Goal: Task Accomplishment & Management: Manage account settings

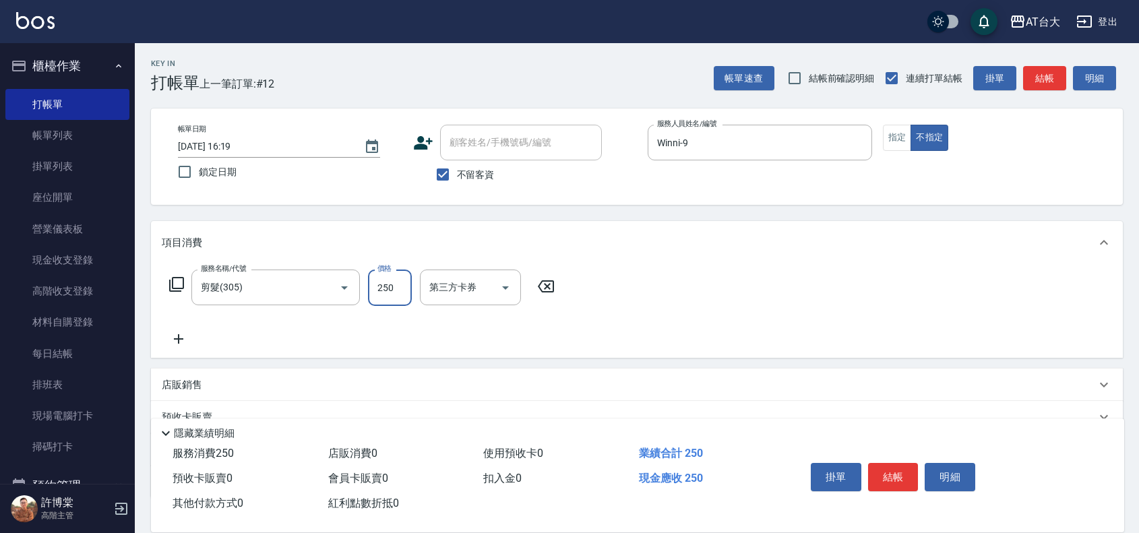
type input "250"
click at [1079, 312] on div "服務名稱/代號 剪髮(305) 服務名稱/代號 價格 250 價格 第三方卡券 第三方卡券" at bounding box center [637, 311] width 972 height 94
click at [894, 133] on button "指定" at bounding box center [897, 138] width 29 height 26
click at [892, 464] on button "結帳" at bounding box center [893, 477] width 51 height 28
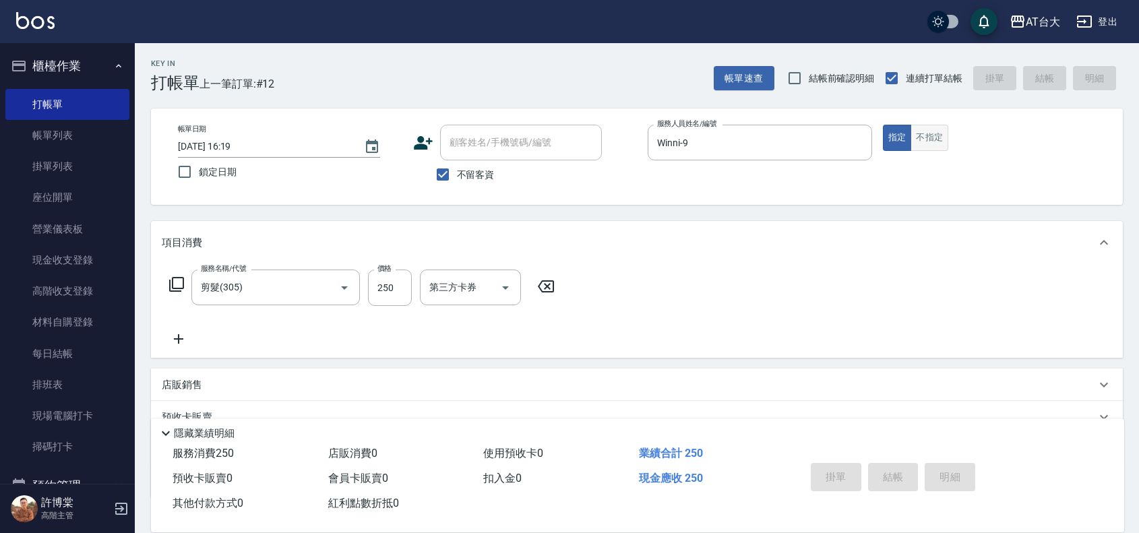
type input "[DATE] 17:06"
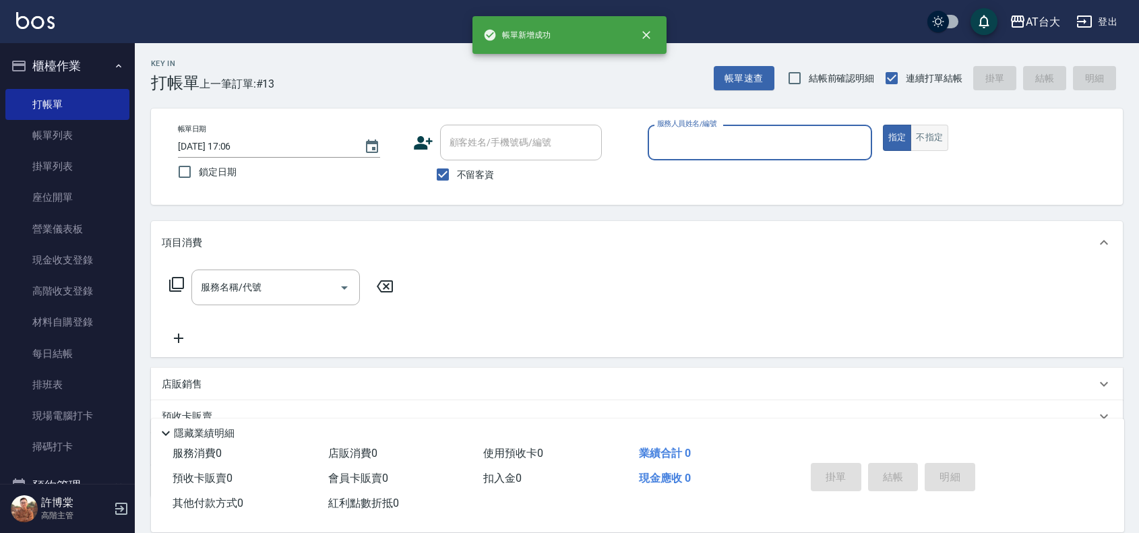
click at [935, 147] on button "不指定" at bounding box center [930, 138] width 38 height 26
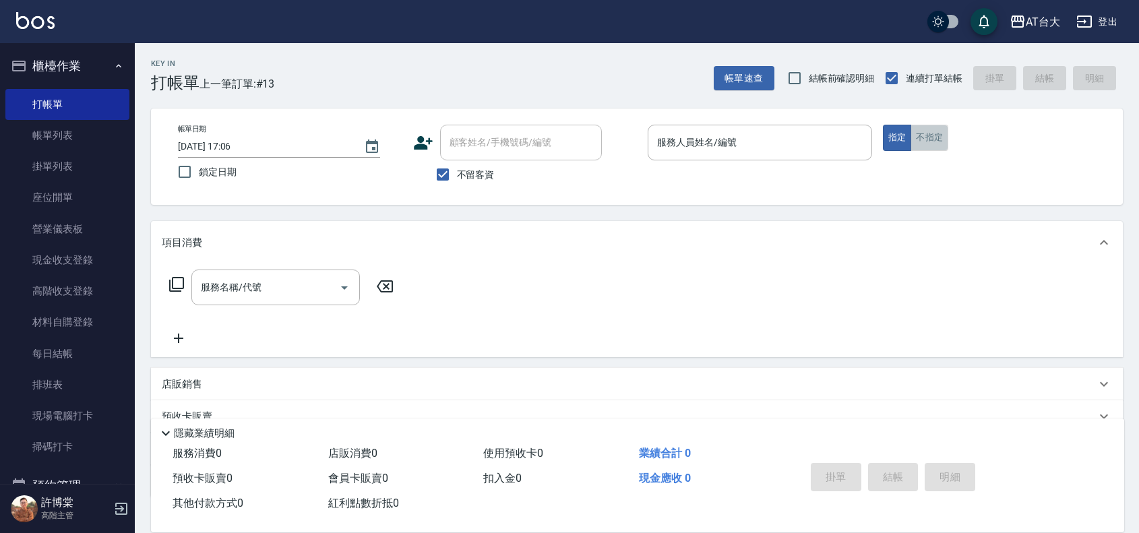
click at [938, 140] on button "不指定" at bounding box center [930, 138] width 38 height 26
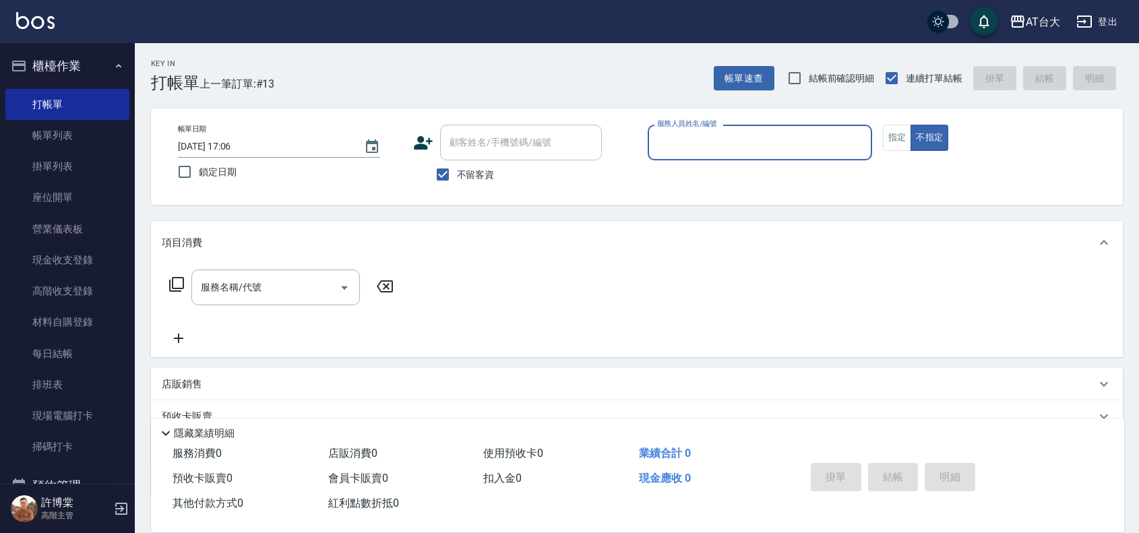
click at [817, 139] on input "服務人員姓名/編號" at bounding box center [760, 143] width 212 height 24
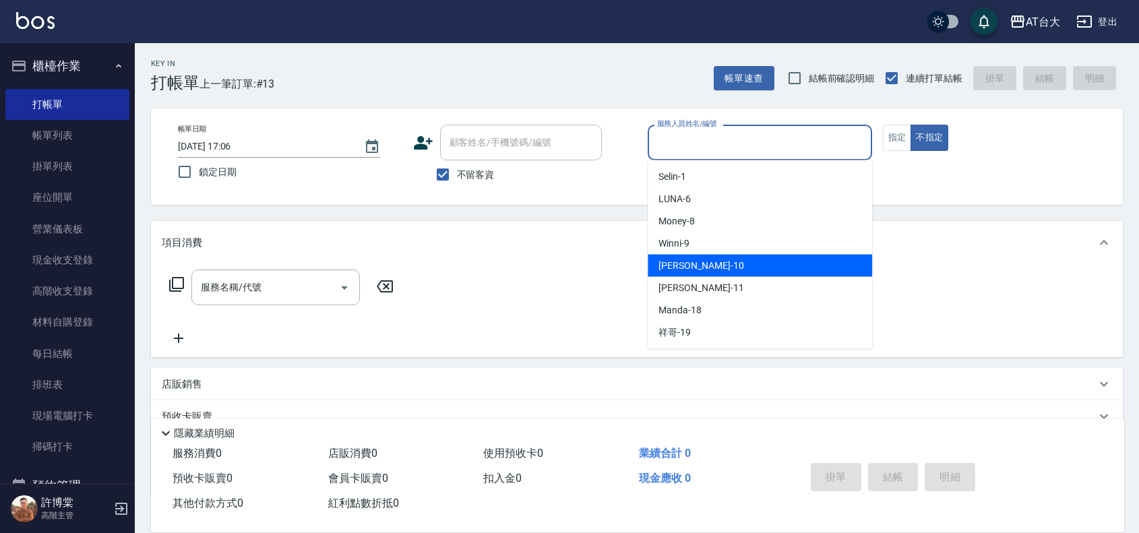
click at [740, 257] on div "JOJO -10" at bounding box center [760, 266] width 224 height 22
type input "JOJO-10"
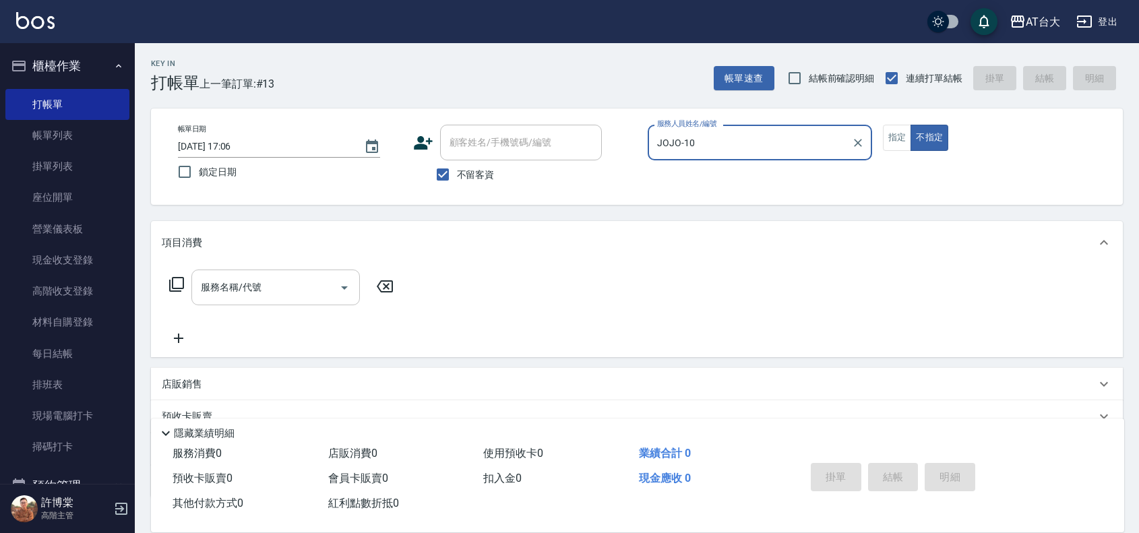
click at [307, 270] on div "服務名稱/代號" at bounding box center [275, 288] width 169 height 36
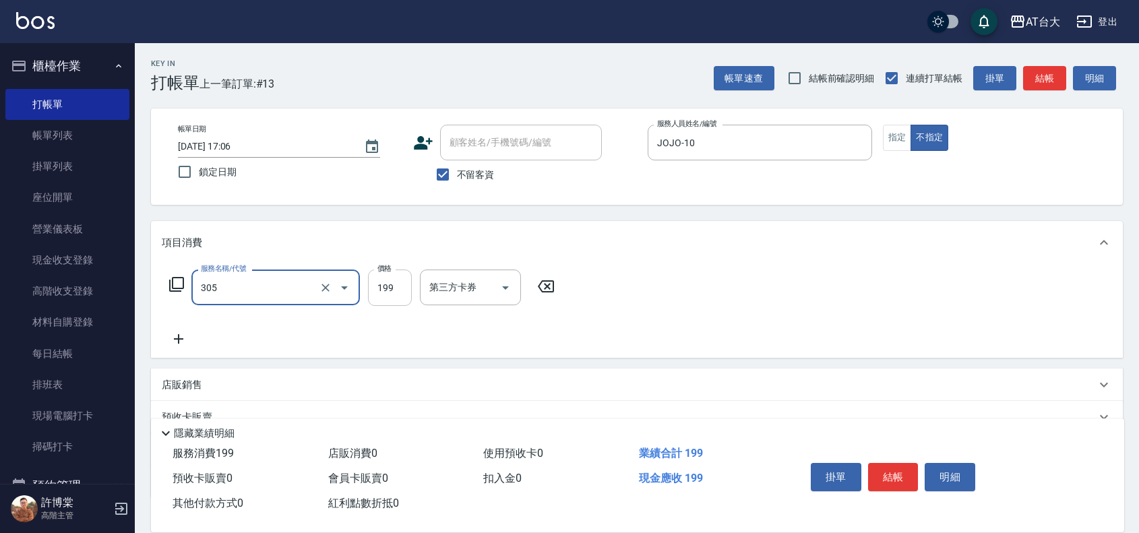
type input "剪髮(305)"
click at [386, 295] on input "199" at bounding box center [390, 288] width 44 height 36
type input "250"
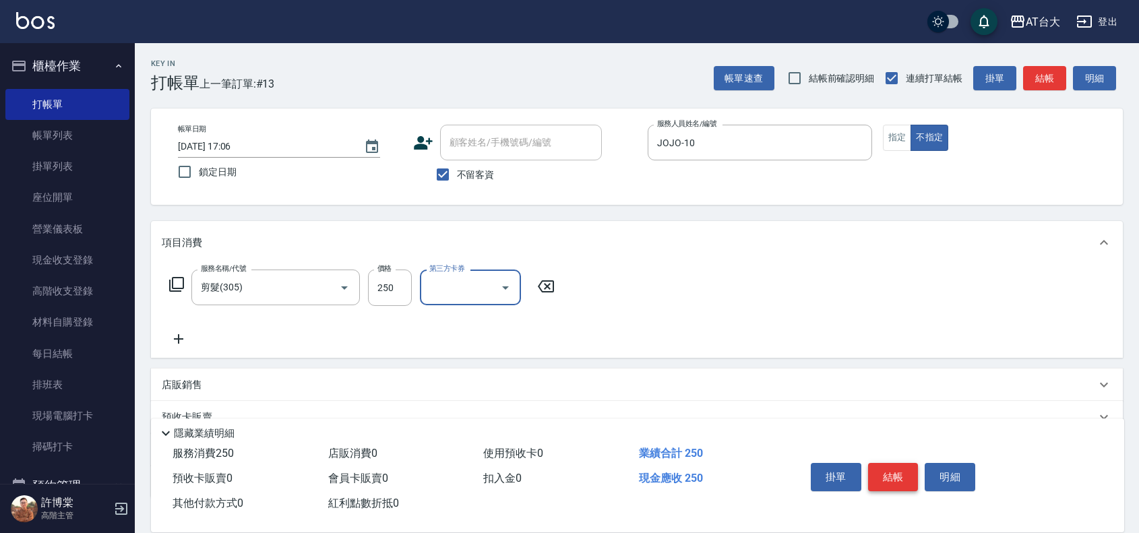
click at [882, 469] on button "結帳" at bounding box center [893, 477] width 51 height 28
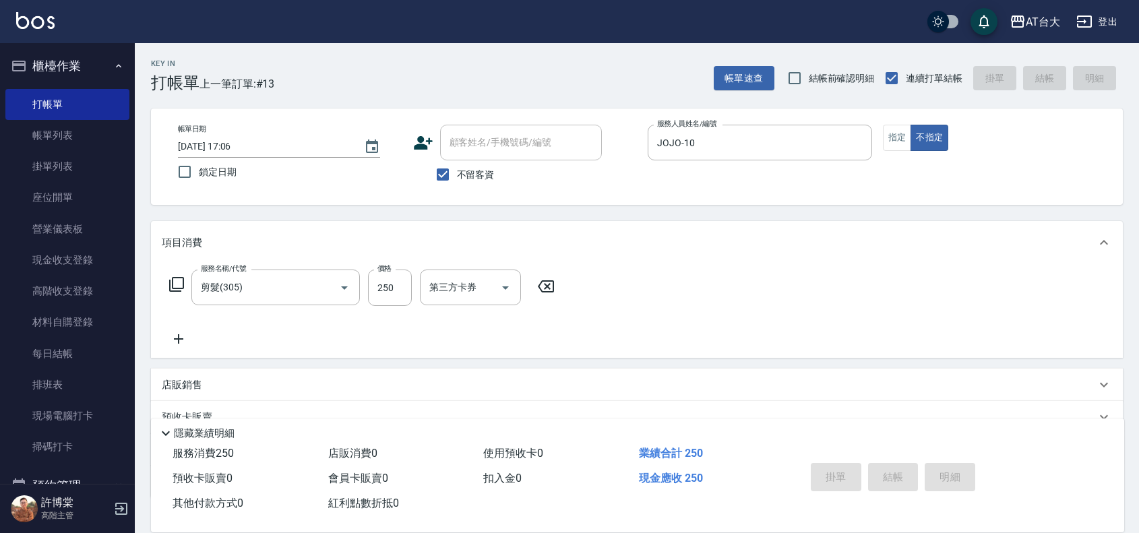
type input "2025/09/05 17:20"
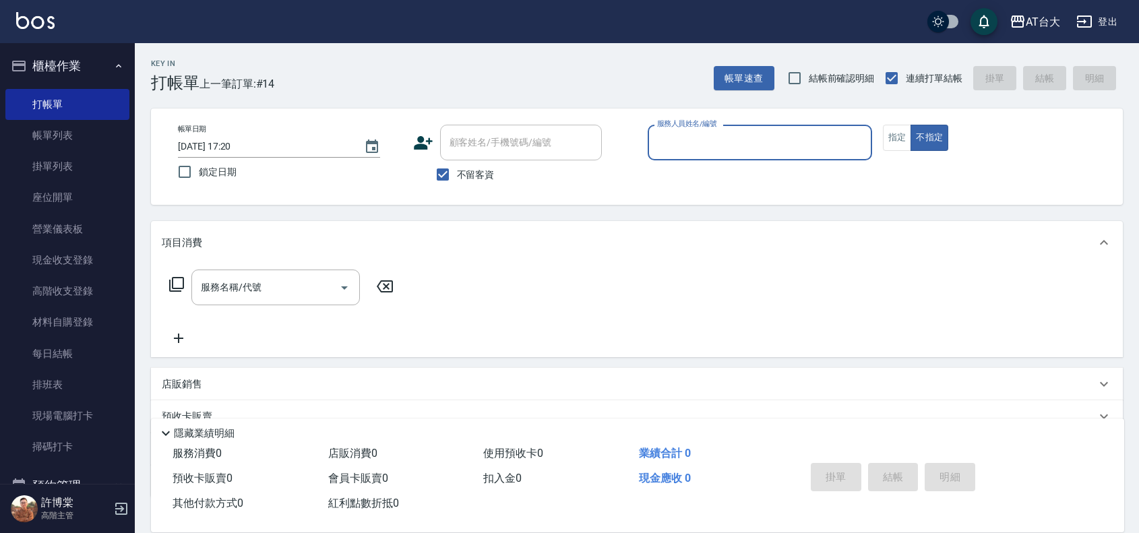
click at [688, 150] on input "服務人員姓名/編號" at bounding box center [760, 143] width 212 height 24
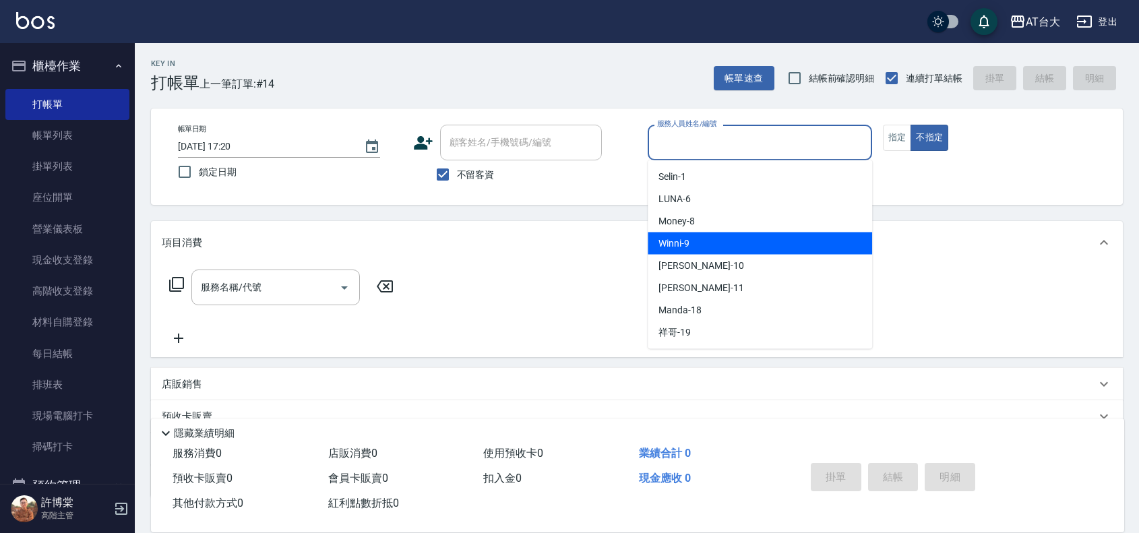
click at [739, 236] on div "Winni -9" at bounding box center [760, 244] width 224 height 22
type input "Winni-9"
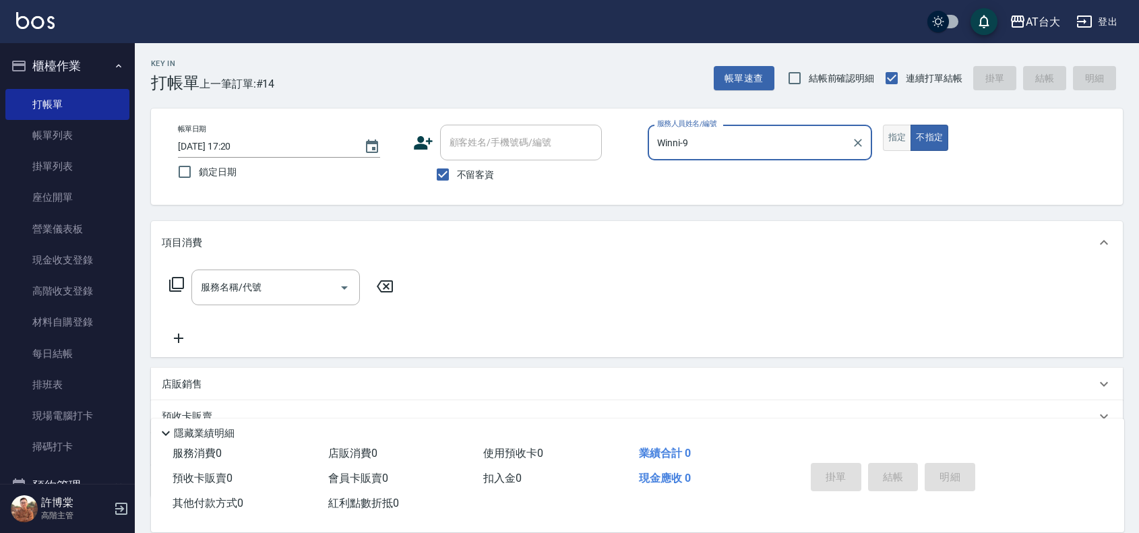
click at [892, 150] on button "指定" at bounding box center [897, 138] width 29 height 26
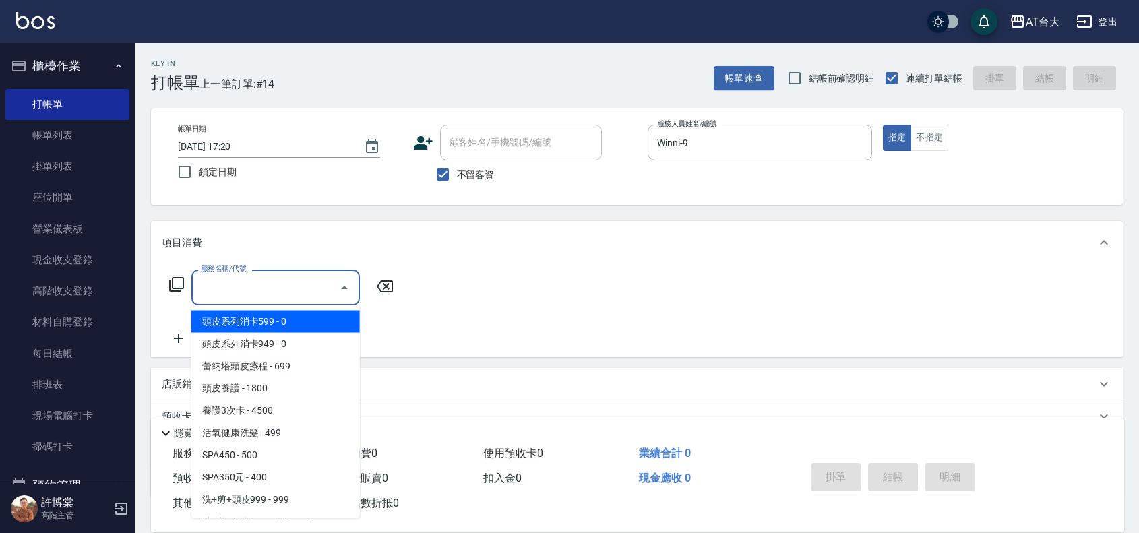
click at [233, 287] on div "服務名稱/代號 服務名稱/代號" at bounding box center [275, 288] width 169 height 36
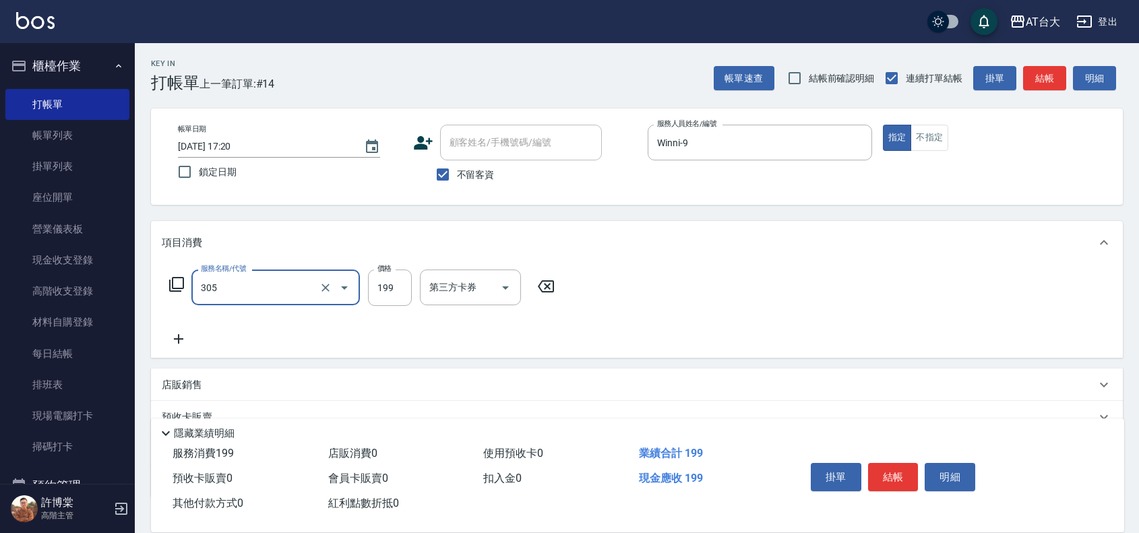
type input "剪髮(305)"
type input "250"
click at [905, 469] on button "結帳" at bounding box center [893, 477] width 51 height 28
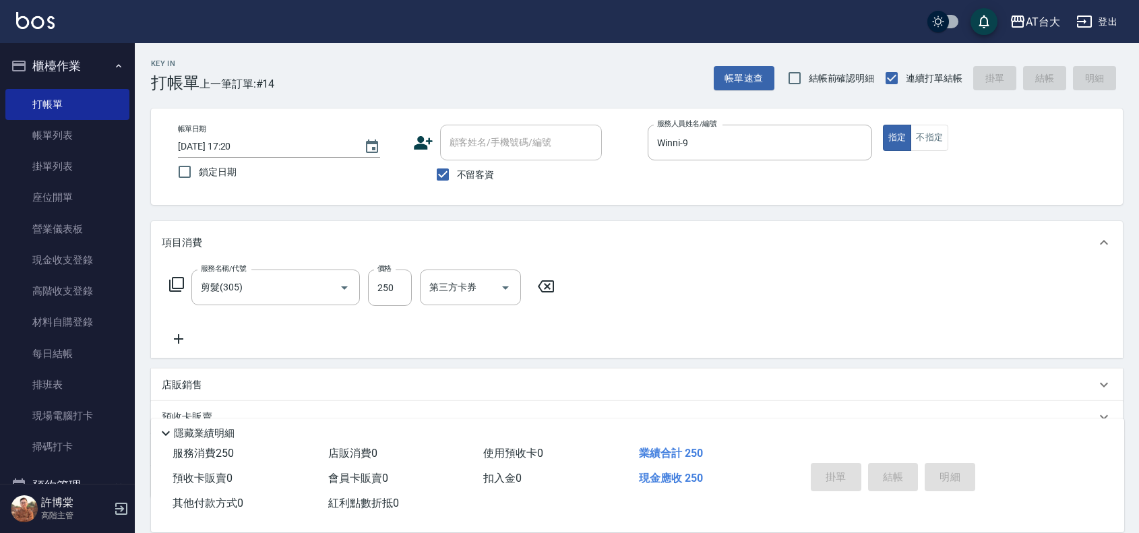
type input "2025/09/05 17:26"
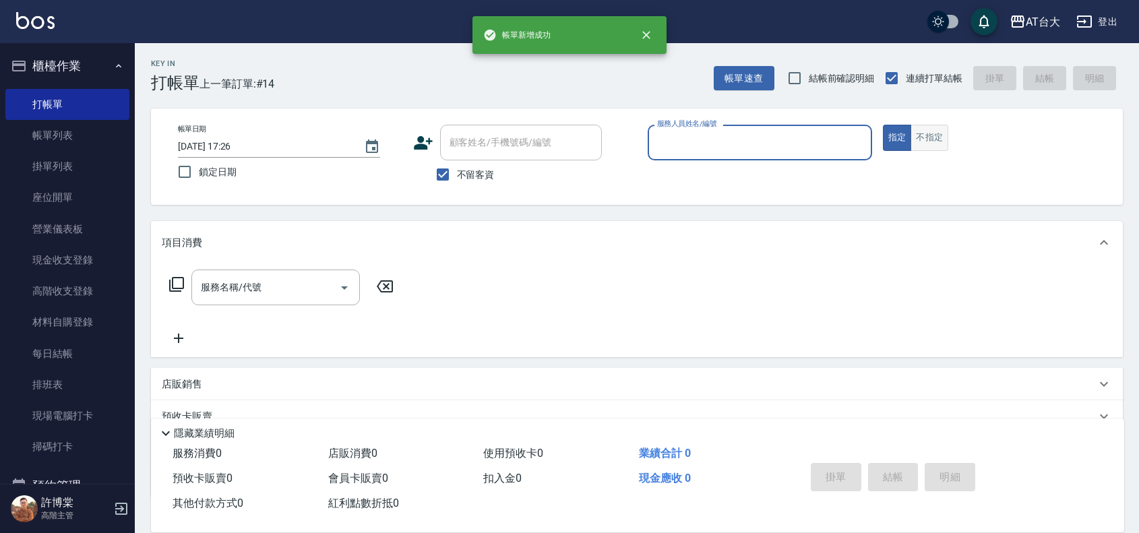
click at [922, 133] on button "不指定" at bounding box center [930, 138] width 38 height 26
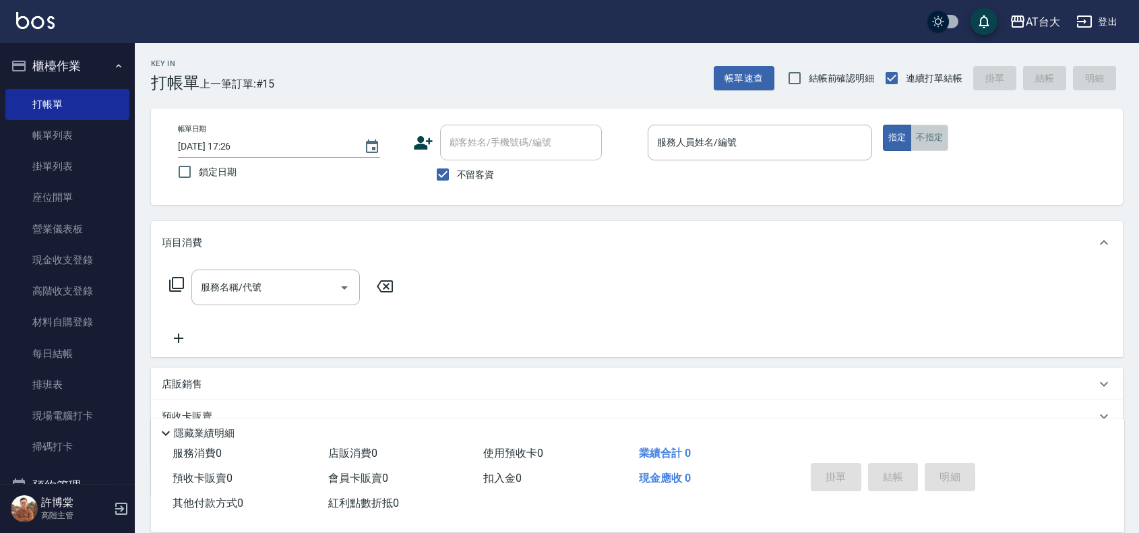
click at [928, 148] on button "不指定" at bounding box center [930, 138] width 38 height 26
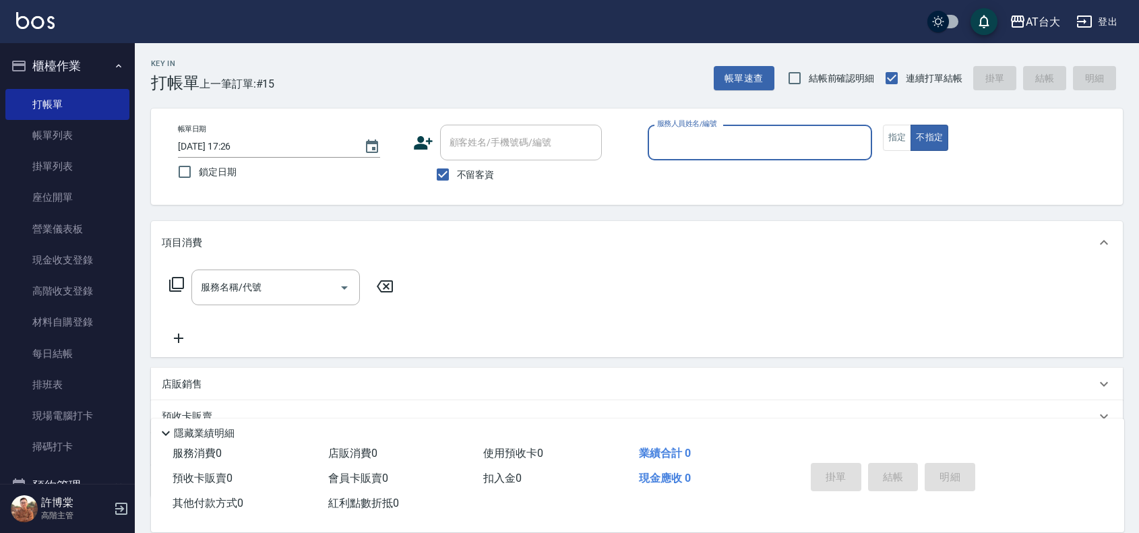
click at [696, 131] on input "服務人員姓名/編號" at bounding box center [760, 143] width 212 height 24
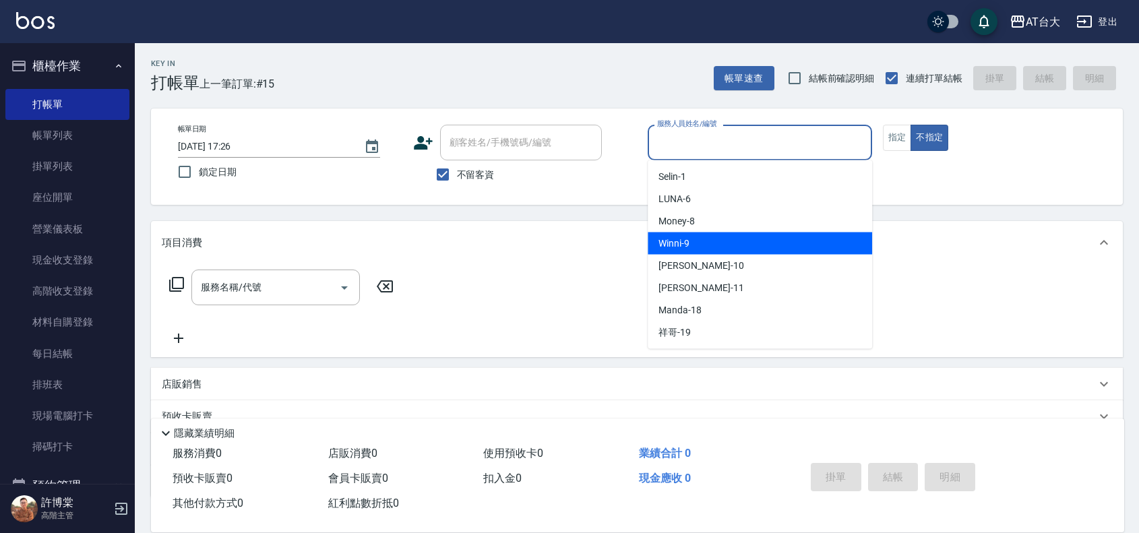
click at [748, 244] on div "Winni -9" at bounding box center [760, 244] width 224 height 22
type input "Winni-9"
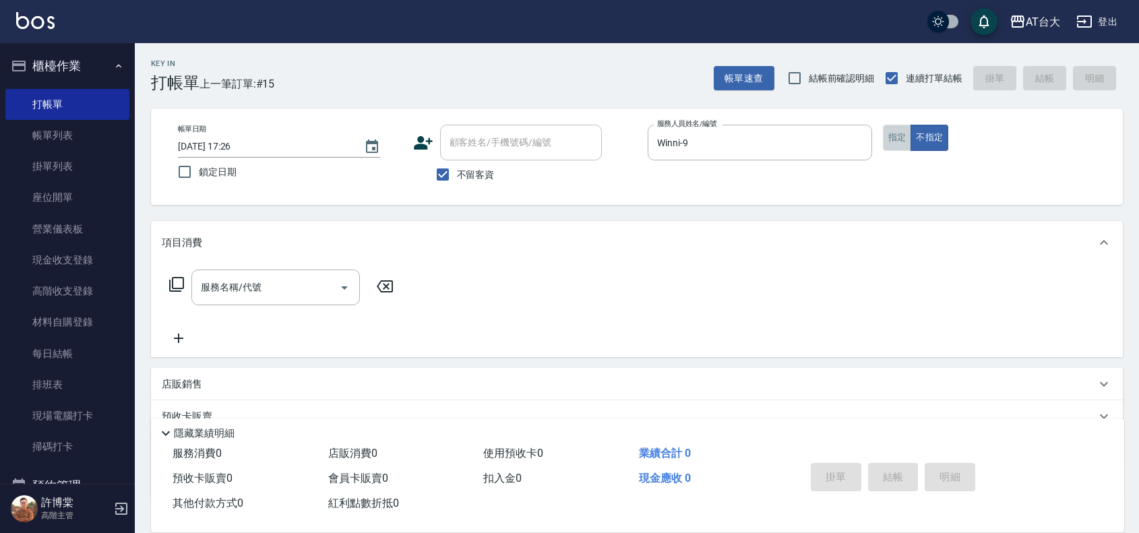
drag, startPoint x: 902, startPoint y: 144, endPoint x: 632, endPoint y: 256, distance: 292.8
click at [902, 143] on button "指定" at bounding box center [897, 138] width 29 height 26
click at [244, 379] on div "店販銷售" at bounding box center [629, 385] width 934 height 14
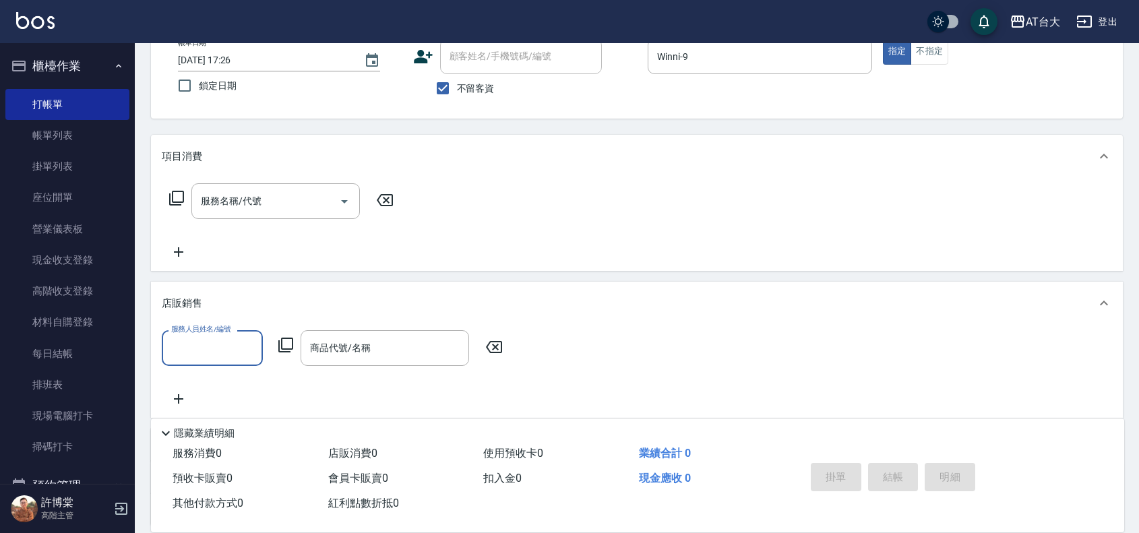
scroll to position [169, 0]
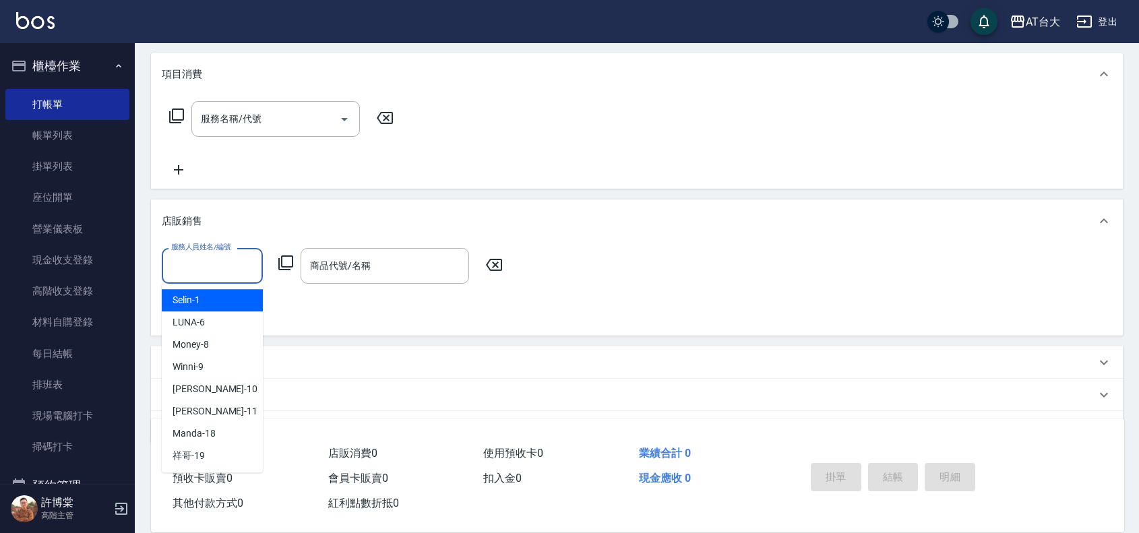
click at [230, 272] on input "服務人員姓名/編號" at bounding box center [212, 266] width 89 height 24
type input "Winni-9"
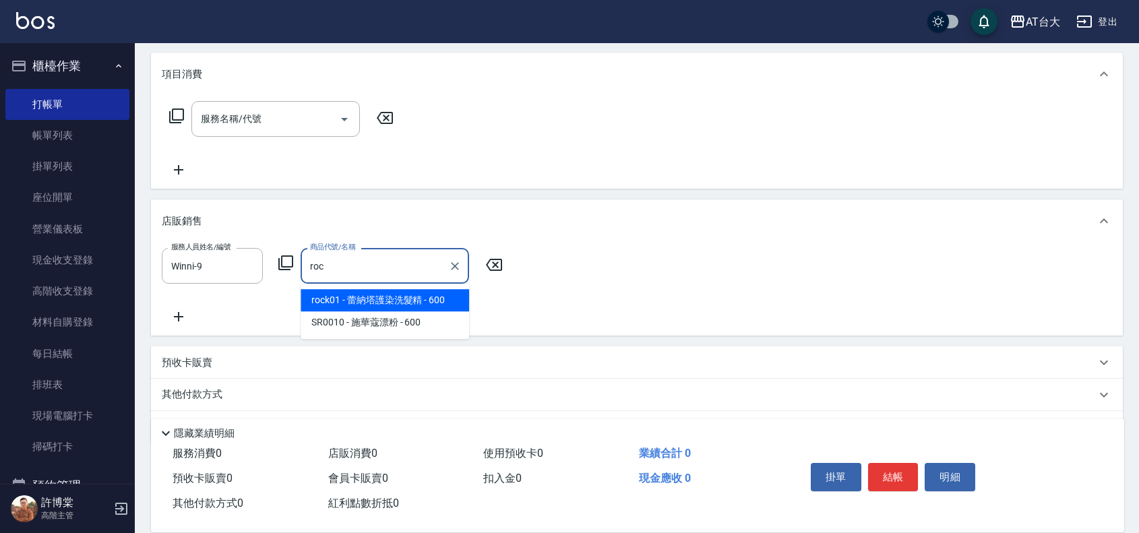
click at [398, 304] on span "rock01 - 蕾納塔護染洗髮精 - 600" at bounding box center [385, 300] width 169 height 22
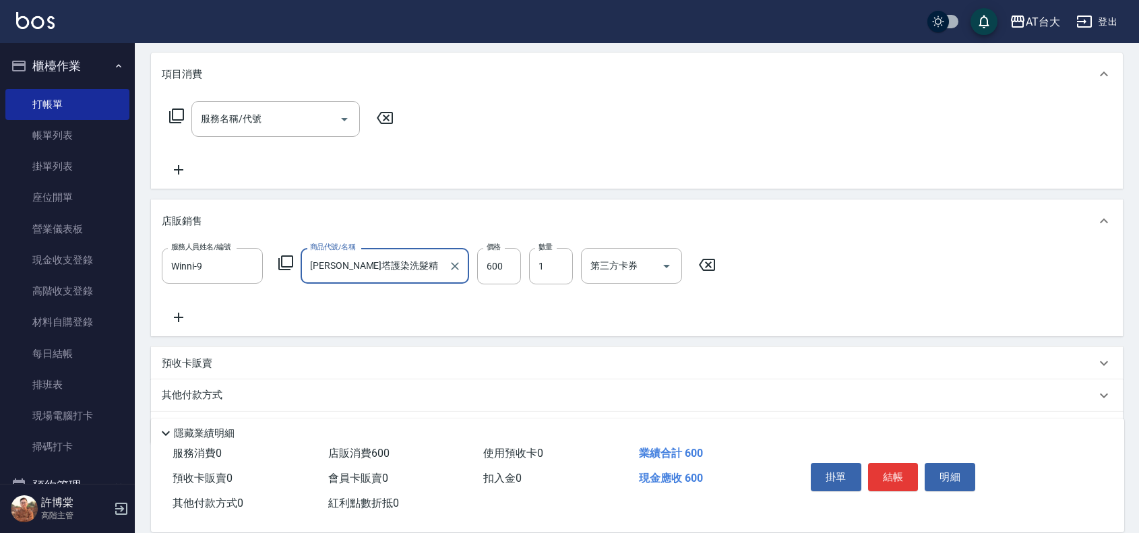
type input "[PERSON_NAME]塔護染洗髮精"
click at [789, 294] on div "服務人員姓名/編號 Winni-9 服務人員姓名/編號 商品代號/名稱 蕾納塔護染洗髮精 商品代號/名稱 價格 600 價格 數量 1 數量 第三方卡券 第三…" at bounding box center [637, 287] width 951 height 78
click at [897, 477] on button "結帳" at bounding box center [893, 477] width 51 height 28
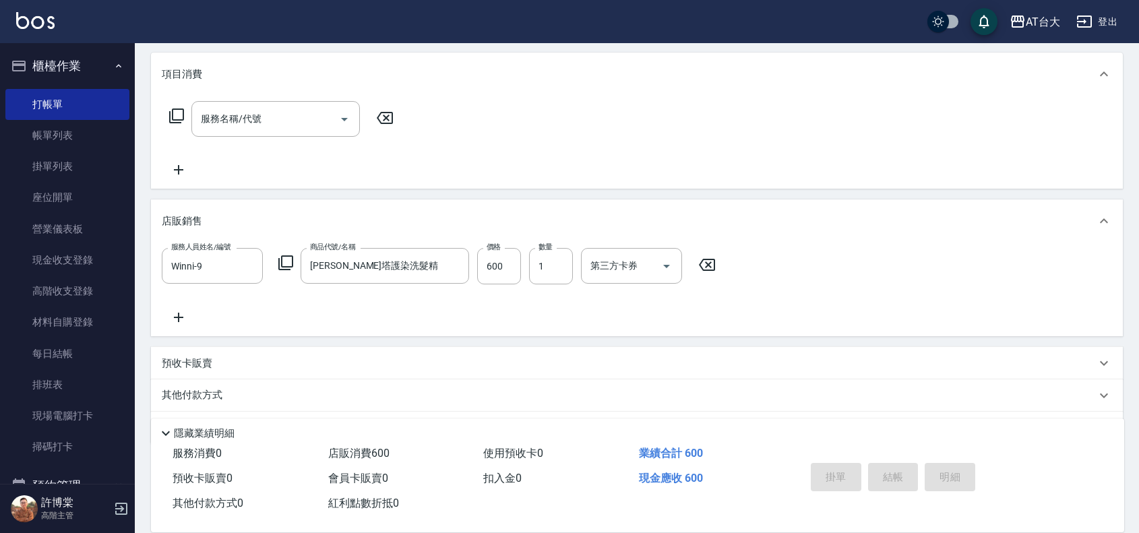
type input "2025/09/05 17:47"
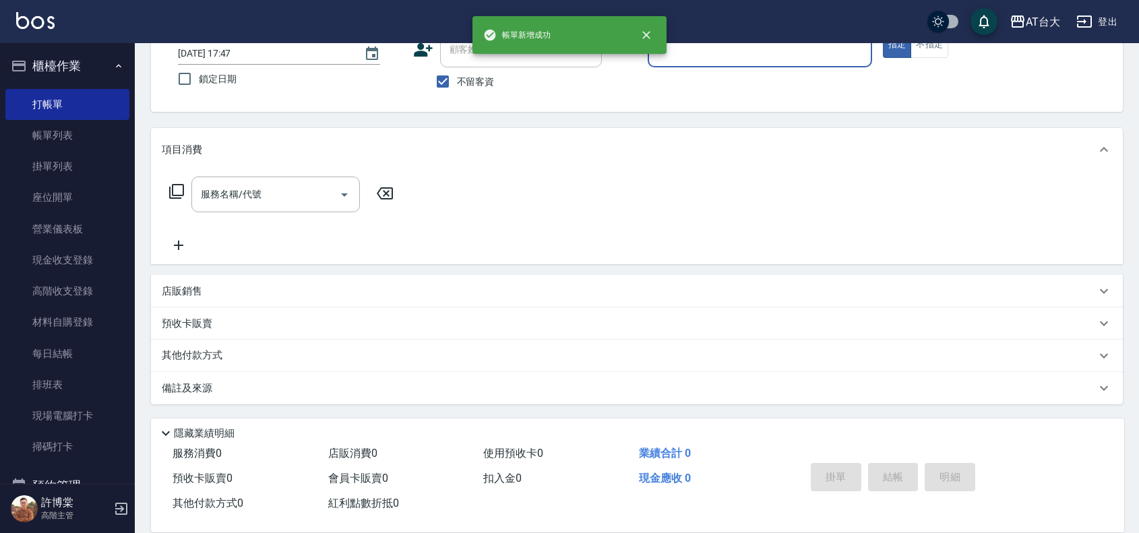
scroll to position [0, 0]
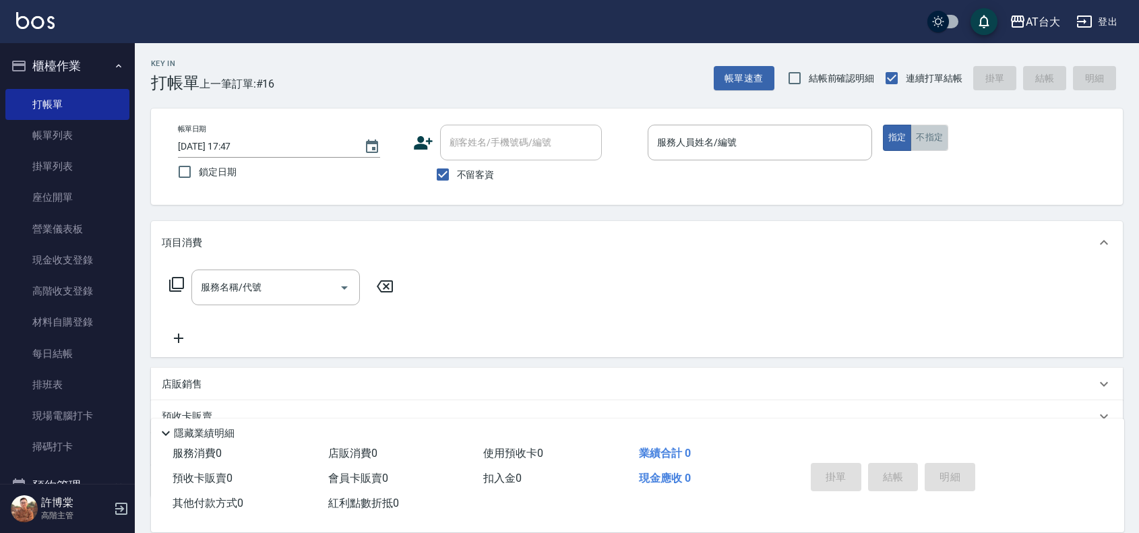
click at [920, 136] on button "不指定" at bounding box center [930, 138] width 38 height 26
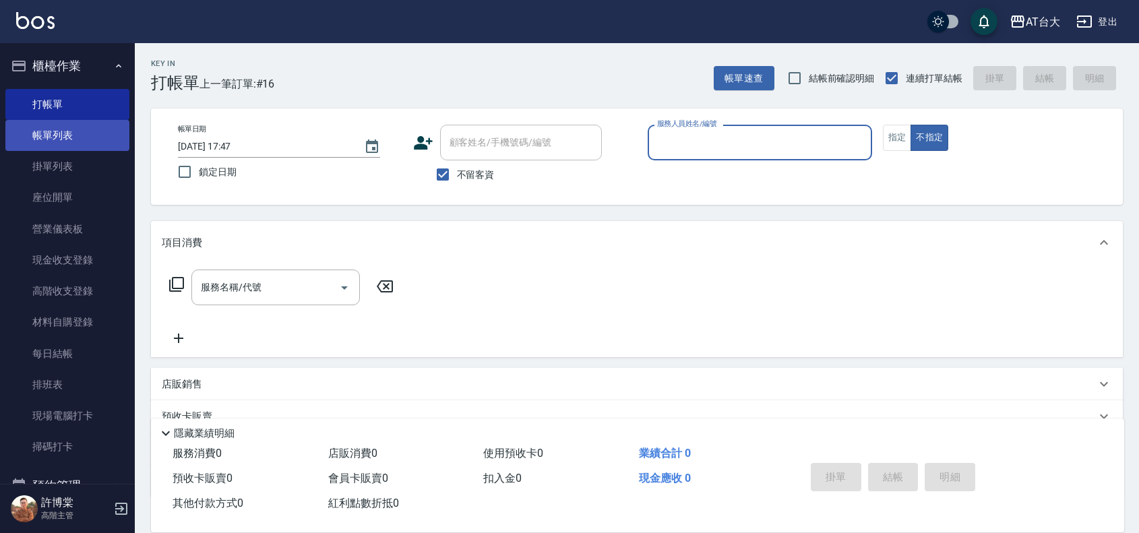
click at [79, 137] on link "帳單列表" at bounding box center [67, 135] width 124 height 31
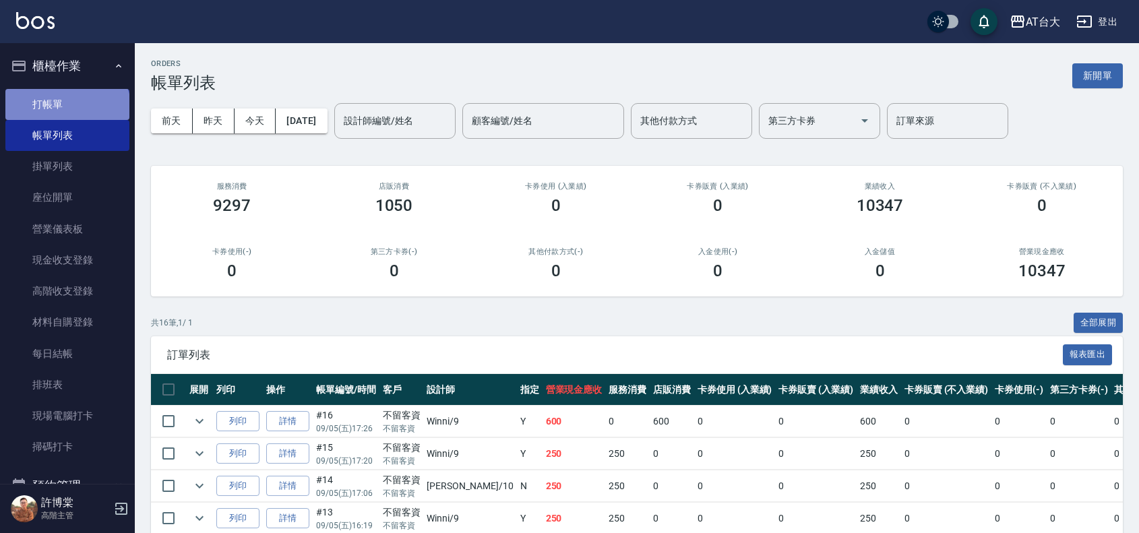
click at [66, 110] on link "打帳單" at bounding box center [67, 104] width 124 height 31
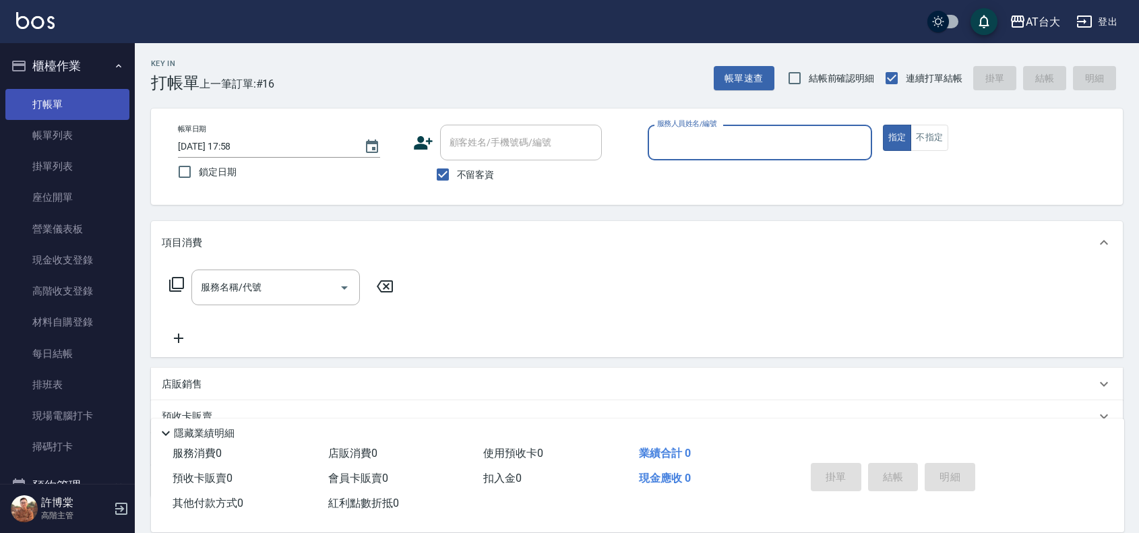
click at [883, 125] on button "指定" at bounding box center [897, 138] width 29 height 26
type button "true"
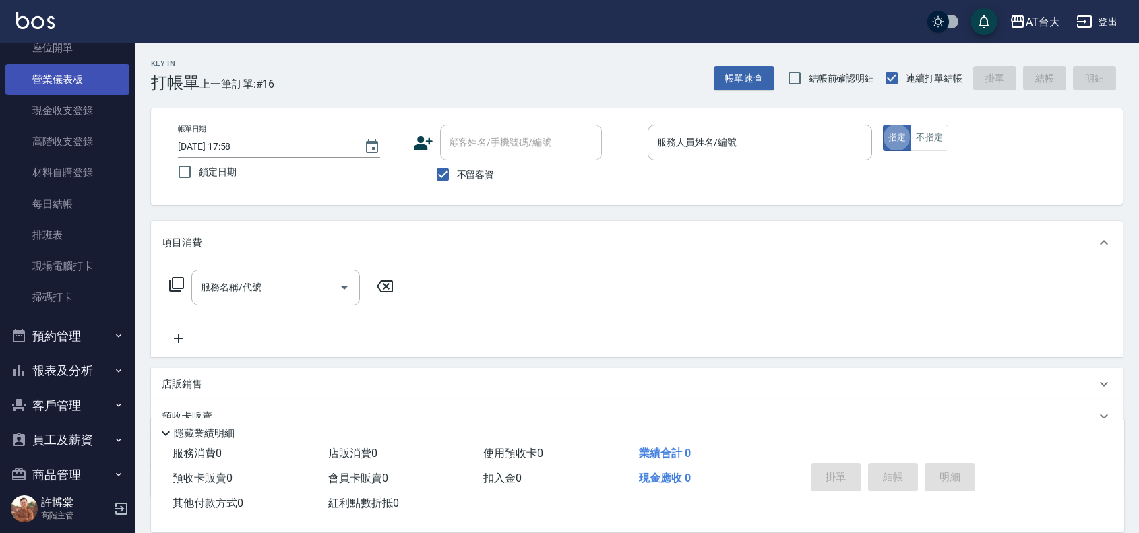
scroll to position [243, 0]
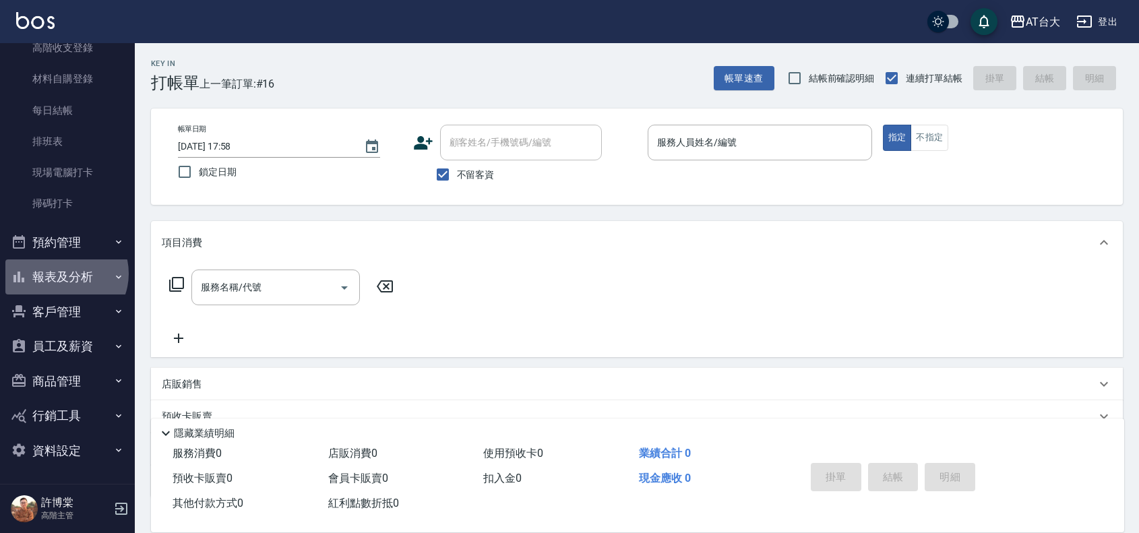
click at [65, 274] on button "報表及分析" at bounding box center [67, 277] width 124 height 35
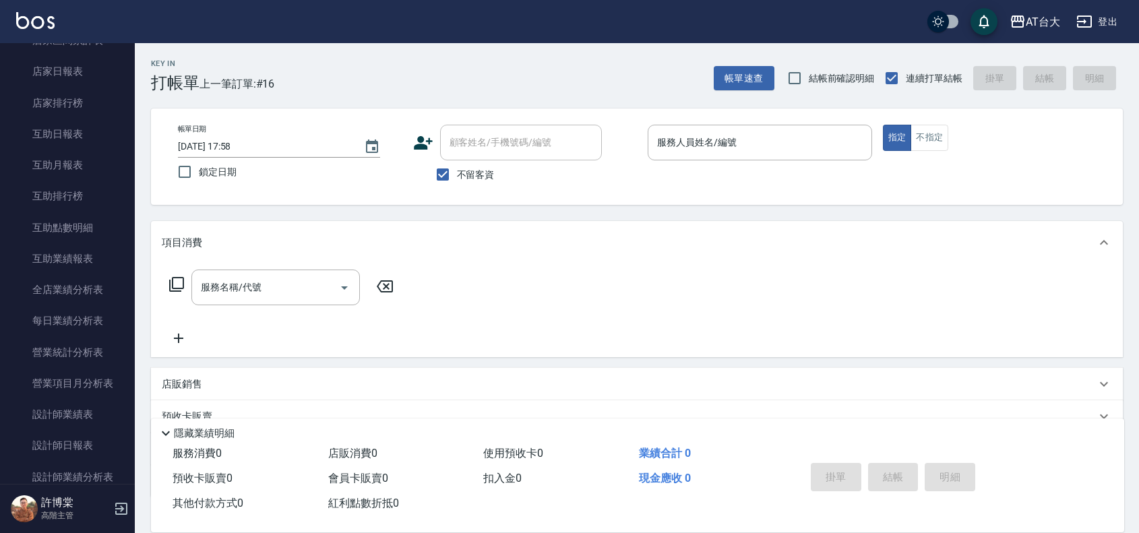
scroll to position [665, 0]
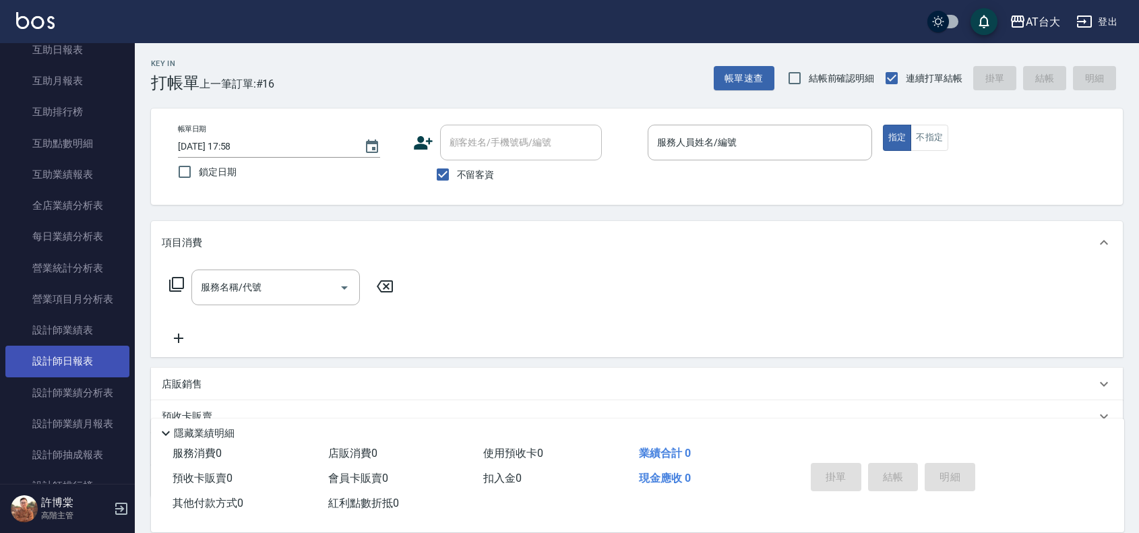
click at [76, 355] on link "設計師日報表" at bounding box center [67, 361] width 124 height 31
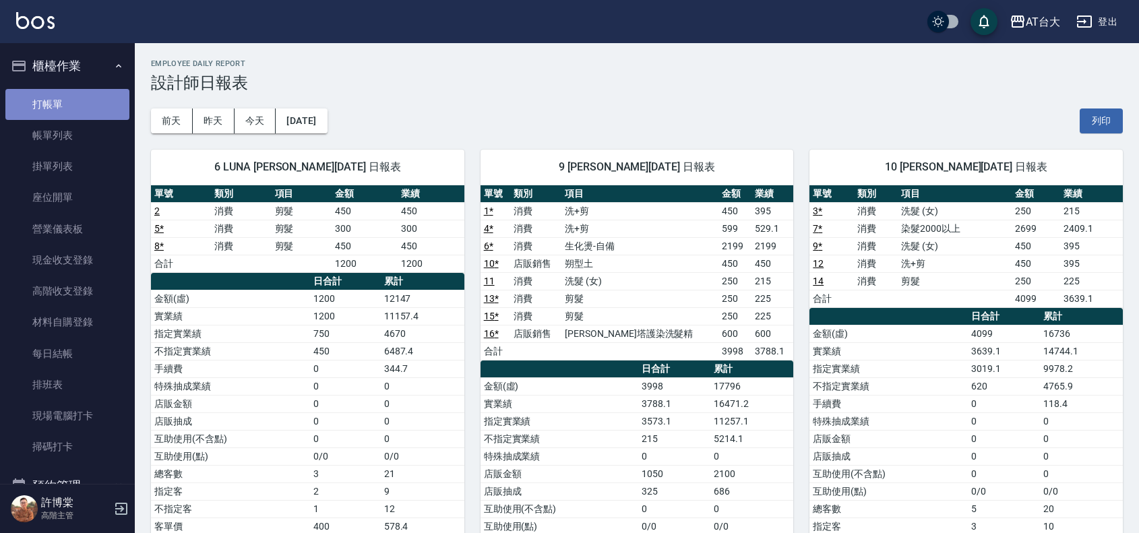
click at [73, 106] on link "打帳單" at bounding box center [67, 104] width 124 height 31
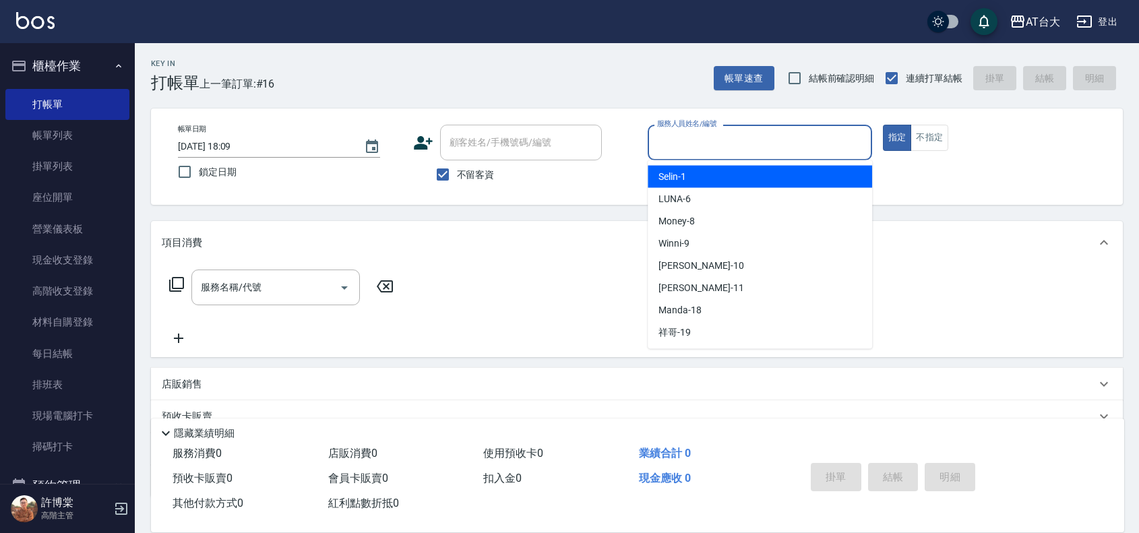
click at [736, 152] on input "服務人員姓名/編號" at bounding box center [760, 143] width 212 height 24
type input "LUNA-6"
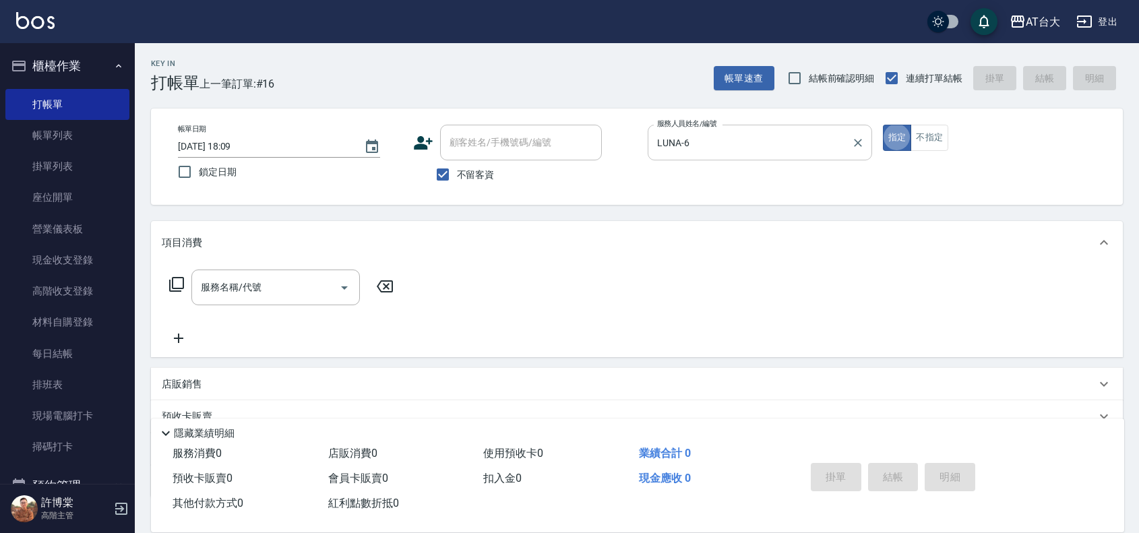
type button "true"
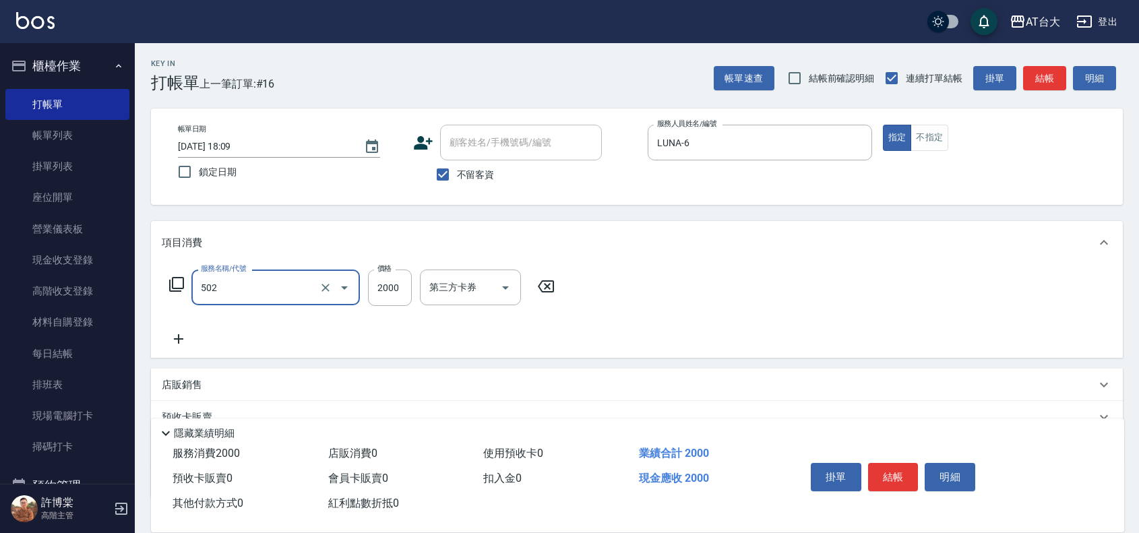
type input "染髮2000以上(502)"
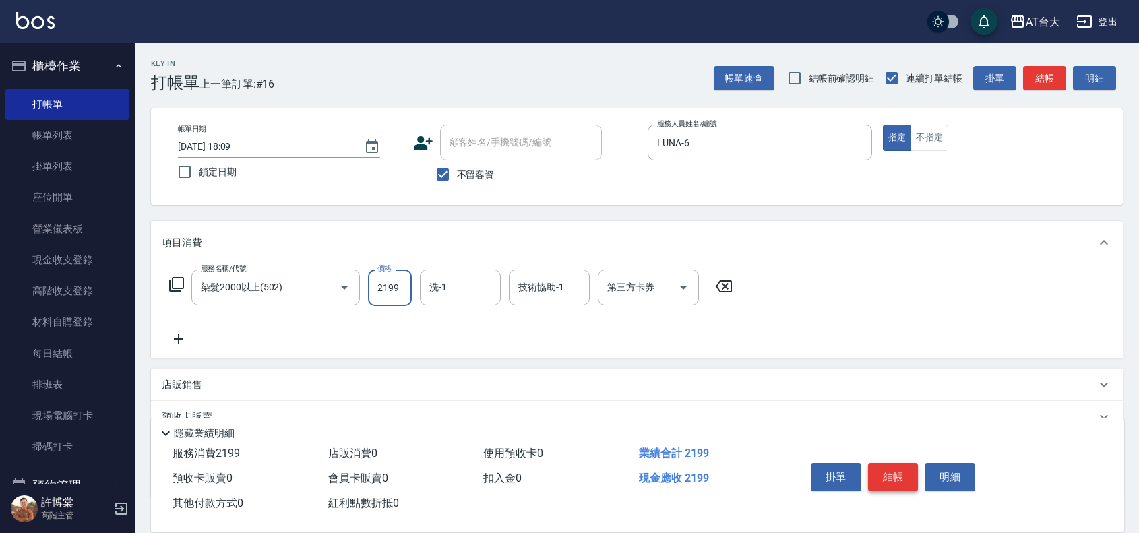
type input "2199"
click at [897, 481] on button "結帳" at bounding box center [893, 477] width 51 height 28
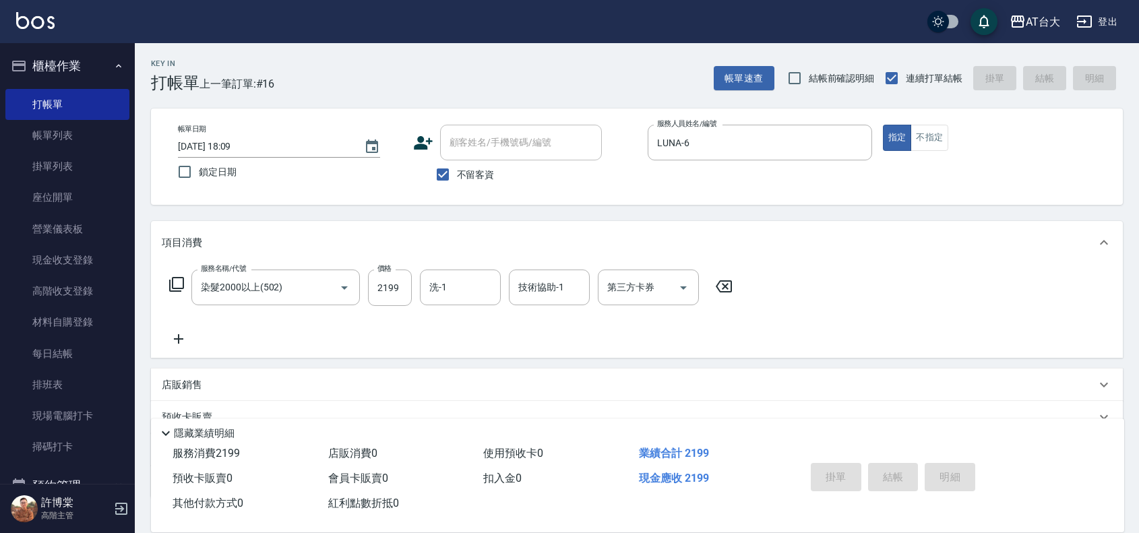
type input "2025/09/05 18:10"
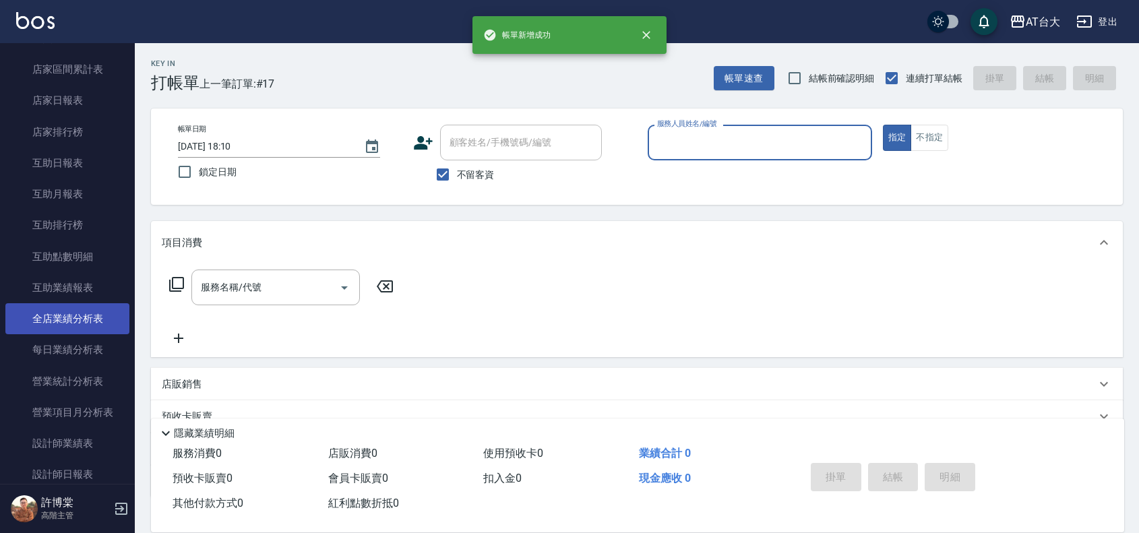
scroll to position [590, 0]
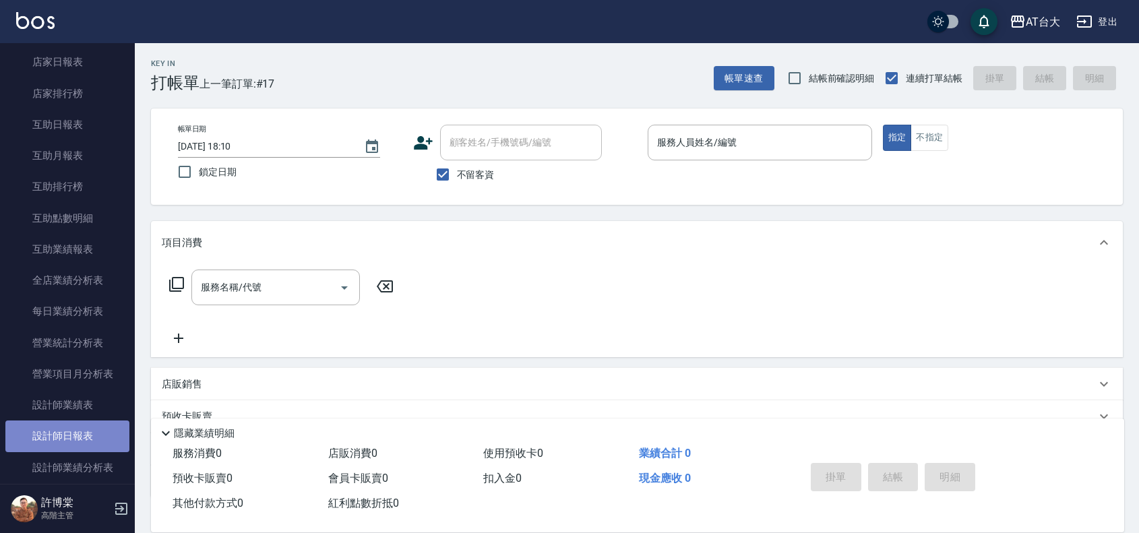
click at [94, 437] on link "設計師日報表" at bounding box center [67, 436] width 124 height 31
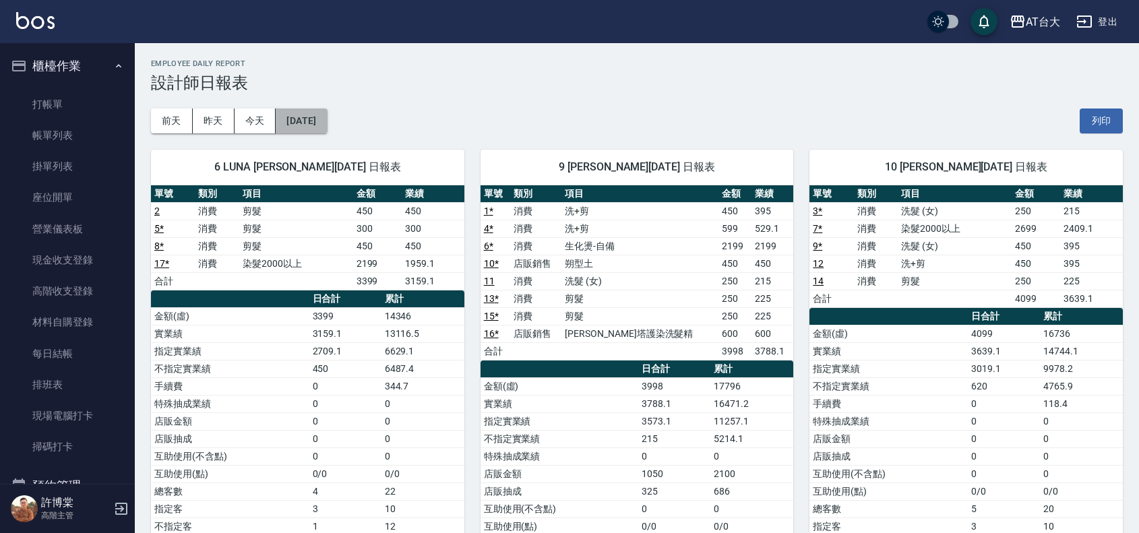
click at [295, 119] on button "[DATE]" at bounding box center [301, 121] width 51 height 25
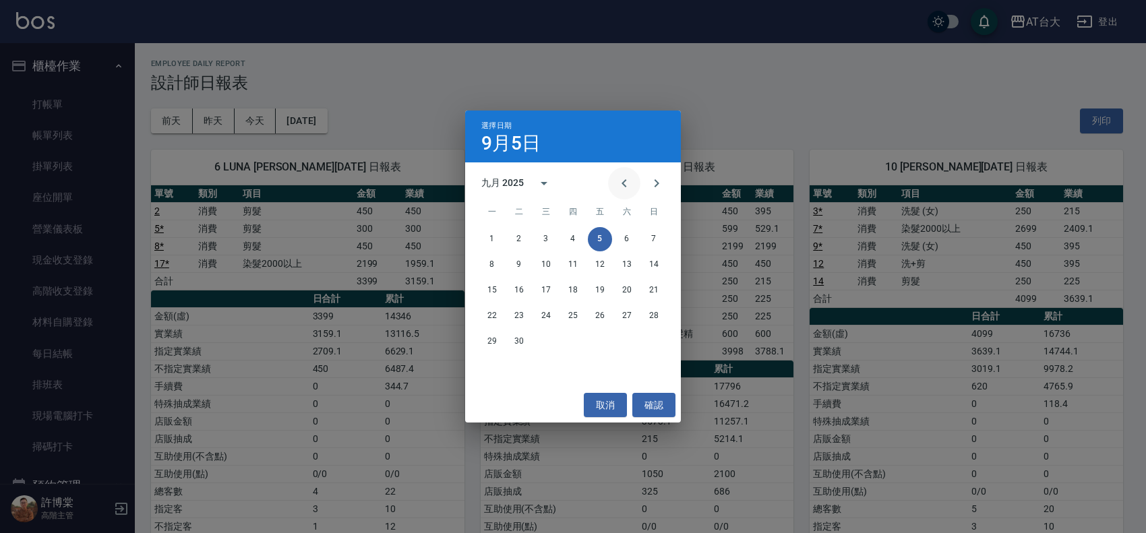
click at [619, 180] on icon "Previous month" at bounding box center [624, 183] width 16 height 16
click at [627, 240] on button "5" at bounding box center [627, 239] width 24 height 24
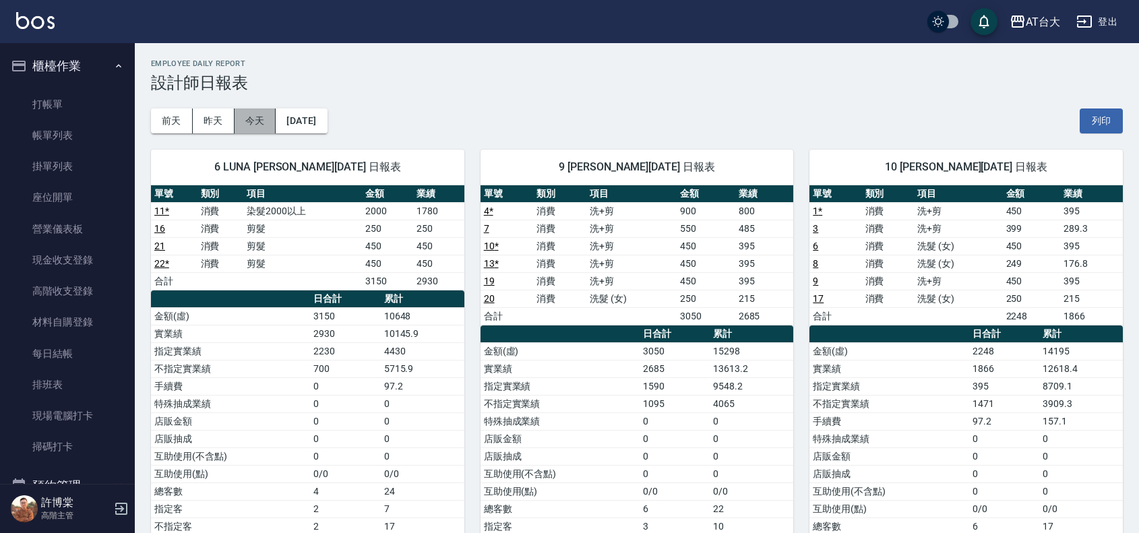
click at [241, 125] on button "今天" at bounding box center [256, 121] width 42 height 25
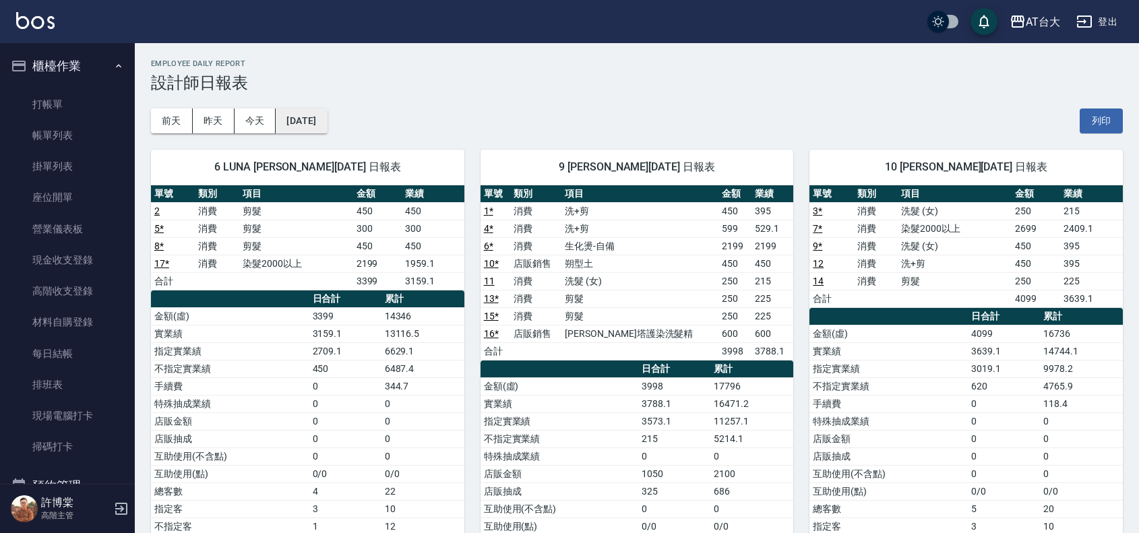
click at [307, 115] on button "[DATE]" at bounding box center [301, 121] width 51 height 25
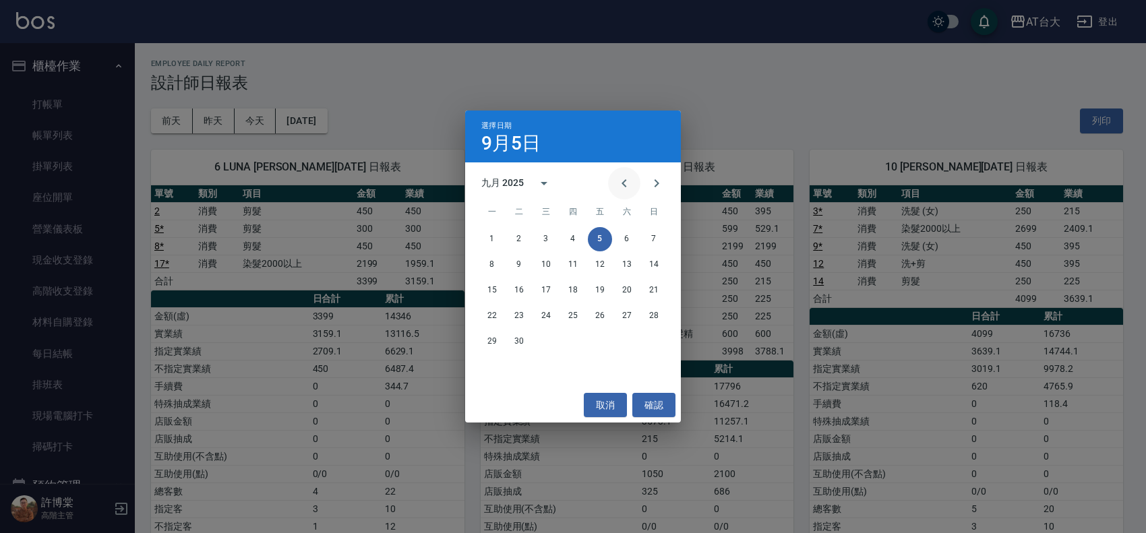
click at [625, 187] on icon "Previous month" at bounding box center [624, 183] width 16 height 16
click at [523, 260] on button "5" at bounding box center [519, 265] width 24 height 24
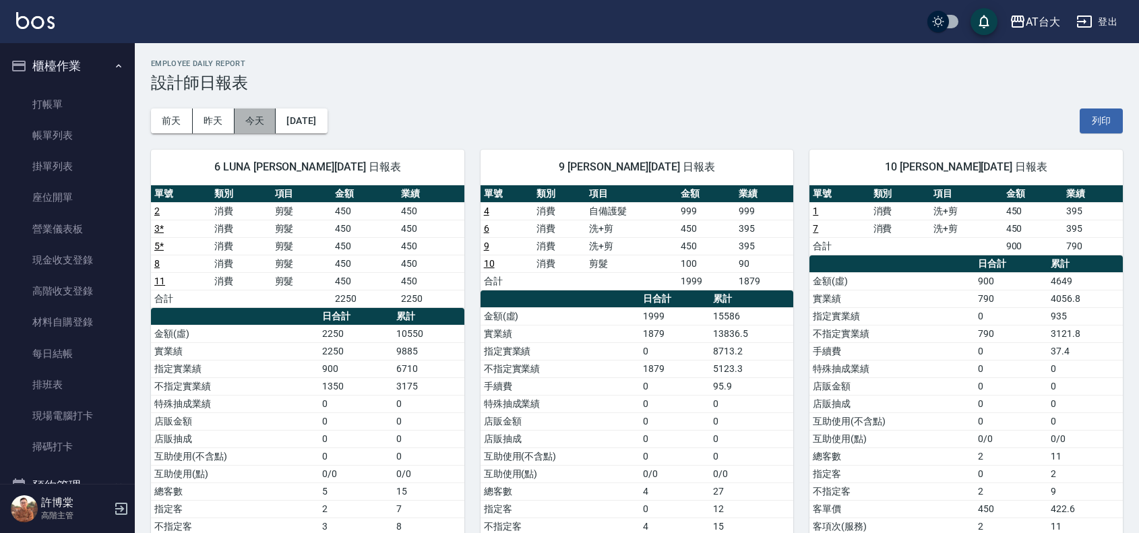
click at [264, 123] on button "今天" at bounding box center [256, 121] width 42 height 25
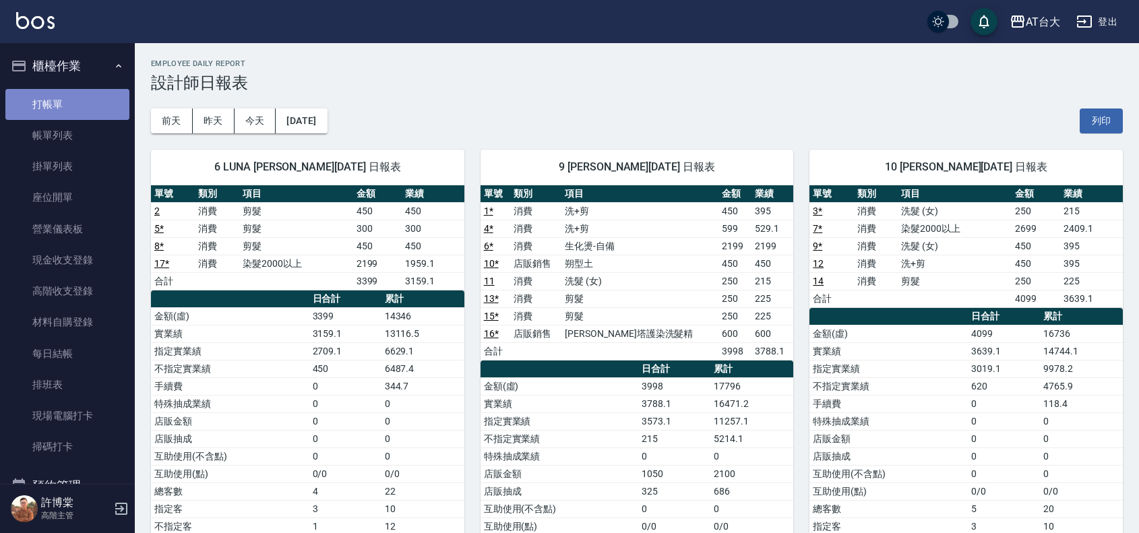
click at [75, 89] on link "打帳單" at bounding box center [67, 104] width 124 height 31
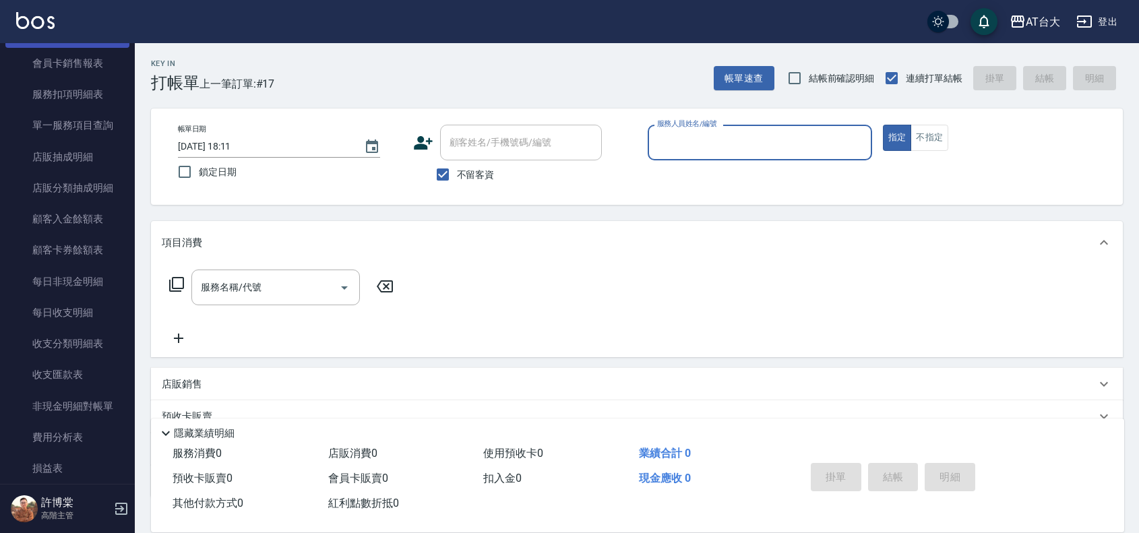
scroll to position [1433, 0]
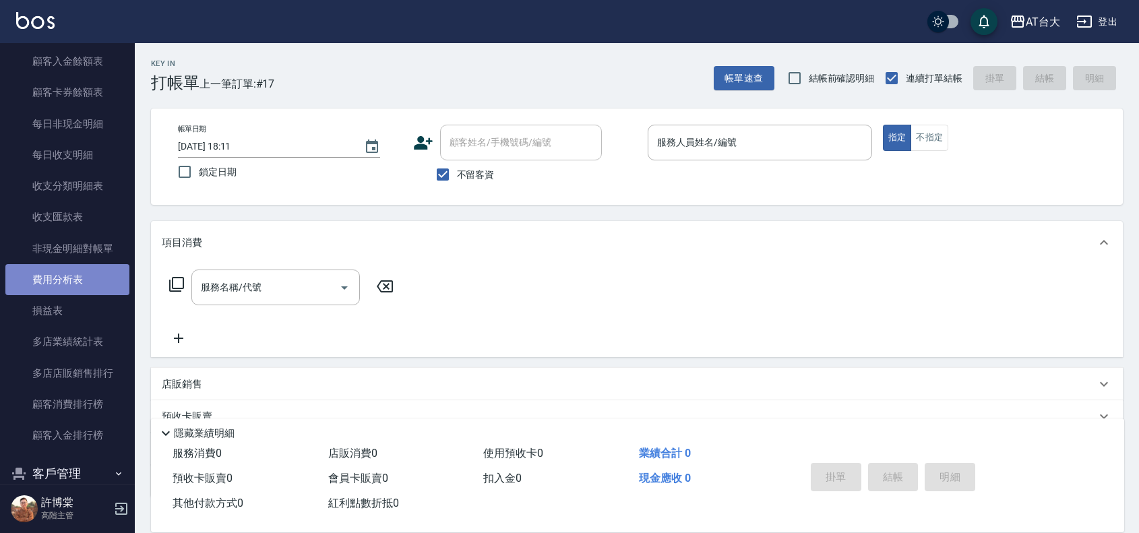
click at [71, 284] on link "費用分析表" at bounding box center [67, 279] width 124 height 31
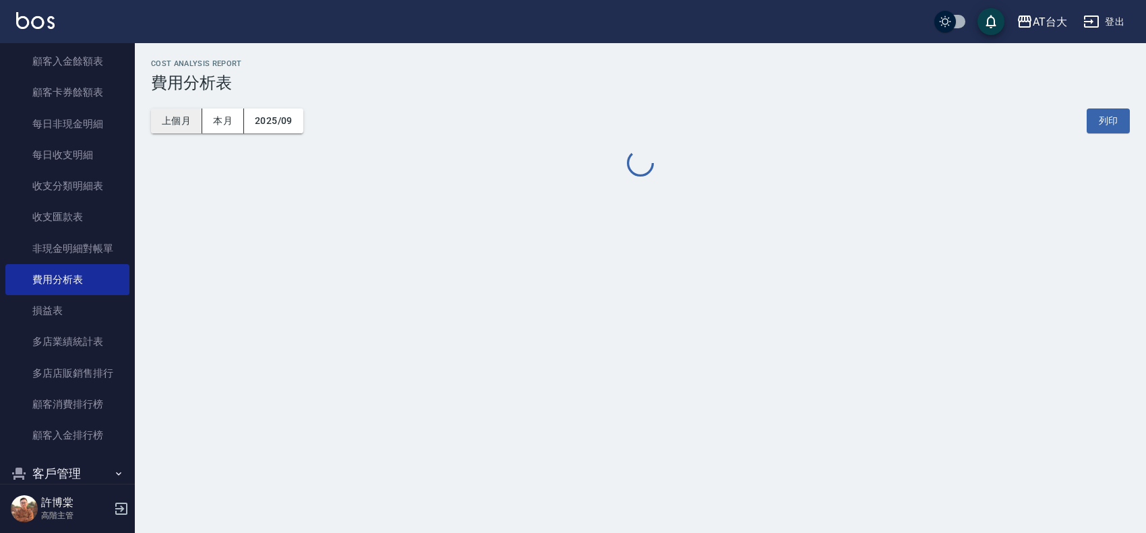
click at [166, 122] on button "上個月" at bounding box center [176, 121] width 51 height 25
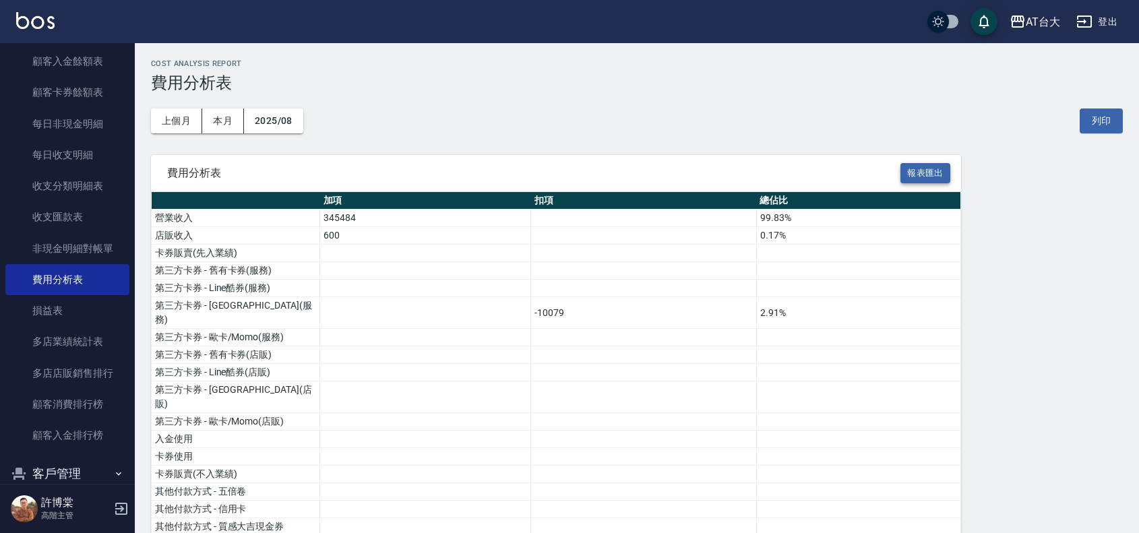
click at [927, 171] on button "報表匯出" at bounding box center [926, 173] width 50 height 21
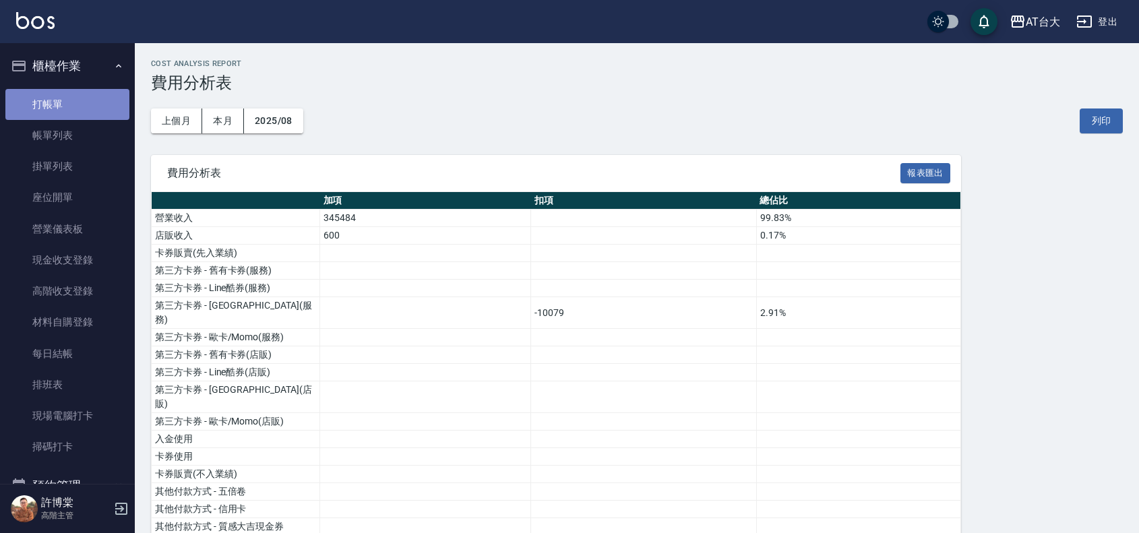
click at [71, 89] on link "打帳單" at bounding box center [67, 104] width 124 height 31
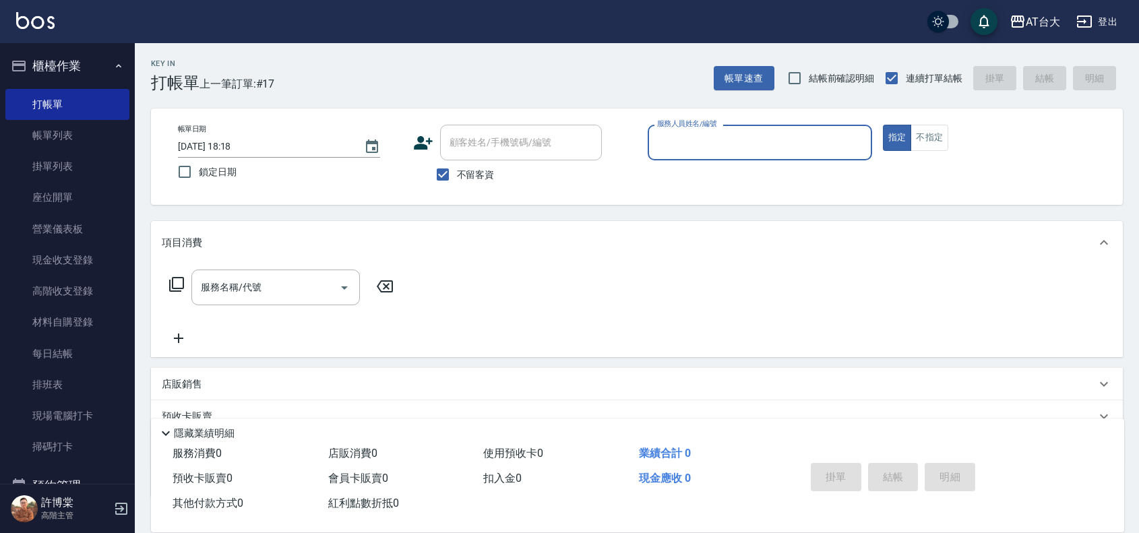
click at [818, 157] on div "服務人員姓名/編號" at bounding box center [760, 143] width 224 height 36
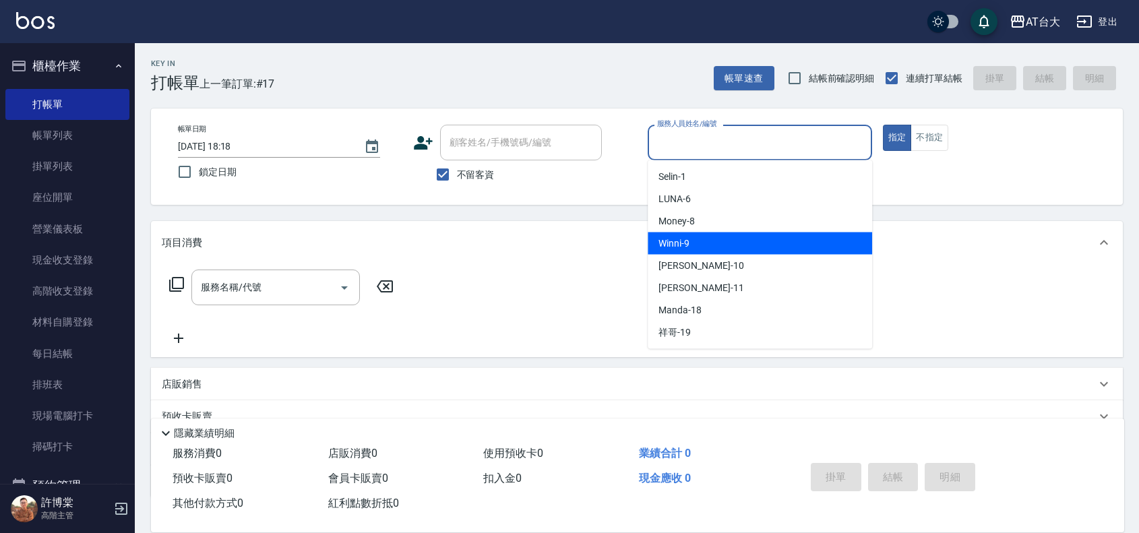
click at [685, 248] on span "Winni -9" at bounding box center [674, 244] width 31 height 14
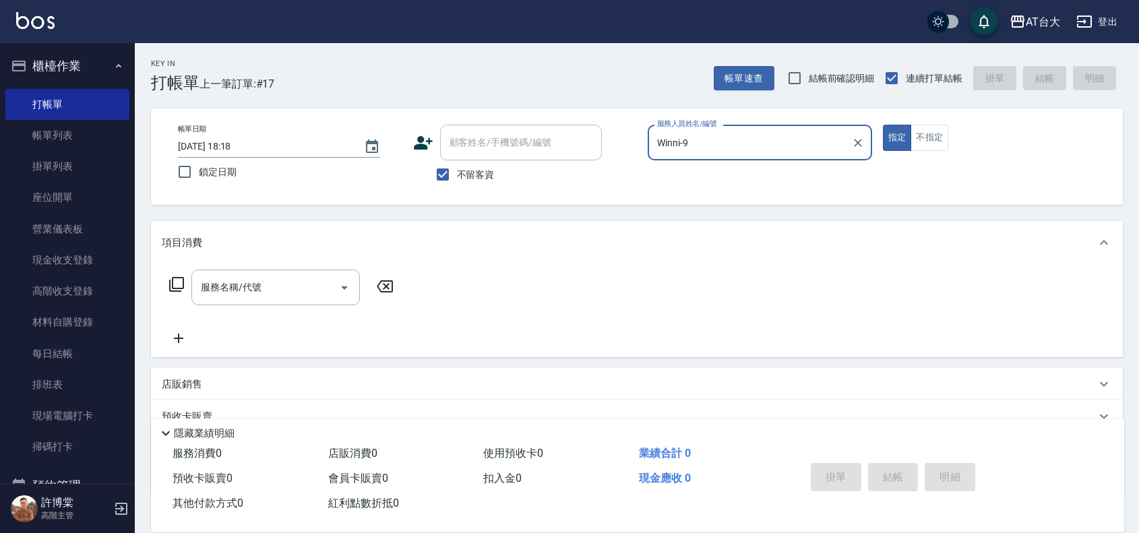
click at [702, 127] on label "服務人員姓名/編號" at bounding box center [686, 124] width 59 height 10
click at [702, 131] on input "Winni-9" at bounding box center [750, 143] width 192 height 24
click at [709, 140] on input "Winni-9" at bounding box center [750, 143] width 192 height 24
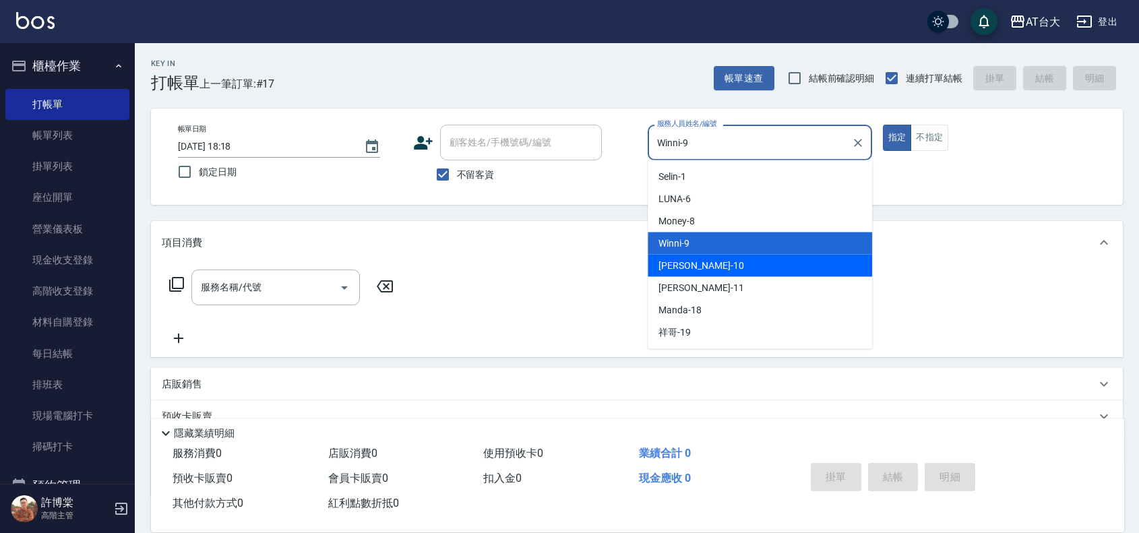
drag, startPoint x: 696, startPoint y: 264, endPoint x: 911, endPoint y: 89, distance: 277.0
click at [698, 264] on div "JOJO -10" at bounding box center [760, 266] width 224 height 22
type input "JOJO-10"
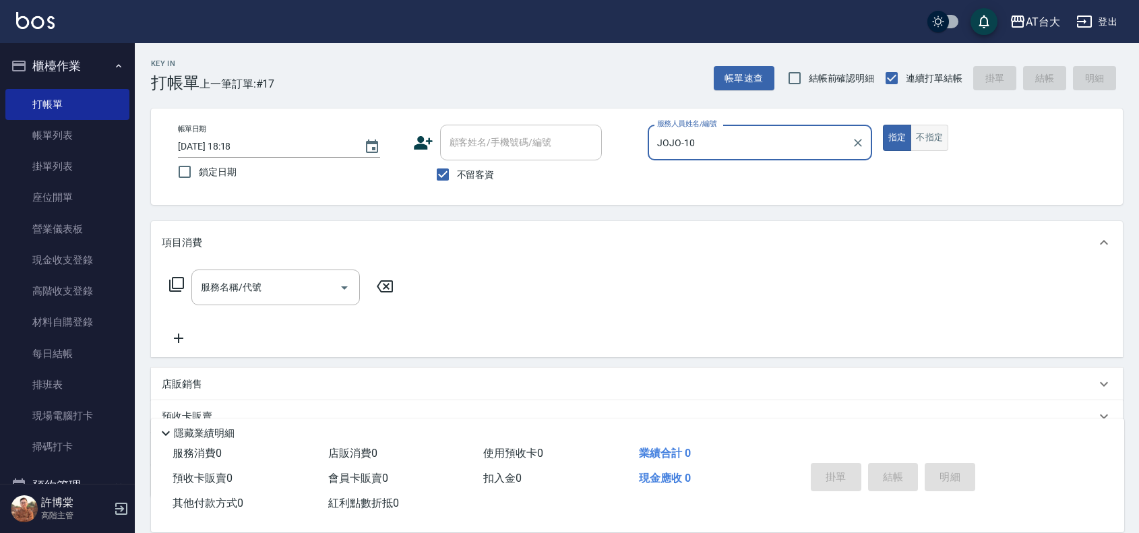
click at [941, 140] on button "不指定" at bounding box center [930, 138] width 38 height 26
click at [297, 274] on div "服務名稱/代號" at bounding box center [275, 288] width 169 height 36
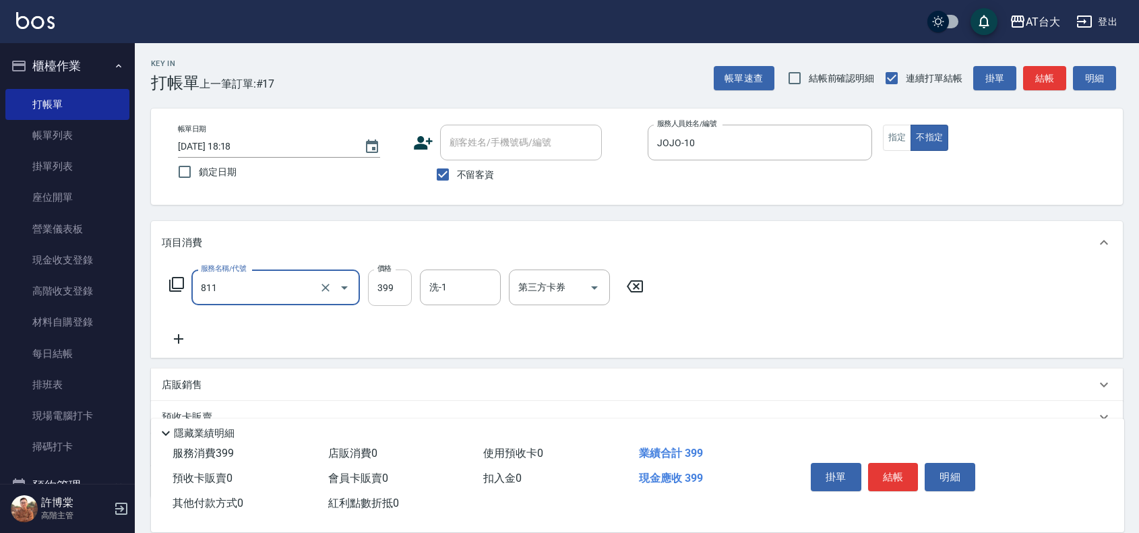
type input "洗+剪(811)"
click at [390, 300] on input "399" at bounding box center [390, 288] width 44 height 36
type input "450"
click at [894, 473] on button "結帳" at bounding box center [893, 477] width 51 height 28
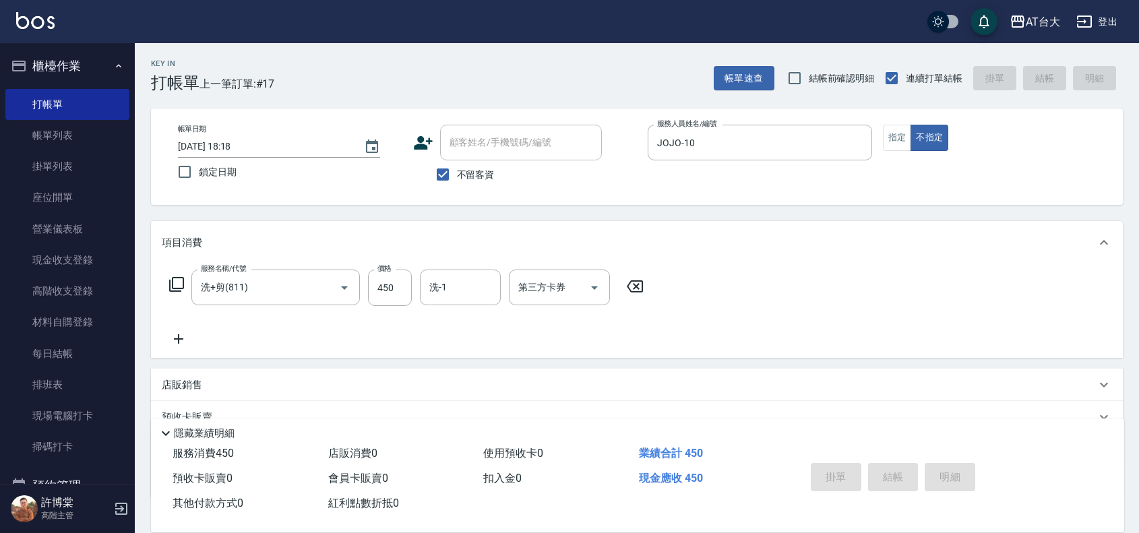
type input "2025/09/05 18:20"
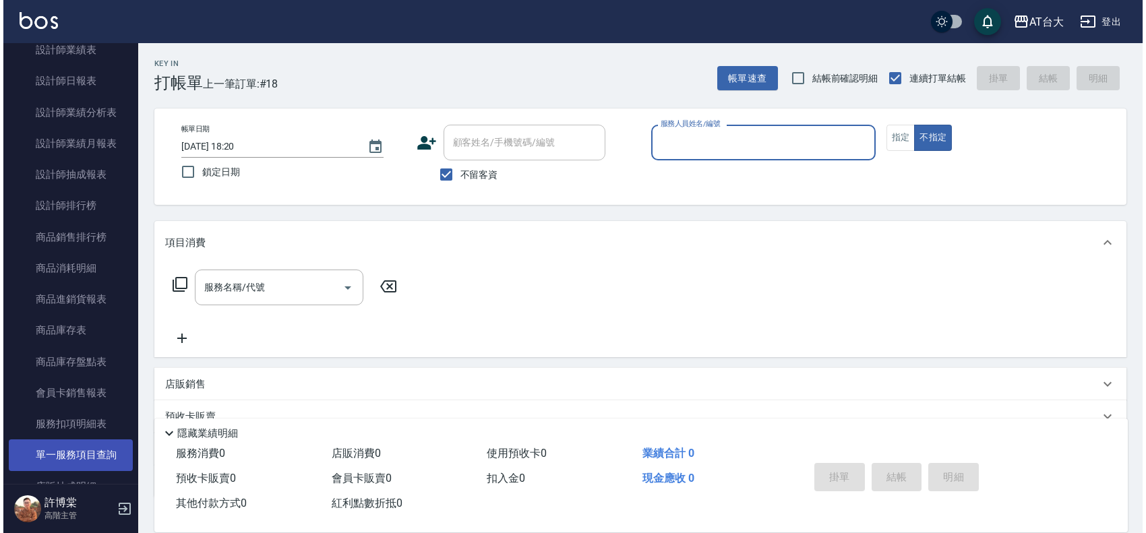
scroll to position [752, 0]
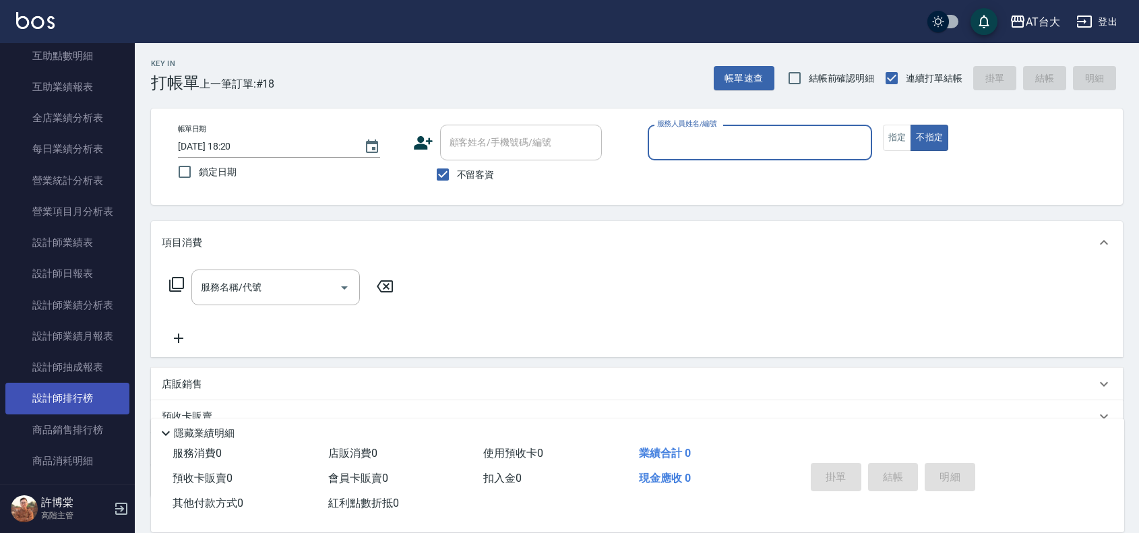
click at [96, 394] on link "設計師排行榜" at bounding box center [67, 398] width 124 height 31
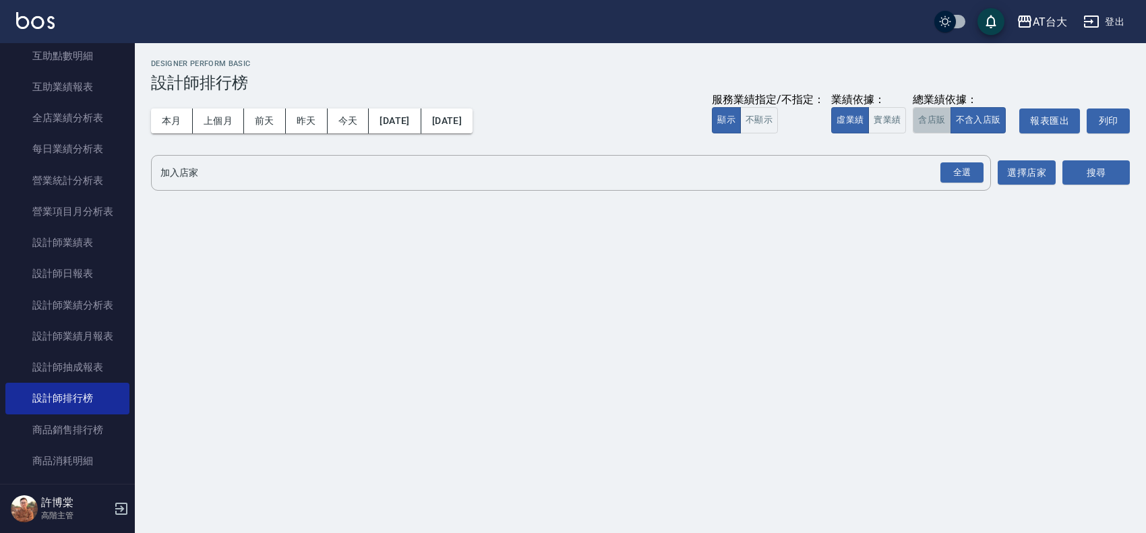
click at [938, 121] on button "含店販" at bounding box center [932, 120] width 38 height 26
click at [366, 172] on input "加入店家" at bounding box center [561, 173] width 808 height 24
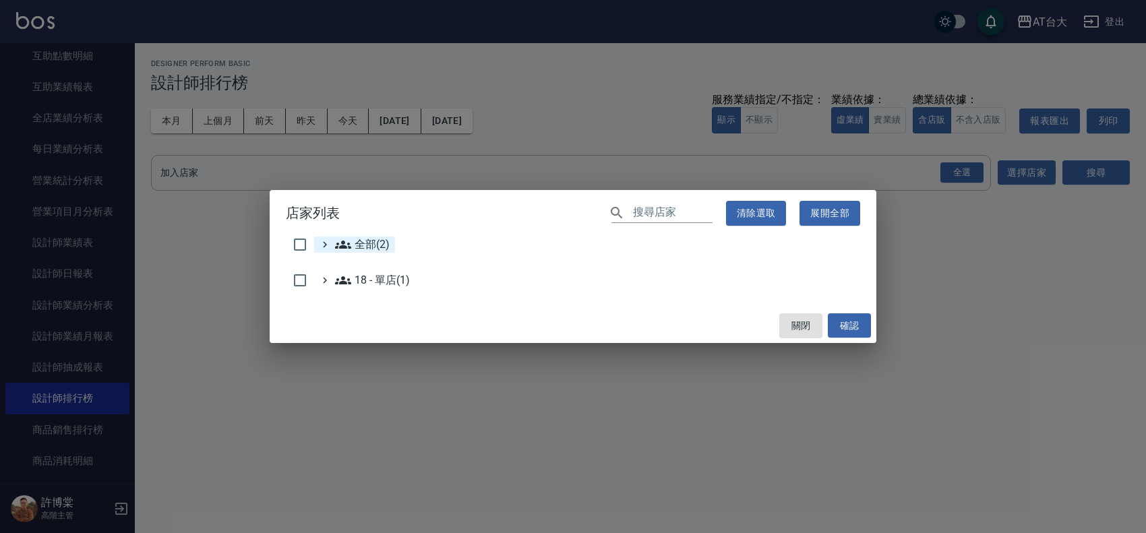
click at [365, 249] on span "全部(2)" at bounding box center [362, 245] width 55 height 16
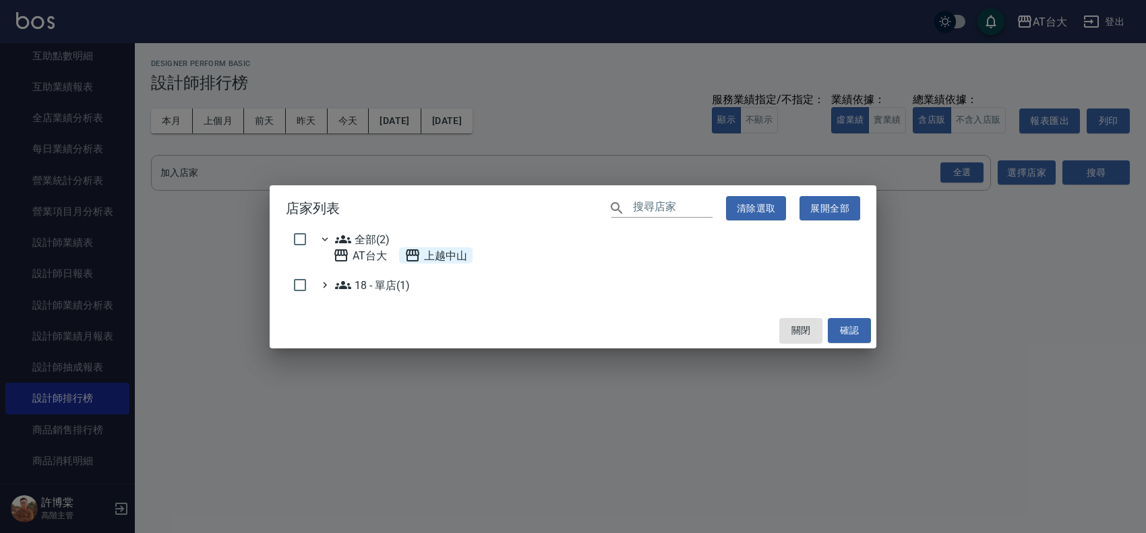
click at [442, 255] on span "上越中山" at bounding box center [435, 255] width 63 height 16
click at [854, 334] on button "確認" at bounding box center [849, 330] width 43 height 25
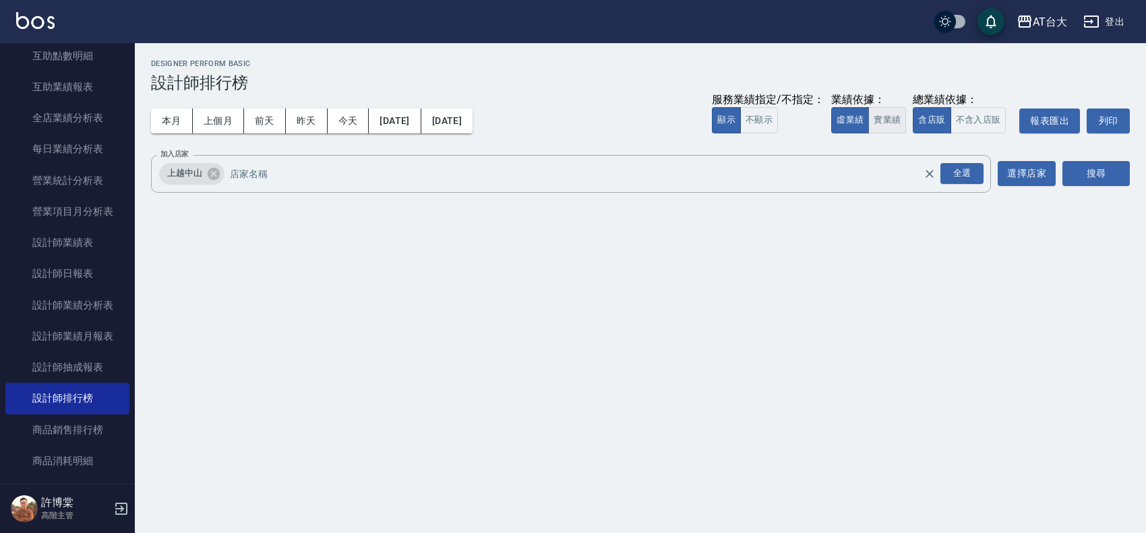
click at [893, 117] on button "實業績" at bounding box center [887, 120] width 38 height 26
click at [1116, 187] on div "搜尋" at bounding box center [1095, 174] width 67 height 38
click at [1110, 175] on button "搜尋" at bounding box center [1095, 173] width 67 height 25
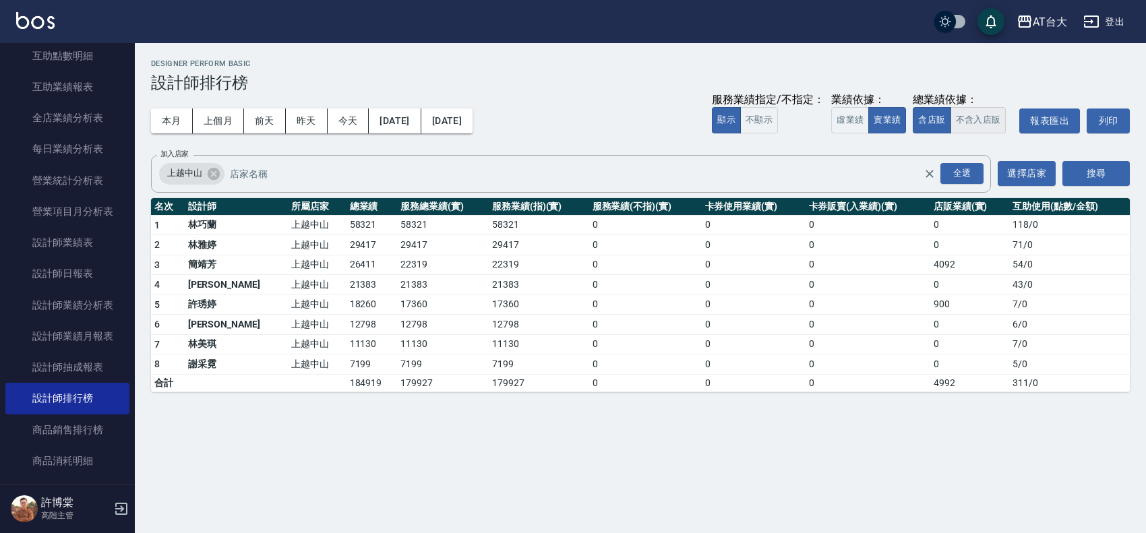
click at [975, 117] on button "不含入店販" at bounding box center [979, 120] width 56 height 26
click at [347, 222] on td "58321" at bounding box center [372, 225] width 51 height 20
copy td "58321"
click at [362, 409] on div "AT台大 2025-09-01 - 2025-09-05 設計師排行榜 列印時間： 2025-09-05-18:26 Designer Perform Bas…" at bounding box center [640, 225] width 1011 height 365
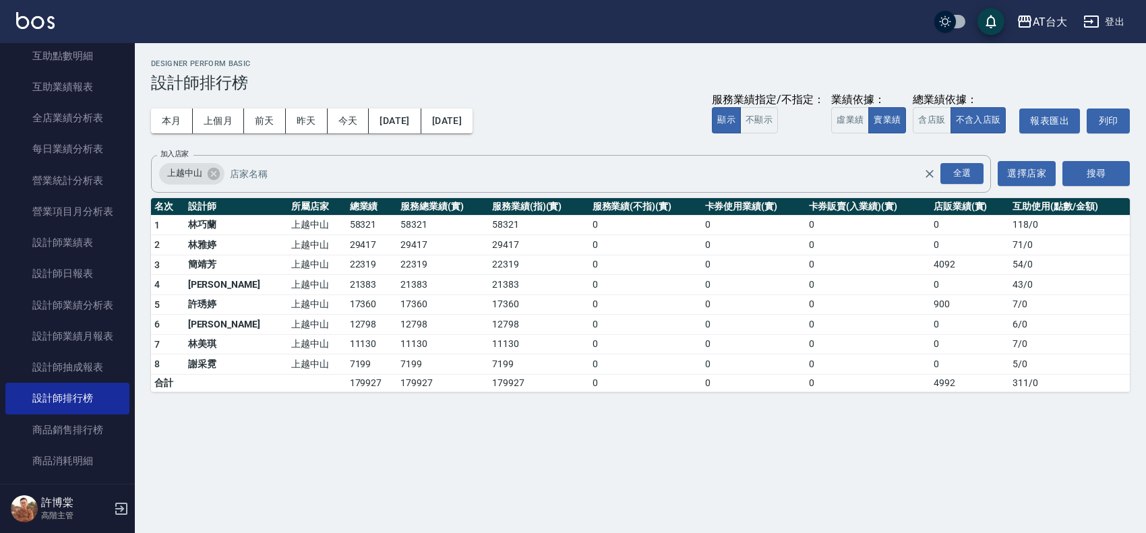
click at [347, 294] on td "21383" at bounding box center [372, 285] width 51 height 20
drag, startPoint x: 206, startPoint y: 284, endPoint x: 355, endPoint y: 284, distance: 149.7
click at [355, 284] on tr "4 劉家吟 上越中山 21383 21383 21383 0 0 0 0 43 / 0" at bounding box center [640, 285] width 979 height 20
click at [490, 318] on td "12798" at bounding box center [539, 325] width 100 height 20
click at [1095, 278] on td "43 / 0" at bounding box center [1069, 285] width 121 height 20
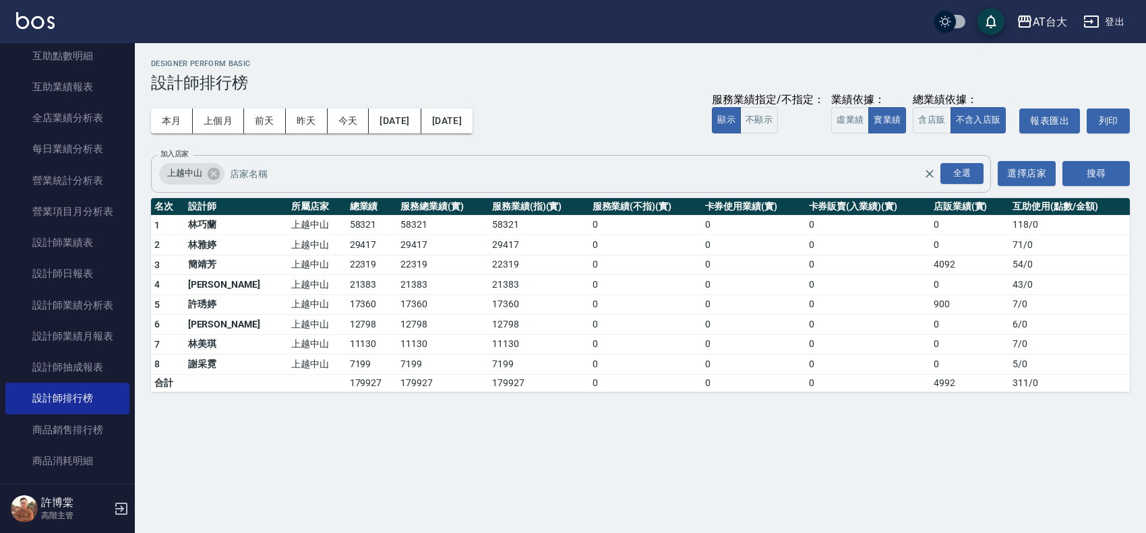
click at [264, 173] on input "加入店家" at bounding box center [587, 174] width 721 height 24
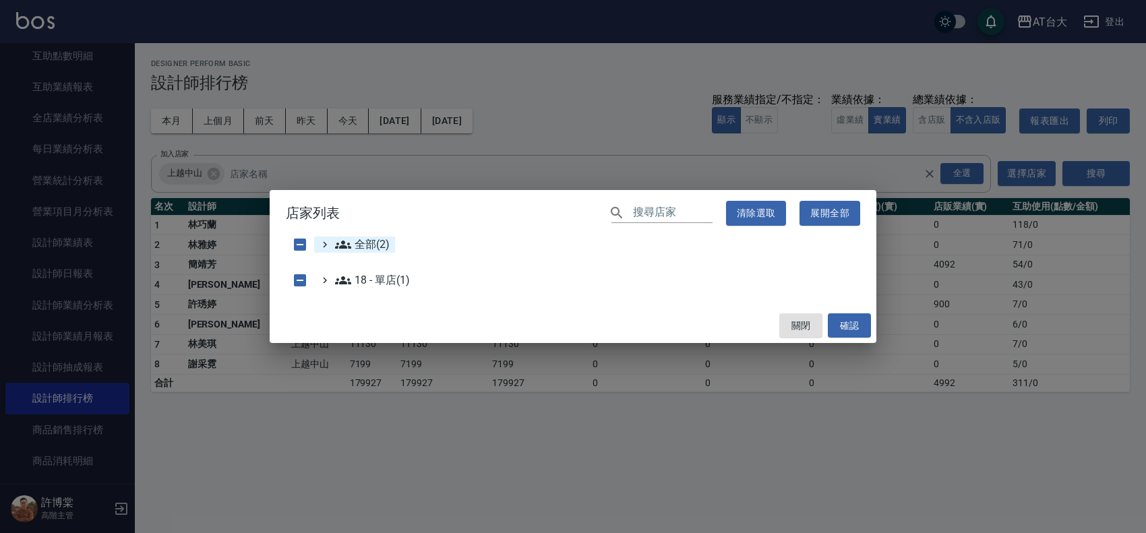
click at [371, 241] on span "全部(2)" at bounding box center [362, 245] width 55 height 16
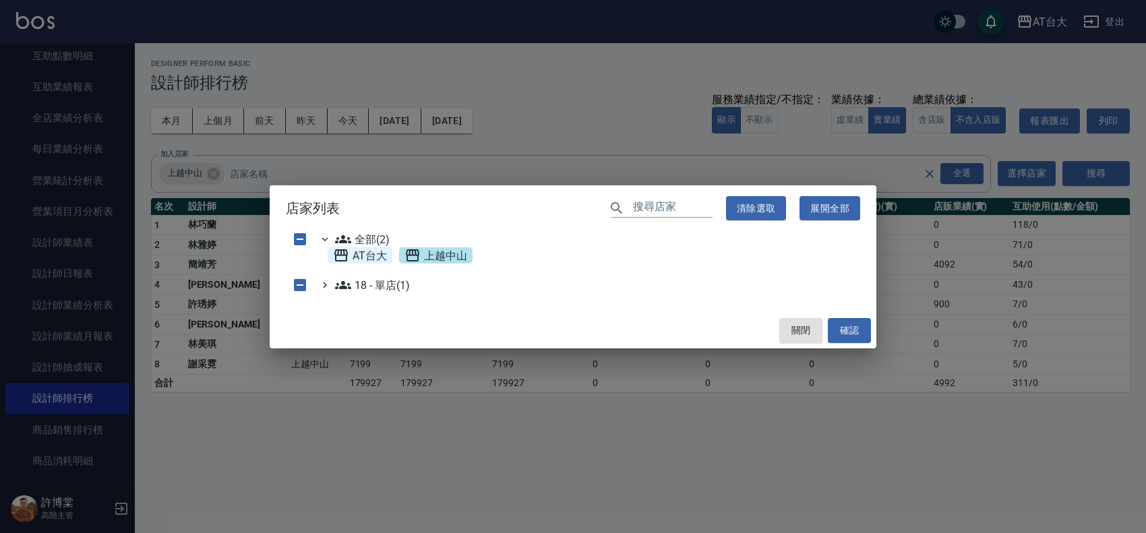
click at [367, 261] on span "AT台大" at bounding box center [360, 255] width 54 height 16
checkbox input "true"
click at [862, 335] on button "確認" at bounding box center [849, 330] width 43 height 25
checkbox input "false"
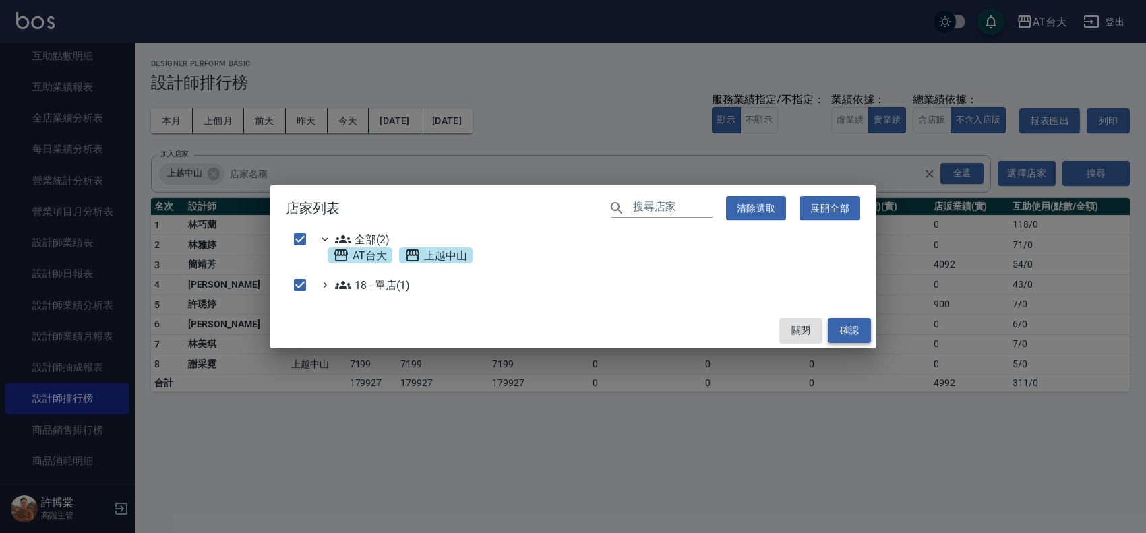
checkbox input "false"
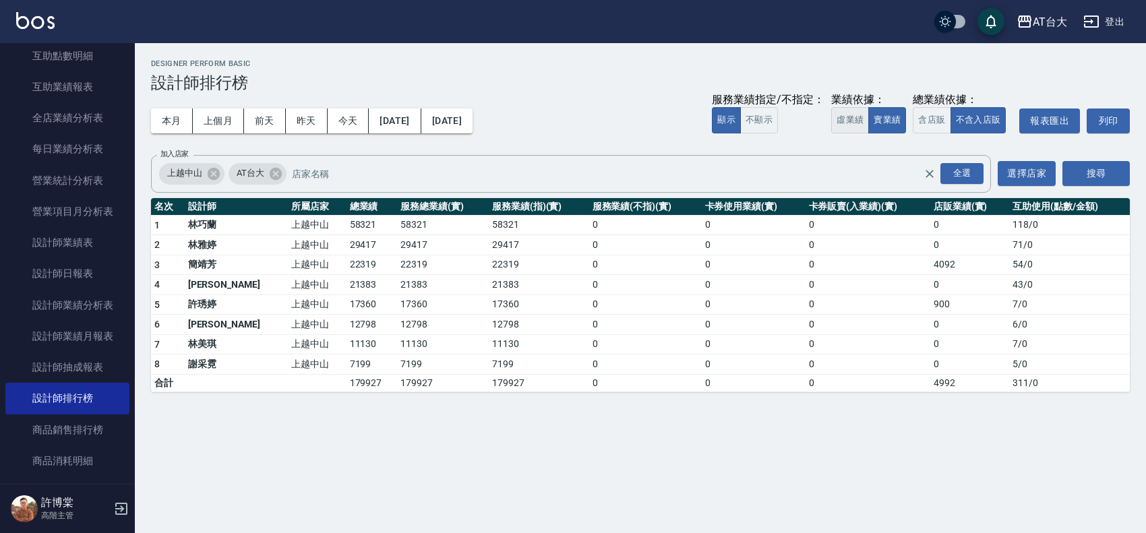
click at [853, 120] on button "虛業績" at bounding box center [850, 120] width 38 height 26
click at [1097, 169] on button "搜尋" at bounding box center [1095, 173] width 67 height 25
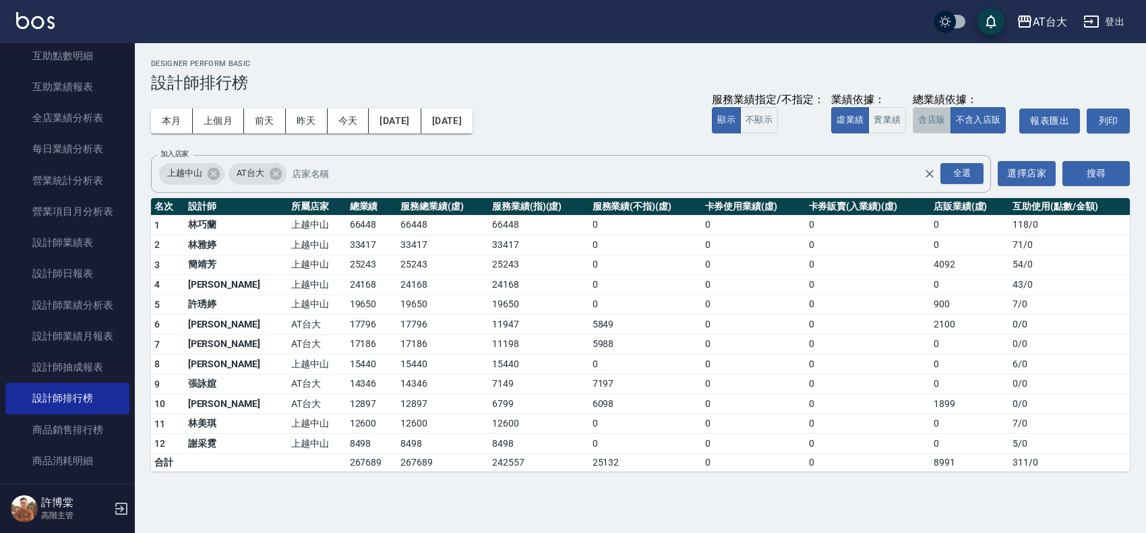
click at [942, 125] on button "含店販" at bounding box center [932, 120] width 38 height 26
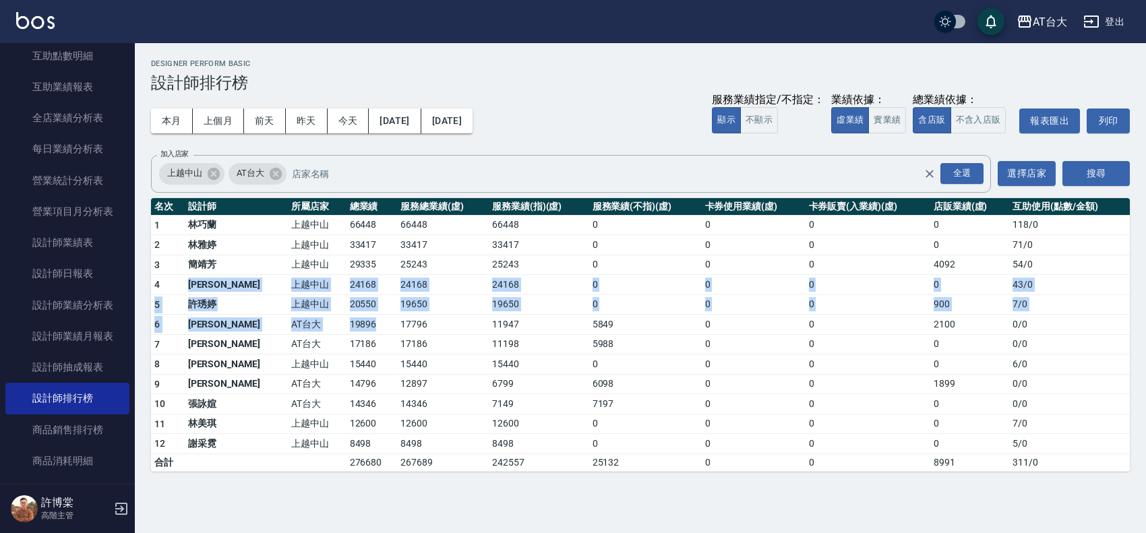
drag, startPoint x: 193, startPoint y: 280, endPoint x: 349, endPoint y: 315, distance: 159.5
click at [349, 315] on tbody "1 林巧蘭 上越中山 66448 66448 66448 0 0 0 0 118 / 0 2 林雅婷 上越中山 33417 33417 33417 0 0 0…" at bounding box center [640, 343] width 979 height 256
click at [347, 294] on td "24168" at bounding box center [372, 285] width 51 height 20
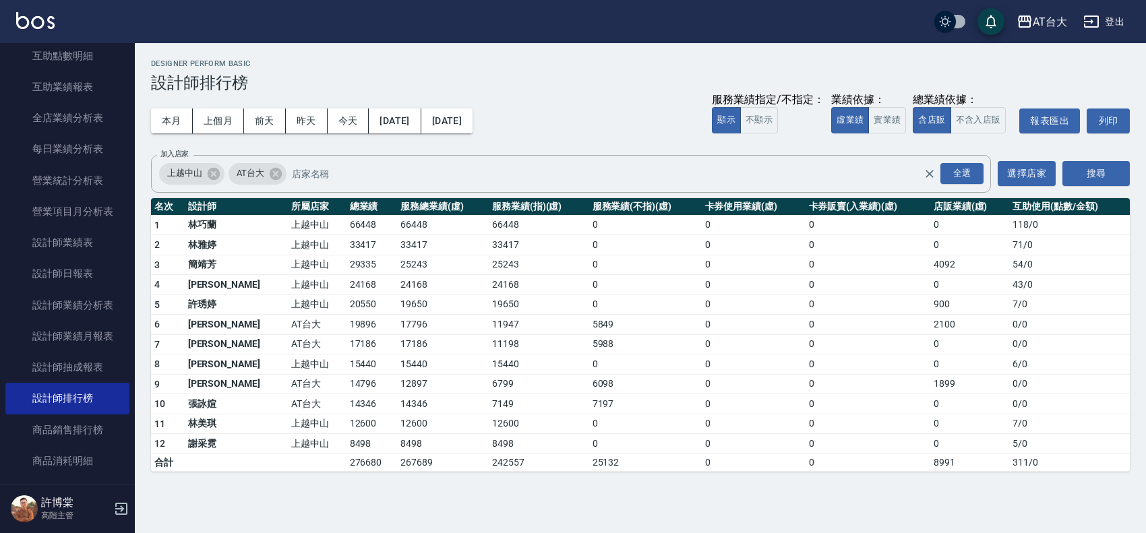
click at [397, 281] on td "24168" at bounding box center [443, 285] width 92 height 20
click at [473, 123] on button "[DATE]" at bounding box center [446, 121] width 51 height 25
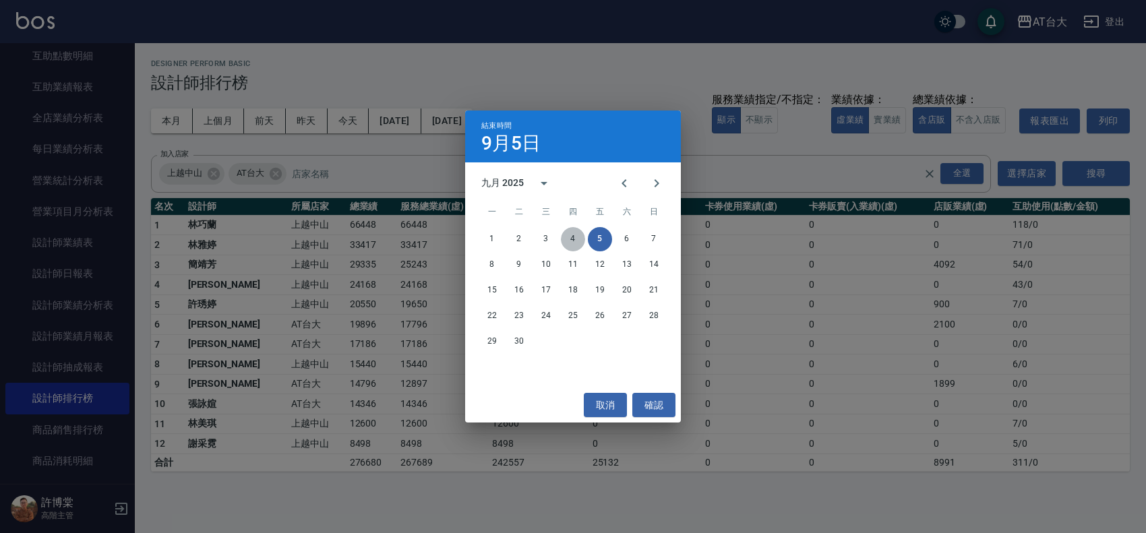
click at [570, 231] on button "4" at bounding box center [573, 239] width 24 height 24
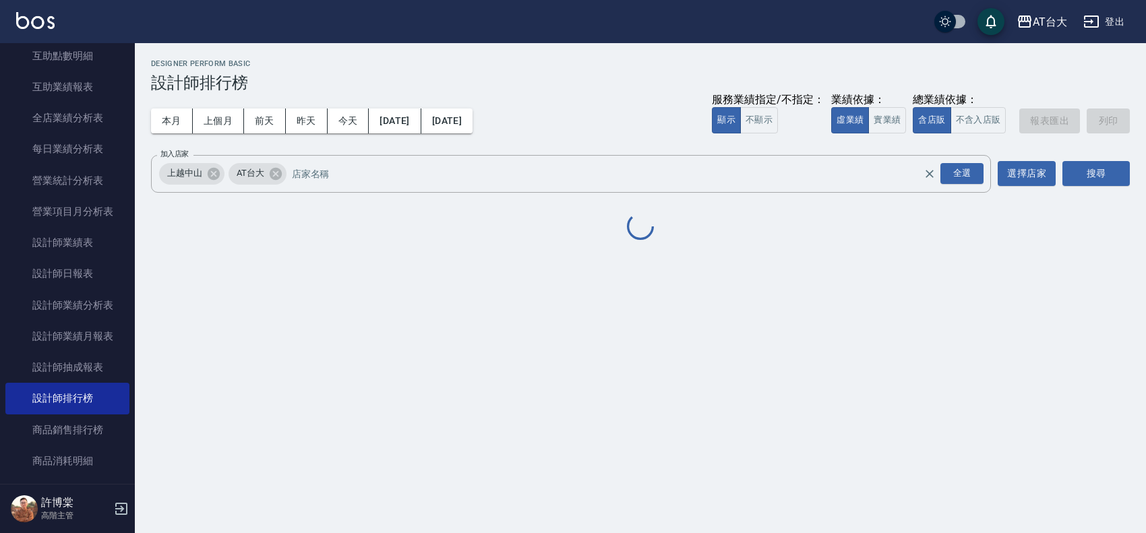
click at [570, 231] on div at bounding box center [640, 228] width 979 height 30
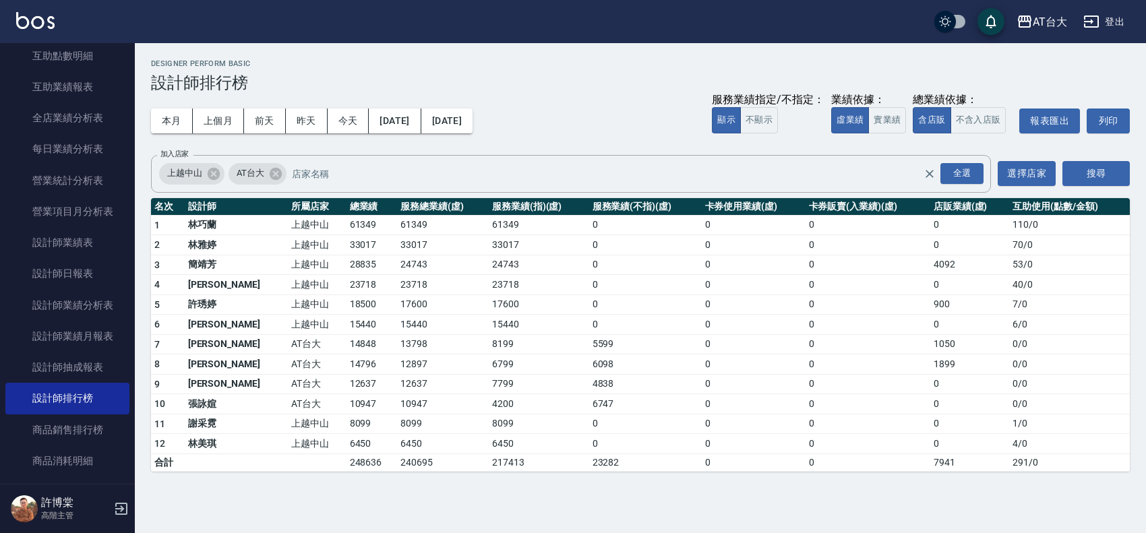
click at [841, 262] on td "0" at bounding box center [868, 265] width 125 height 20
click at [347, 324] on td "15440" at bounding box center [372, 325] width 51 height 20
click at [349, 381] on td "12637" at bounding box center [372, 384] width 51 height 20
click at [291, 335] on td "AT台大" at bounding box center [317, 344] width 58 height 20
click at [347, 319] on td "15440" at bounding box center [372, 325] width 51 height 20
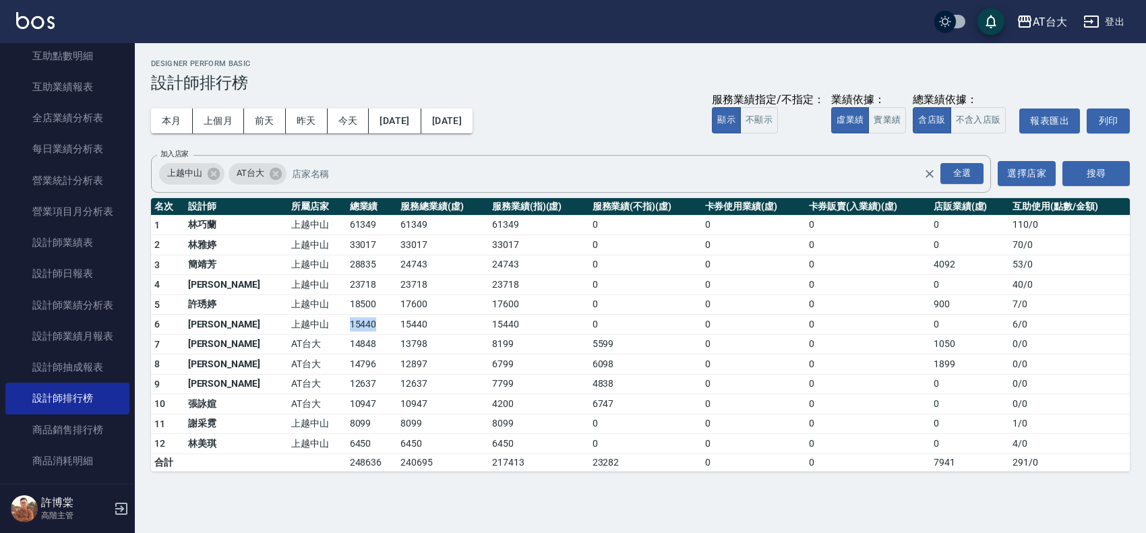
click at [347, 319] on td "15440" at bounding box center [372, 325] width 51 height 20
copy td "15440"
click at [347, 426] on td "8099" at bounding box center [372, 424] width 51 height 20
click at [288, 344] on td "AT台大" at bounding box center [317, 344] width 58 height 20
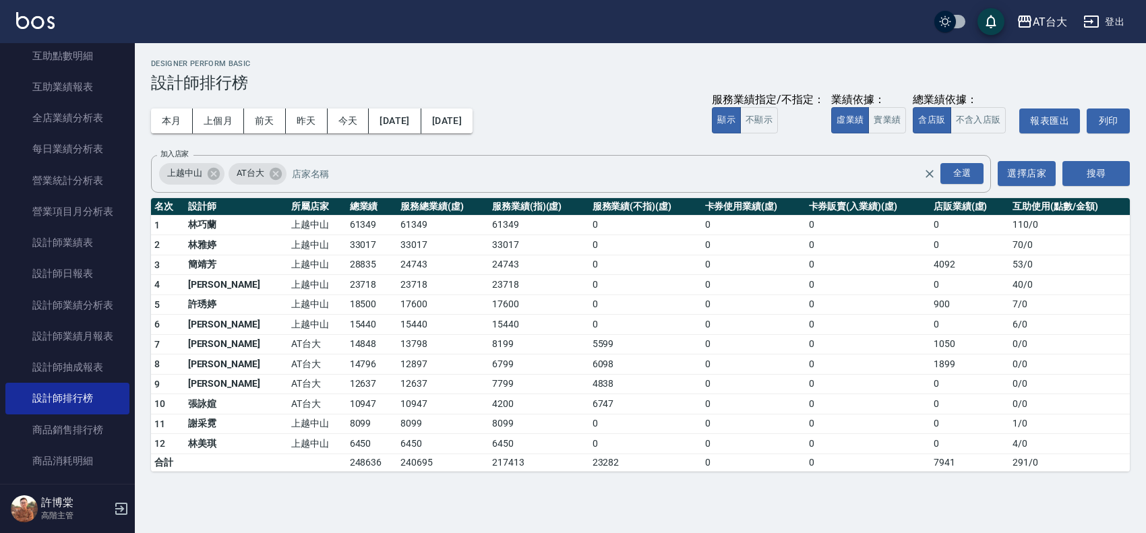
click at [347, 231] on td "61349" at bounding box center [372, 225] width 51 height 20
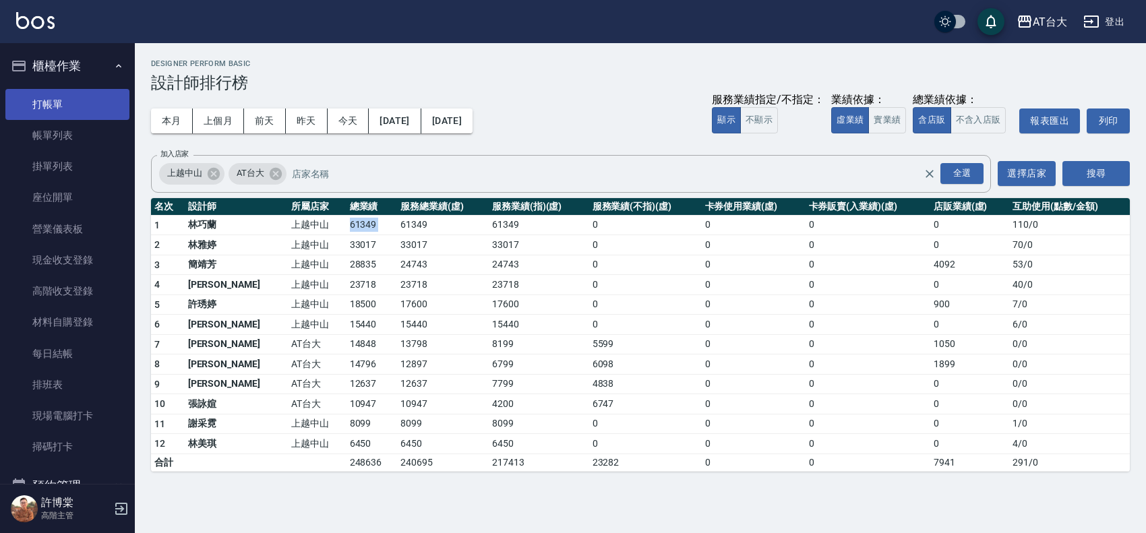
click at [79, 102] on link "打帳單" at bounding box center [67, 104] width 124 height 31
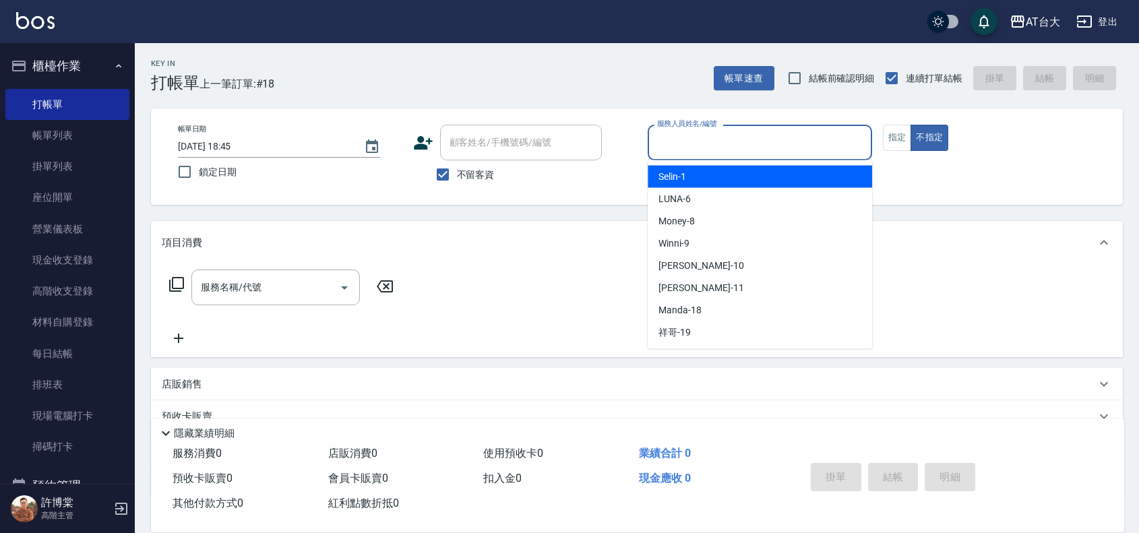
click at [818, 152] on input "服務人員姓名/編號" at bounding box center [760, 143] width 212 height 24
type input "Selin-1"
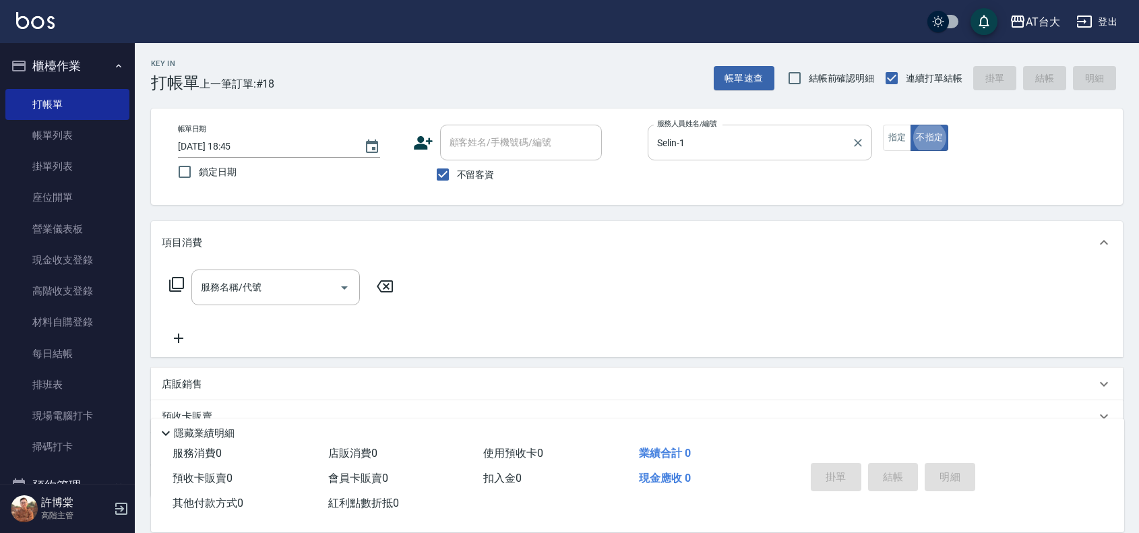
type button "false"
drag, startPoint x: 748, startPoint y: 138, endPoint x: 88, endPoint y: 173, distance: 661.6
click at [86, 167] on div "AT台大 登出 櫃檯作業 打帳單 帳單列表 掛單列表 座位開單 營業儀表板 現金收支登錄 高階收支登錄 材料自購登錄 每日結帳 排班表 現場電腦打卡 掃碼打卡…" at bounding box center [569, 313] width 1139 height 626
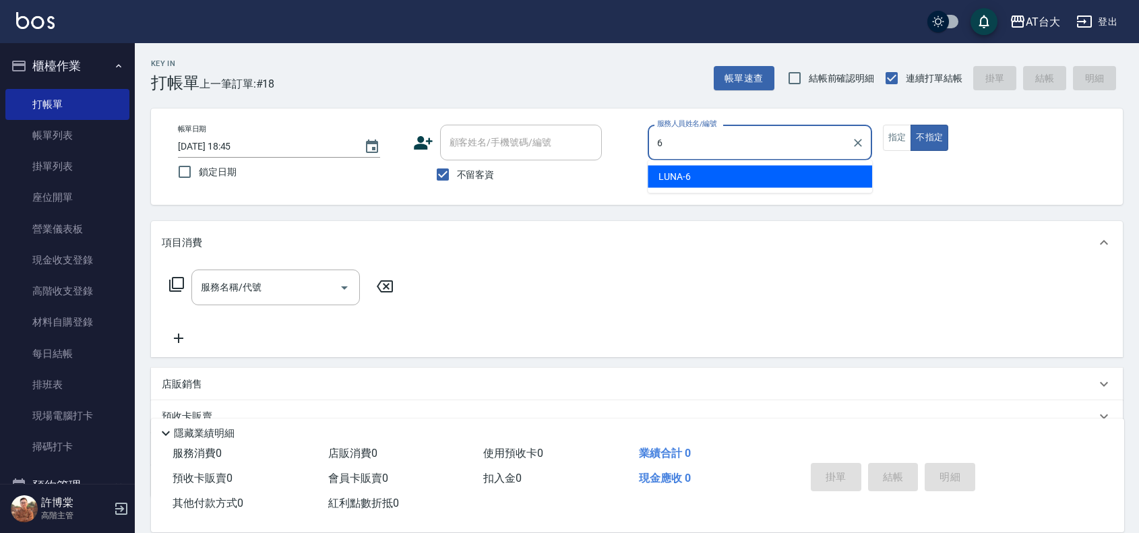
type input "LUNA-6"
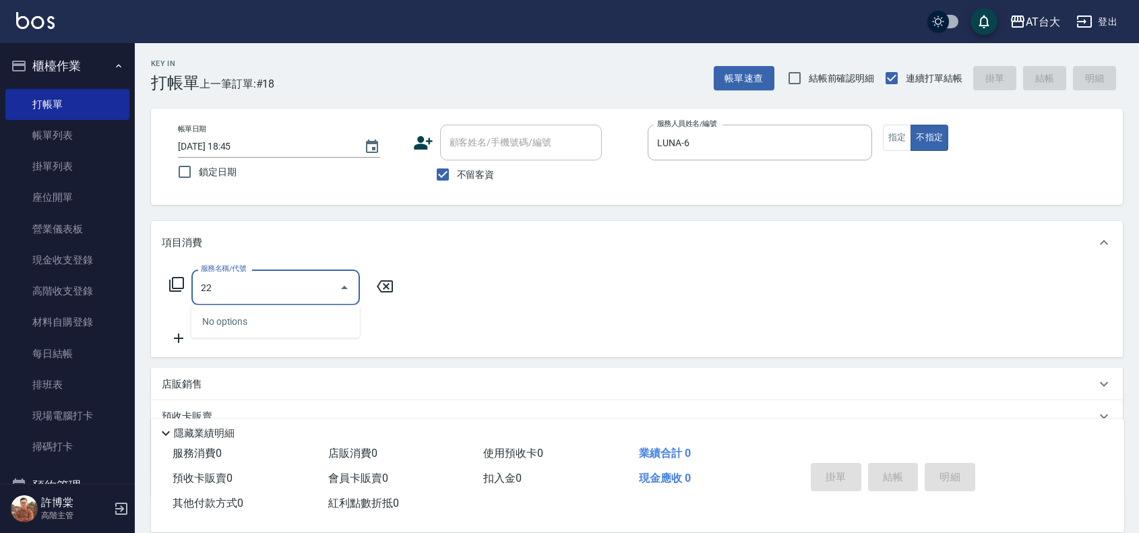
type input "221"
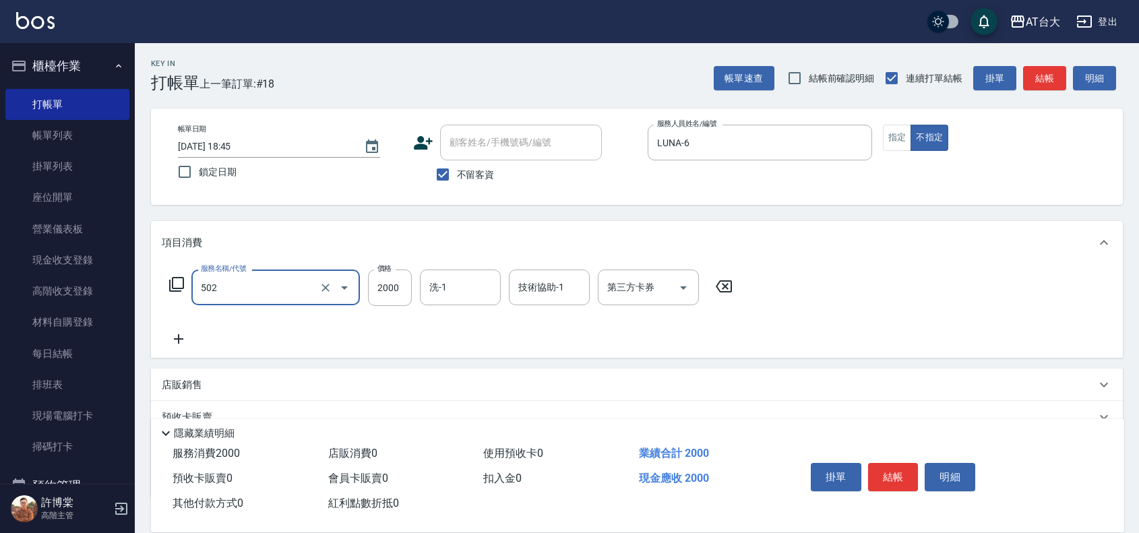
type input "染髮2000以上(502)"
type input "2199"
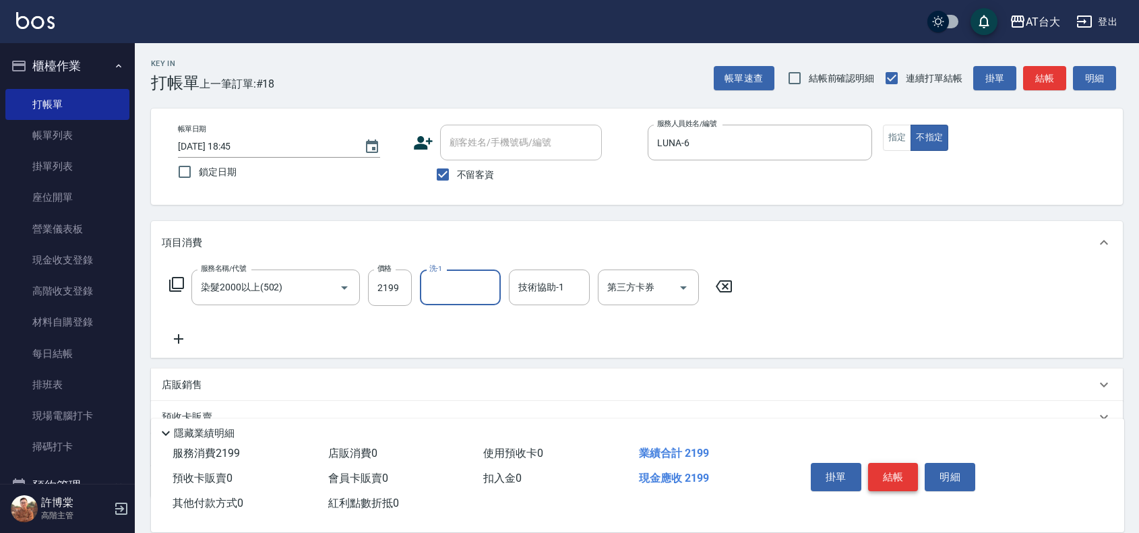
click at [891, 469] on button "結帳" at bounding box center [893, 477] width 51 height 28
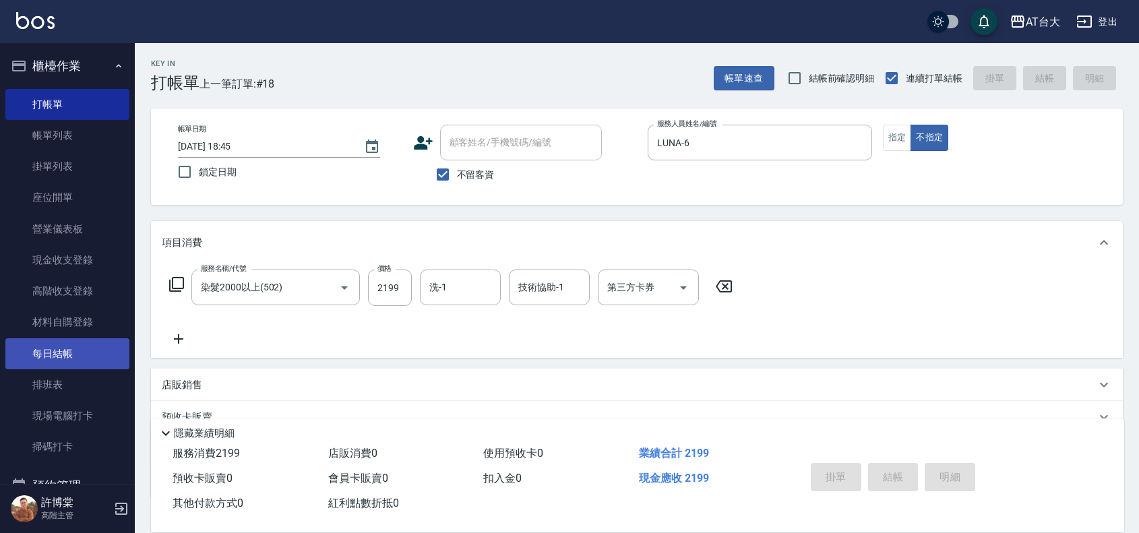
type input "2025/09/05 18:58"
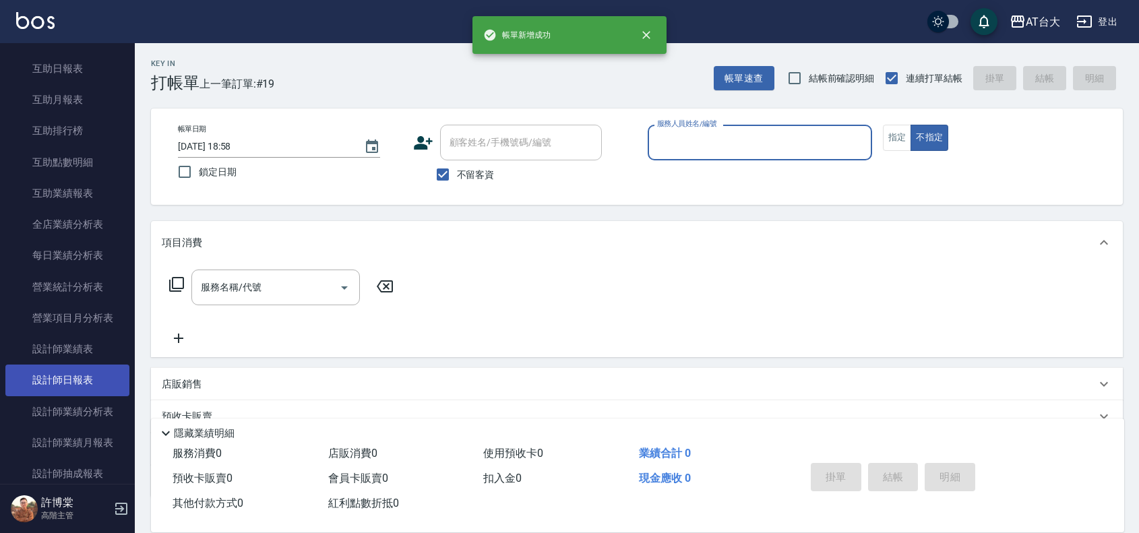
scroll to position [674, 0]
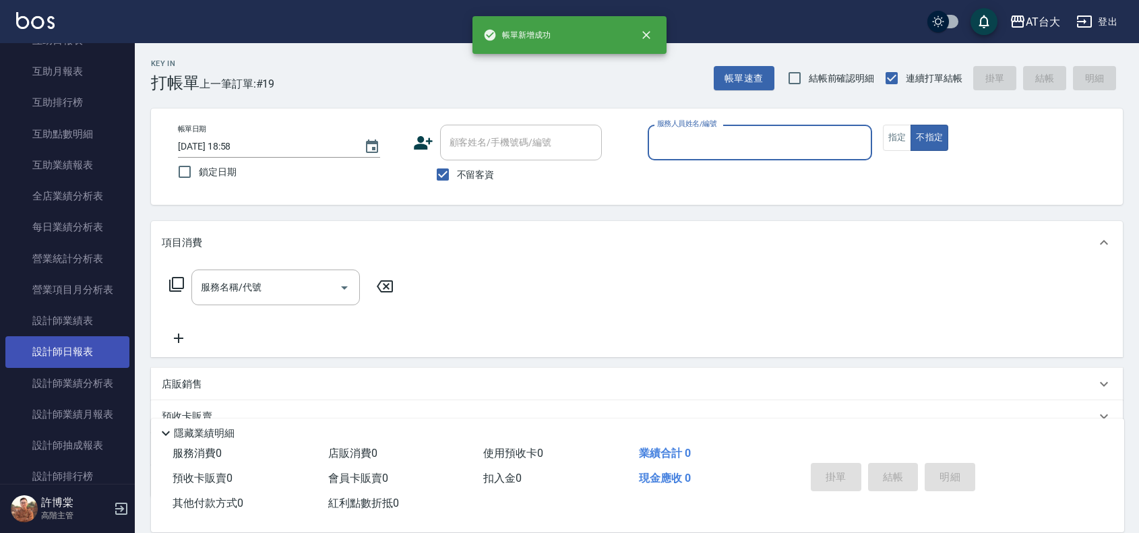
click at [79, 363] on link "設計師日報表" at bounding box center [67, 351] width 124 height 31
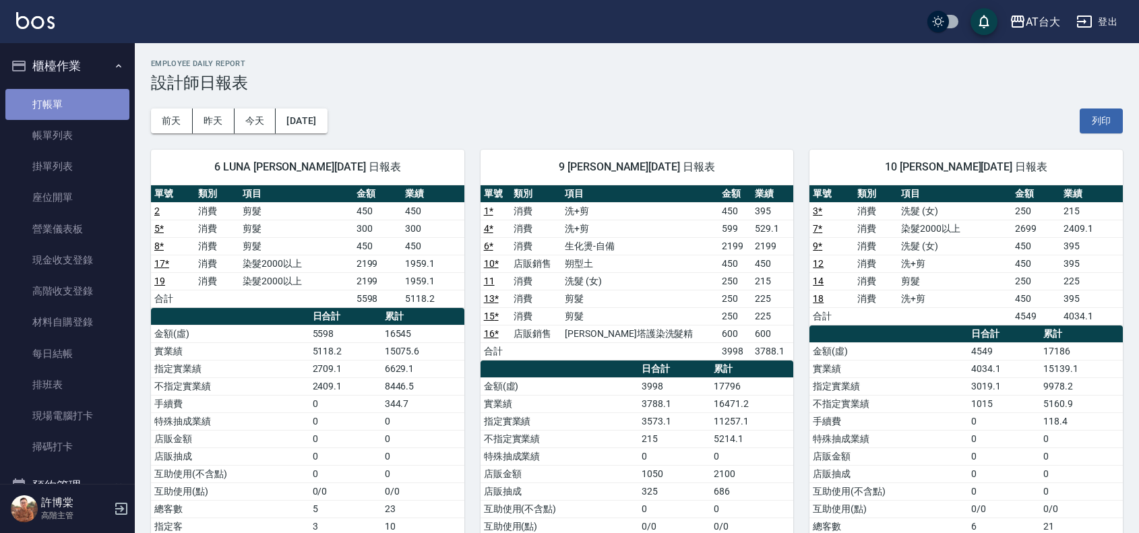
click at [73, 102] on link "打帳單" at bounding box center [67, 104] width 124 height 31
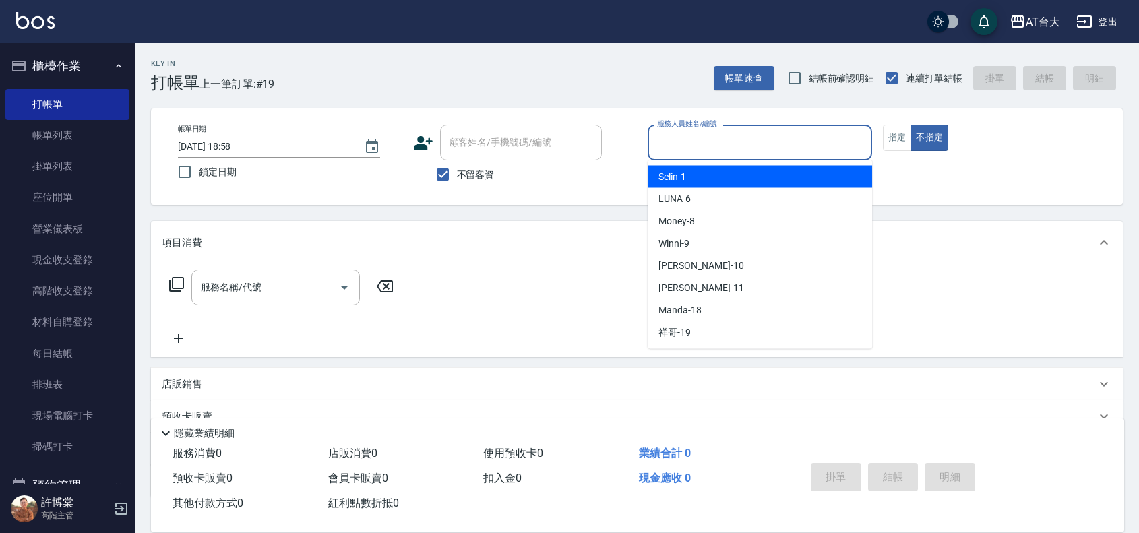
click at [698, 138] on input "服務人員姓名/編號" at bounding box center [760, 143] width 212 height 24
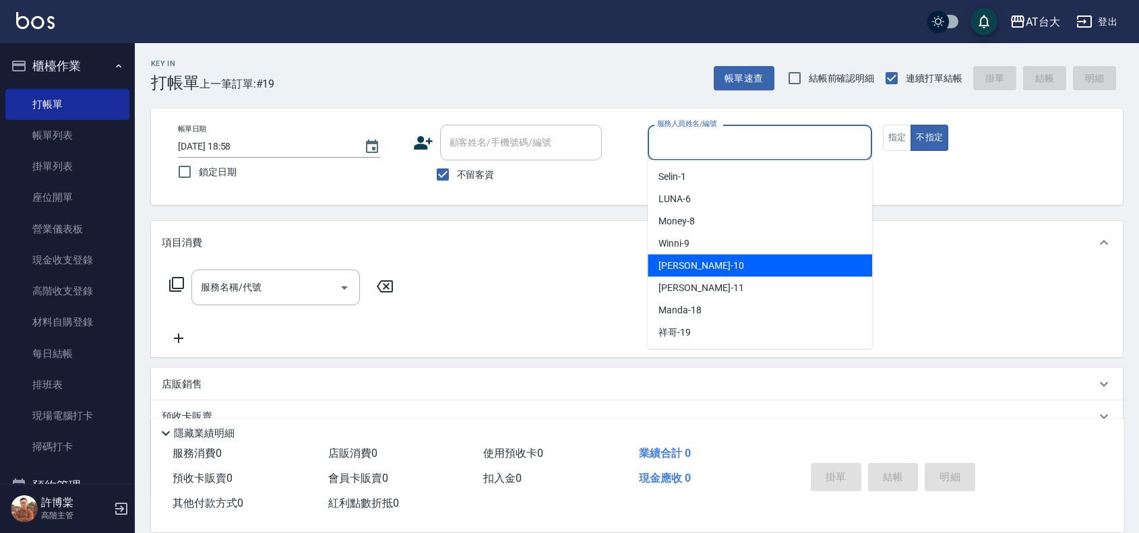
click at [723, 274] on div "JOJO -10" at bounding box center [760, 266] width 224 height 22
type input "JOJO-10"
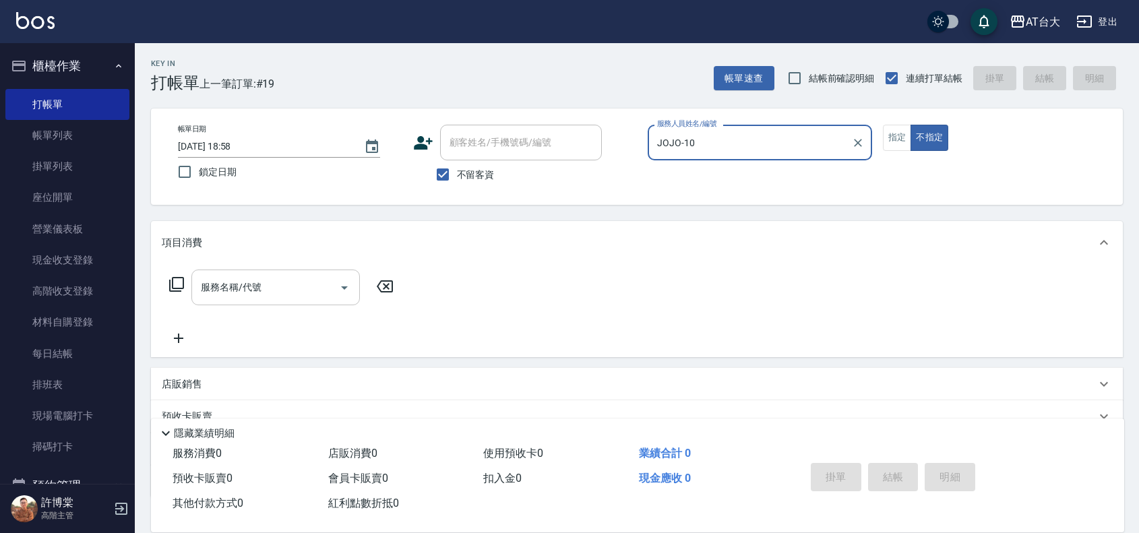
click at [268, 287] on input "服務名稱/代號" at bounding box center [266, 288] width 136 height 24
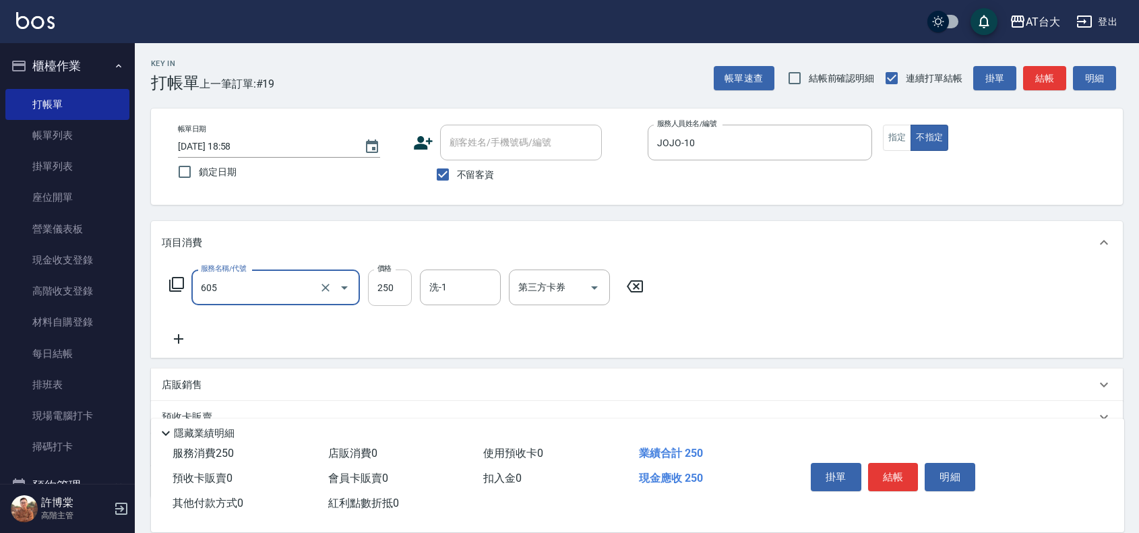
type input "洗髮 (女)(605)"
click at [375, 291] on input "250" at bounding box center [390, 288] width 44 height 36
type input "450"
click at [878, 465] on button "結帳" at bounding box center [893, 477] width 51 height 28
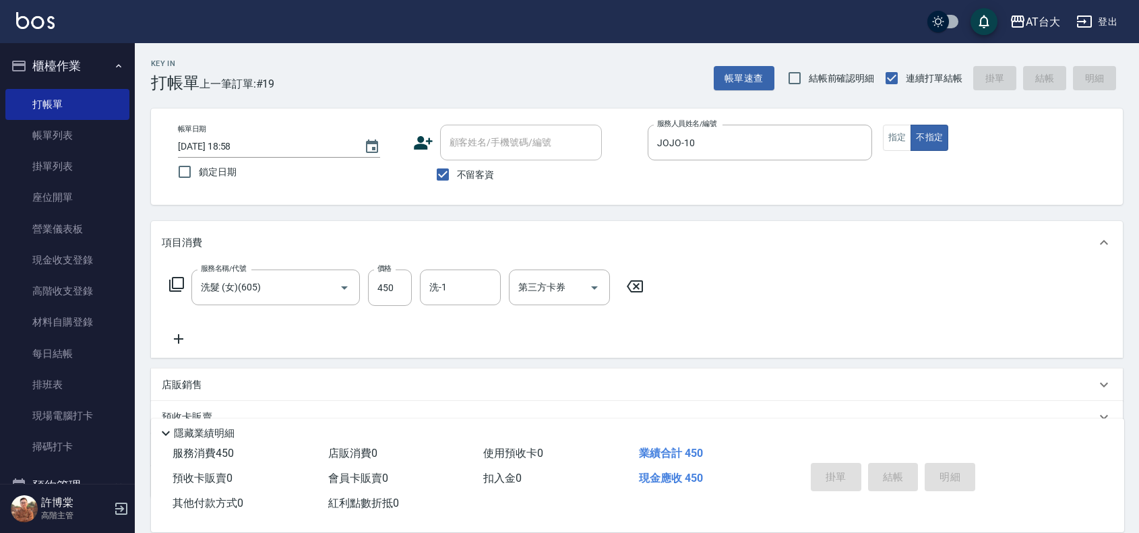
type input "2025/09/05 19:07"
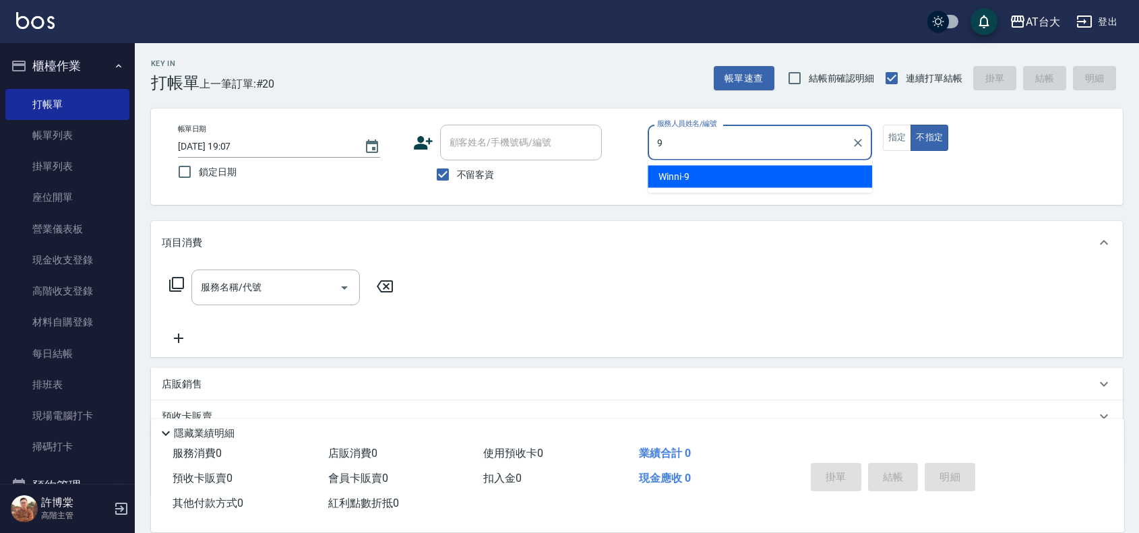
type input "Winni-9"
type button "false"
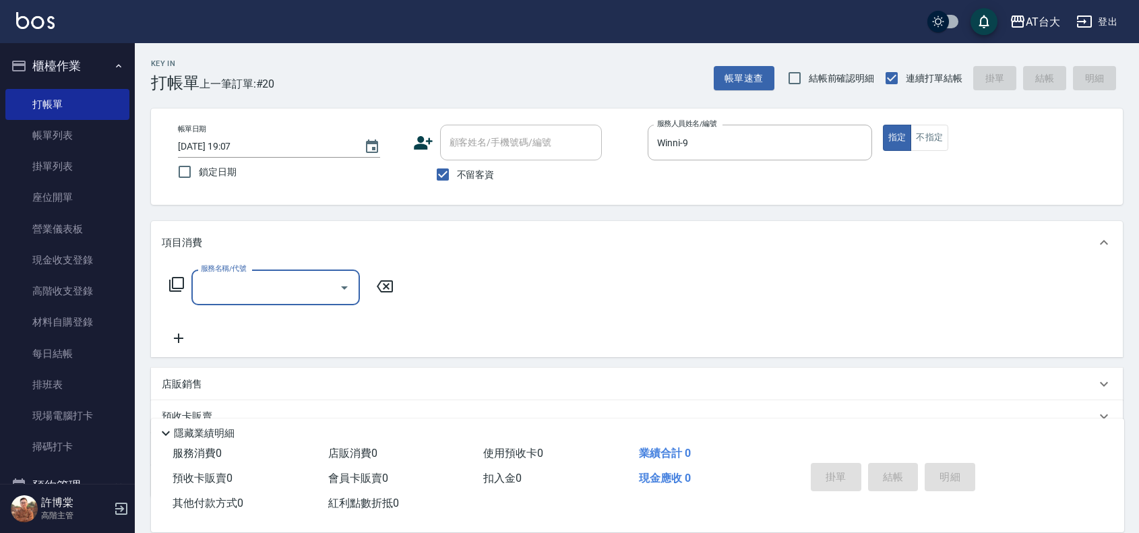
click at [222, 294] on input "服務名稱/代號" at bounding box center [266, 288] width 136 height 24
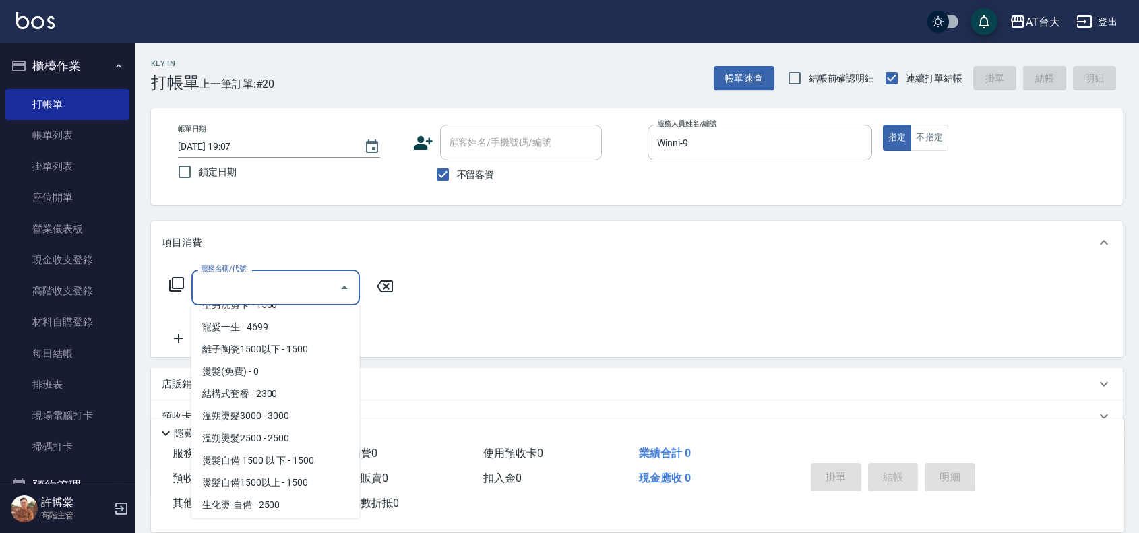
scroll to position [590, 0]
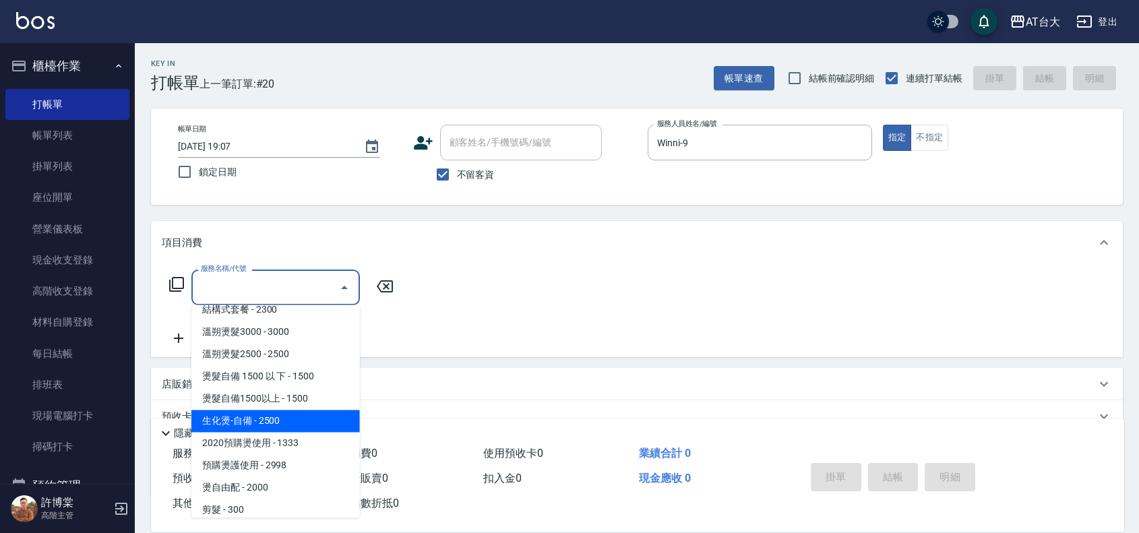
click at [247, 423] on span "生化燙-自備 - 2500" at bounding box center [275, 422] width 169 height 22
type input "生化燙-自備(227)"
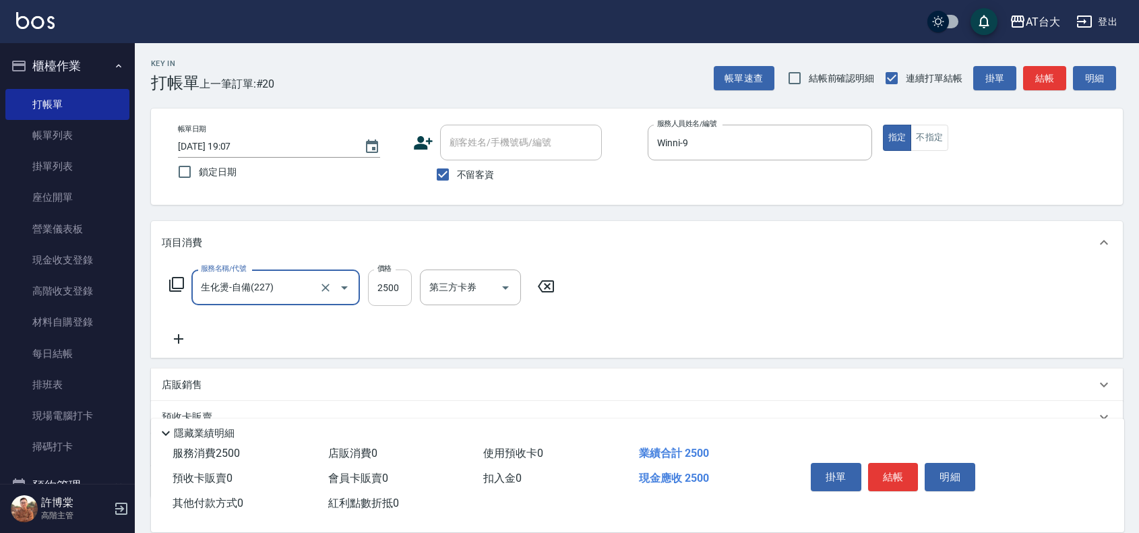
click at [395, 270] on input "2500" at bounding box center [390, 288] width 44 height 36
type input "2200"
click at [885, 470] on button "結帳" at bounding box center [893, 477] width 51 height 28
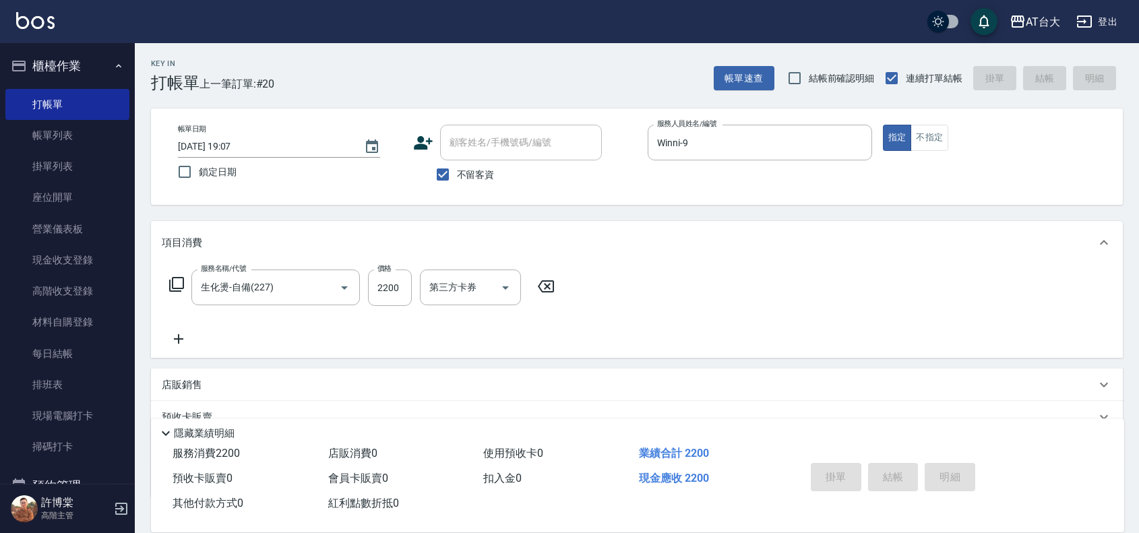
type input "2025/09/05 19:10"
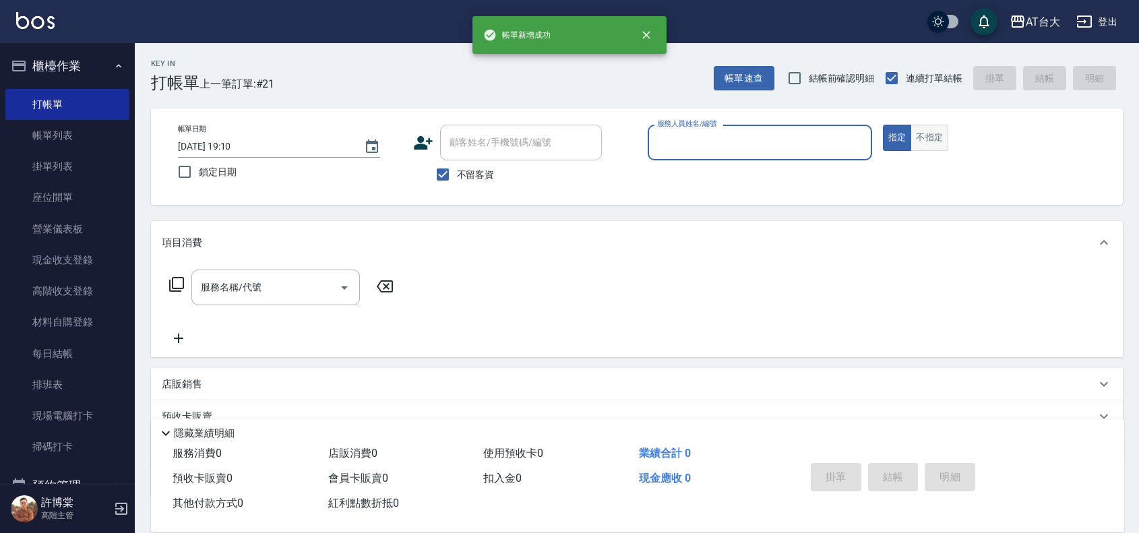
click at [930, 143] on button "不指定" at bounding box center [930, 138] width 38 height 26
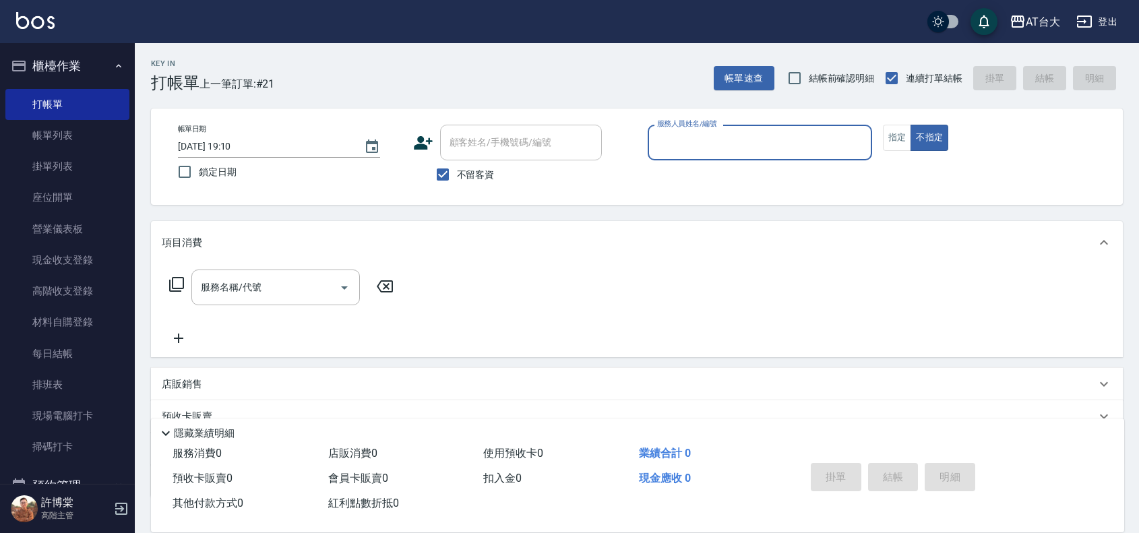
click at [688, 146] on input "服務人員姓名/編號" at bounding box center [760, 143] width 212 height 24
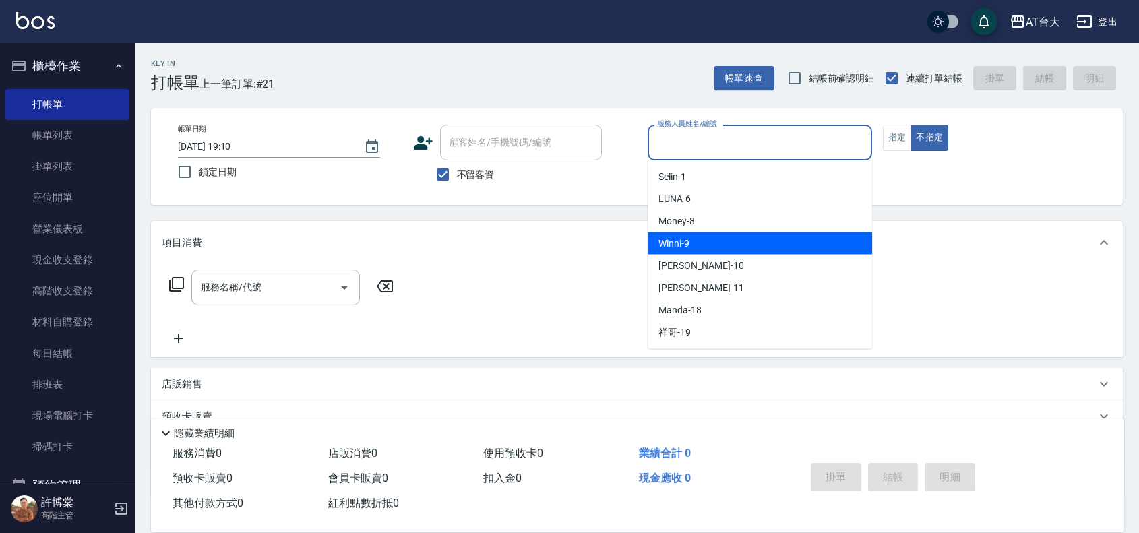
click at [730, 239] on div "Winni -9" at bounding box center [760, 244] width 224 height 22
type input "Winni-9"
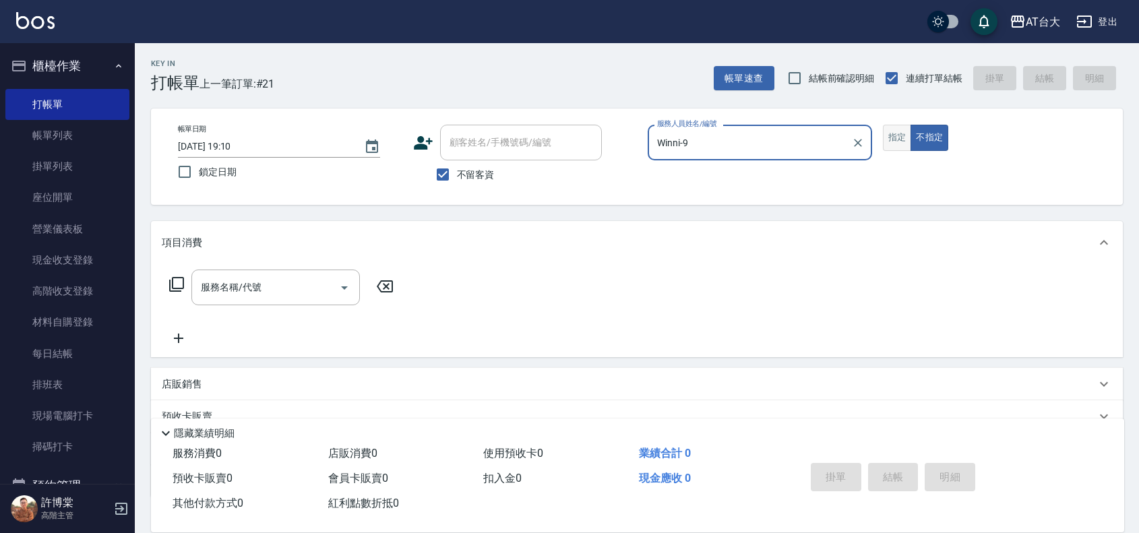
drag, startPoint x: 888, startPoint y: 130, endPoint x: 867, endPoint y: 154, distance: 31.5
click at [888, 131] on button "指定" at bounding box center [897, 138] width 29 height 26
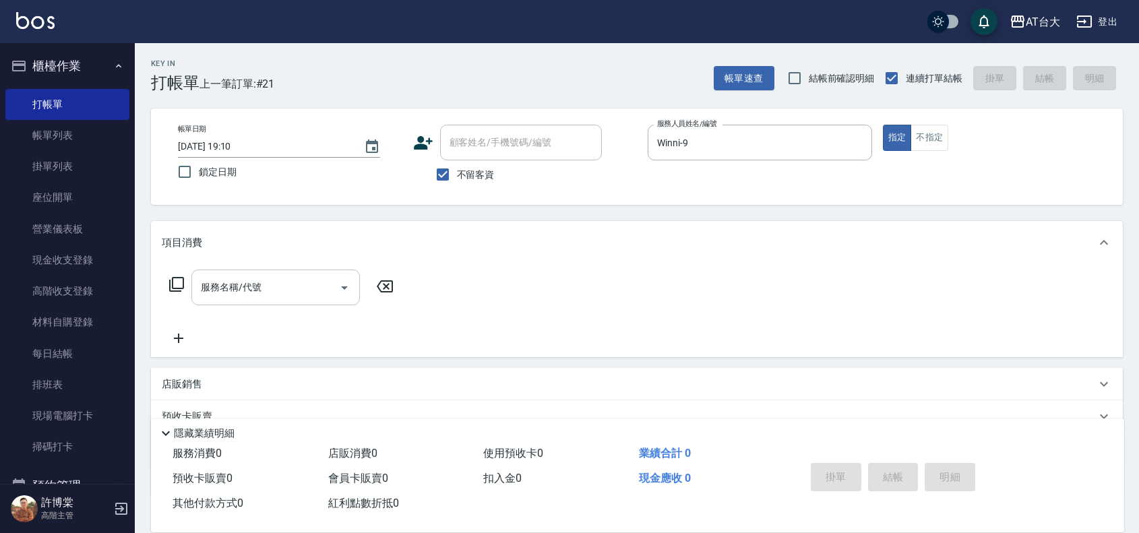
click at [260, 292] on input "服務名稱/代號" at bounding box center [266, 288] width 136 height 24
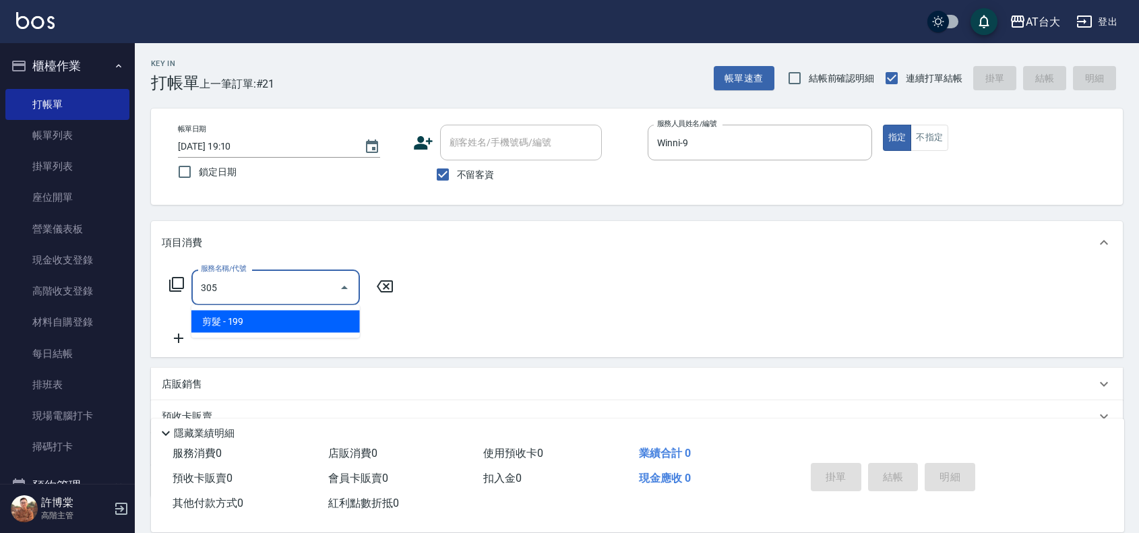
type input "剪髮(305)"
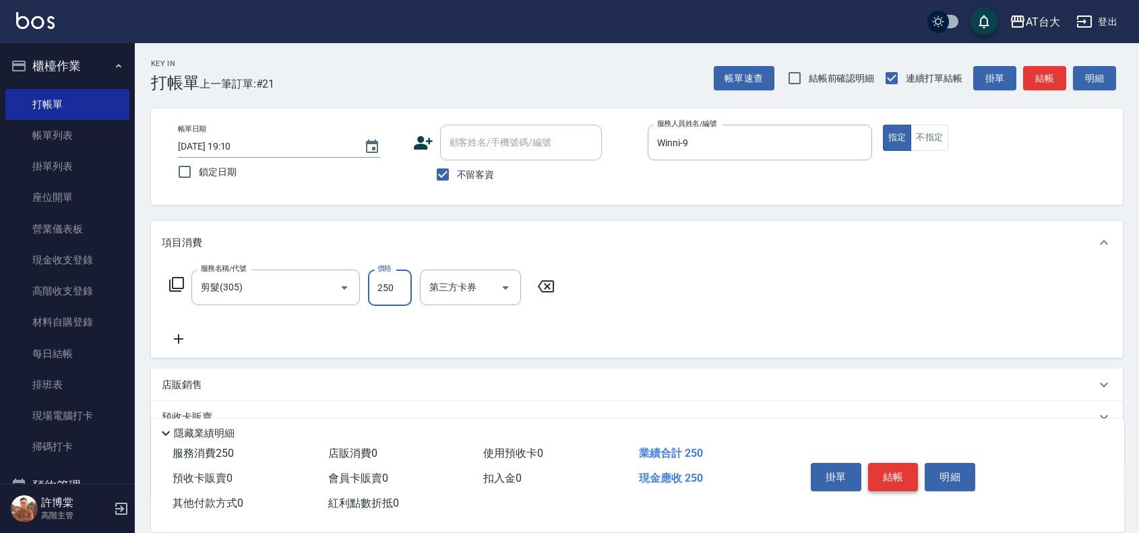
type input "250"
click at [912, 467] on button "結帳" at bounding box center [893, 477] width 51 height 28
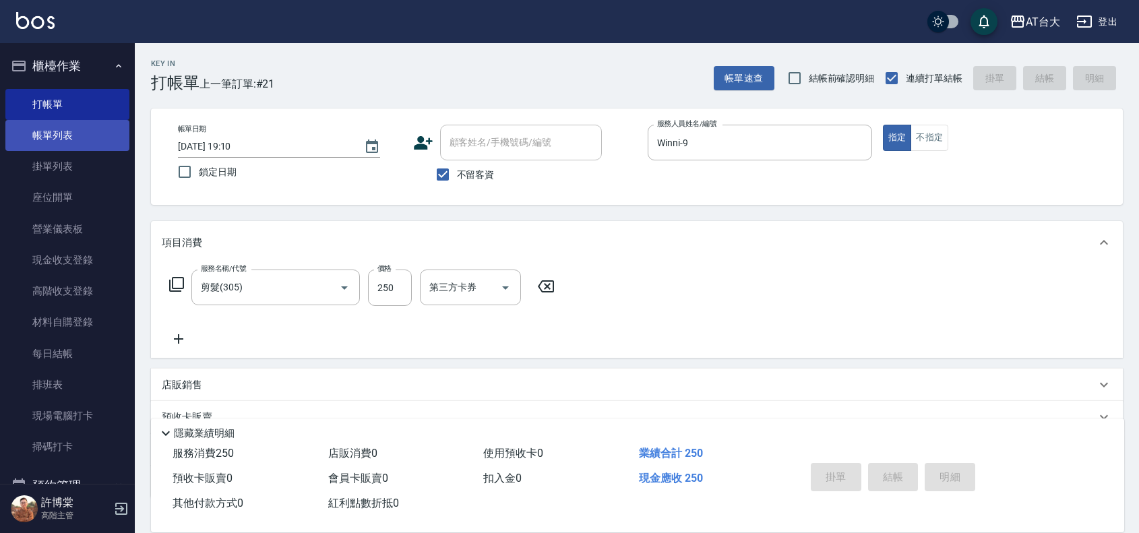
type input "2025/09/05 19:46"
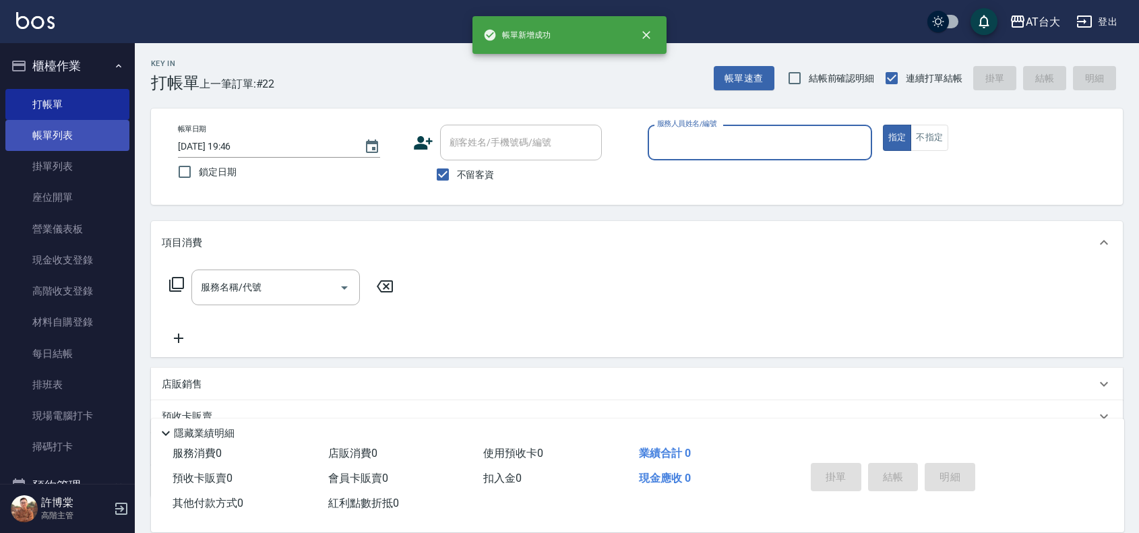
click at [78, 135] on link "帳單列表" at bounding box center [67, 135] width 124 height 31
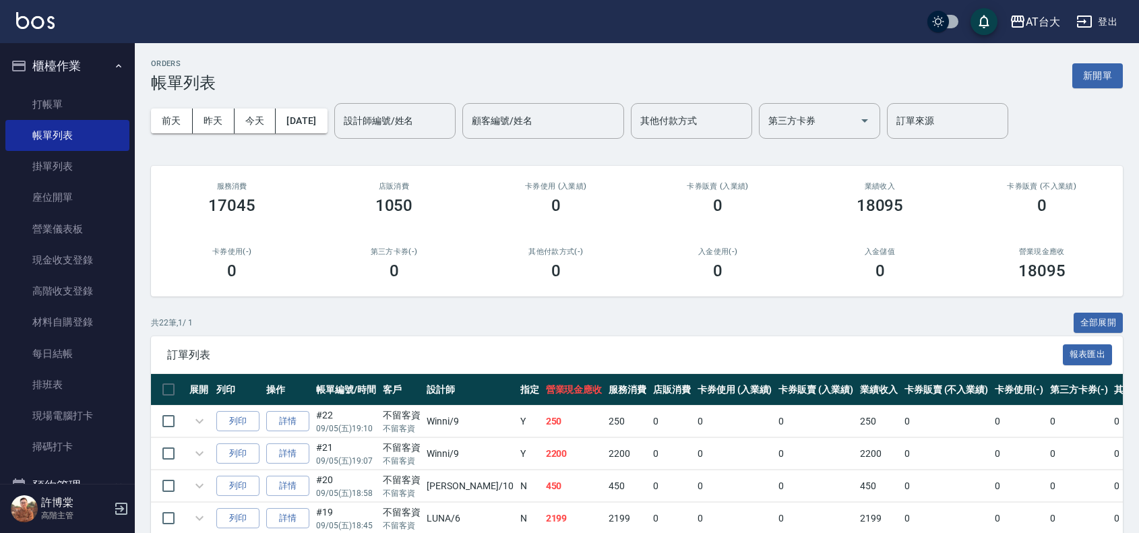
click at [435, 113] on div "設計師編號/姓名 設計師編號/姓名" at bounding box center [394, 121] width 121 height 36
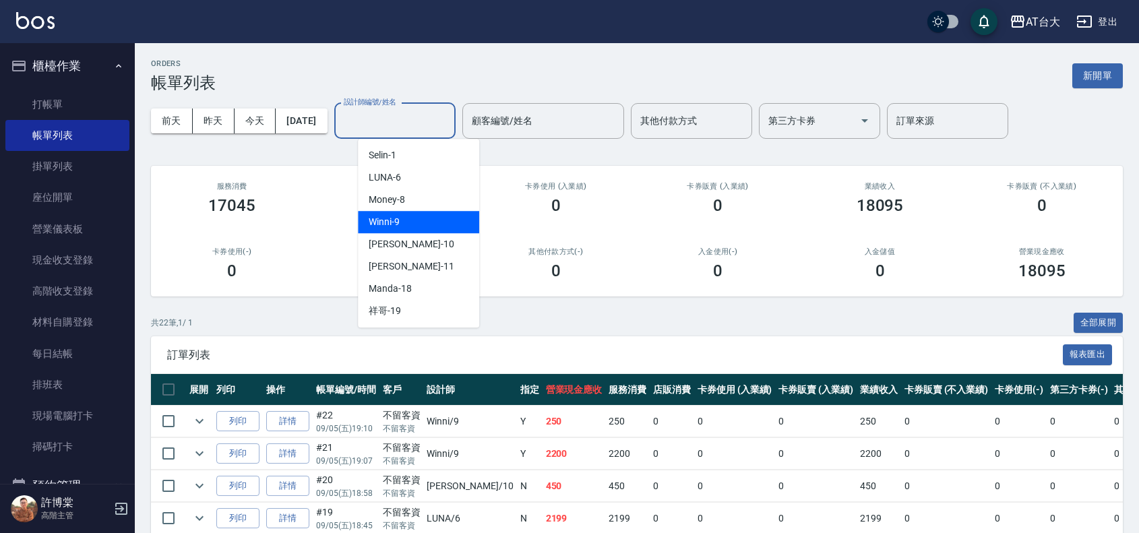
click at [442, 220] on div "Winni -9" at bounding box center [418, 222] width 121 height 22
type input "Winni-9"
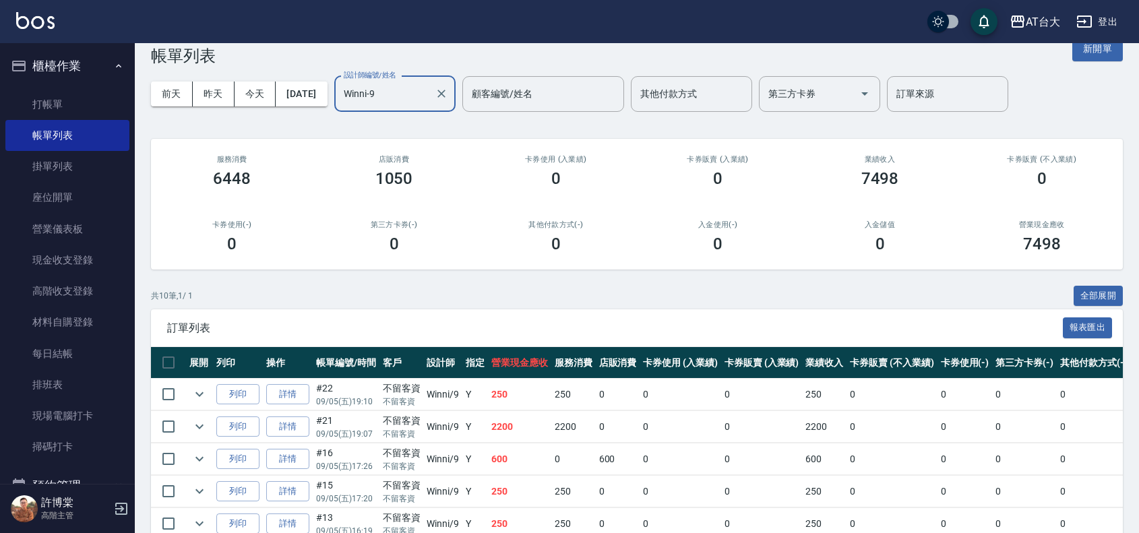
scroll to position [11, 0]
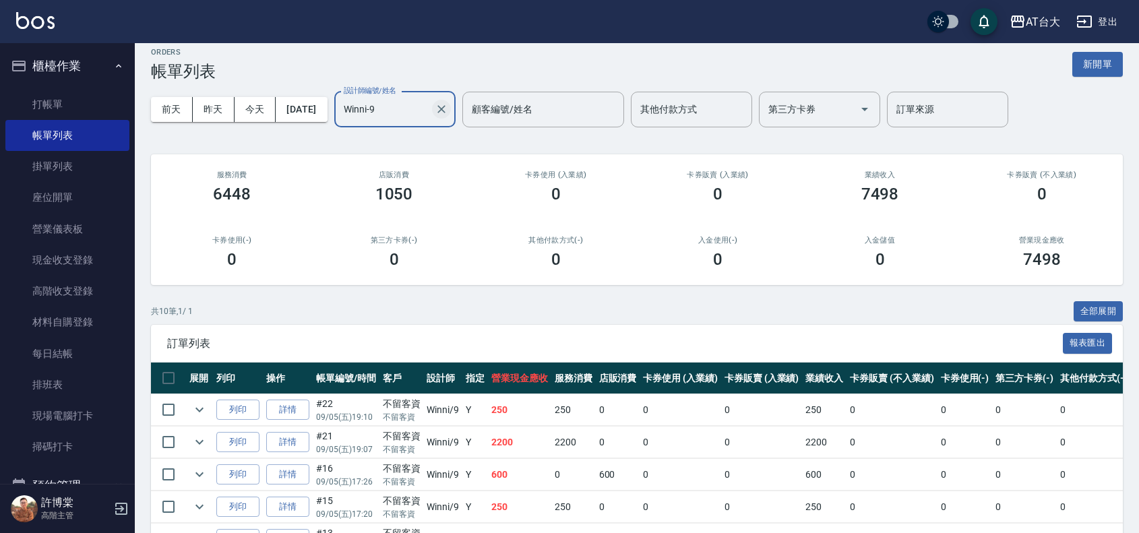
click at [448, 113] on icon "Clear" at bounding box center [441, 108] width 13 height 13
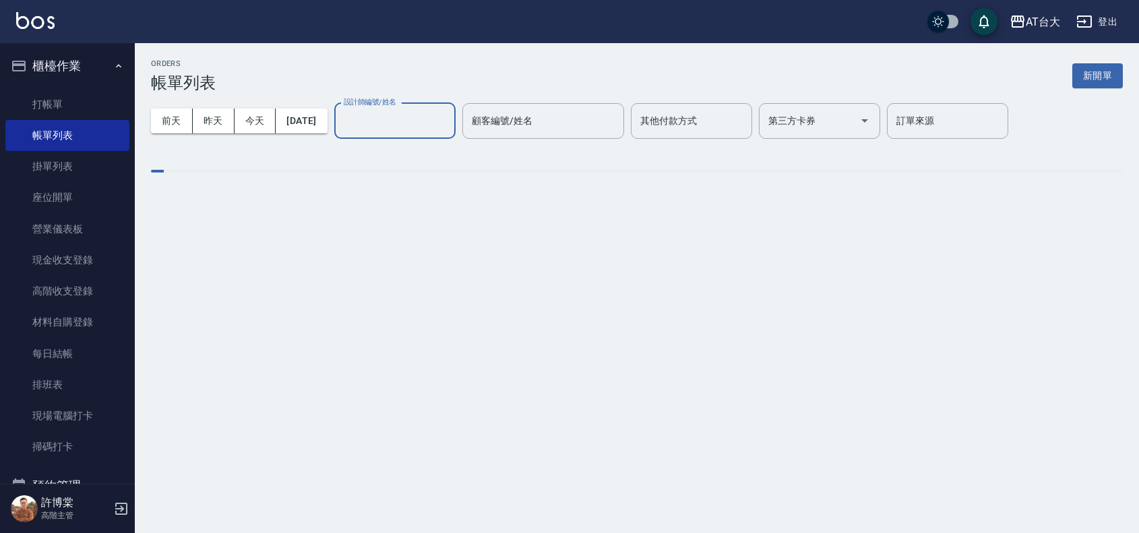
scroll to position [0, 0]
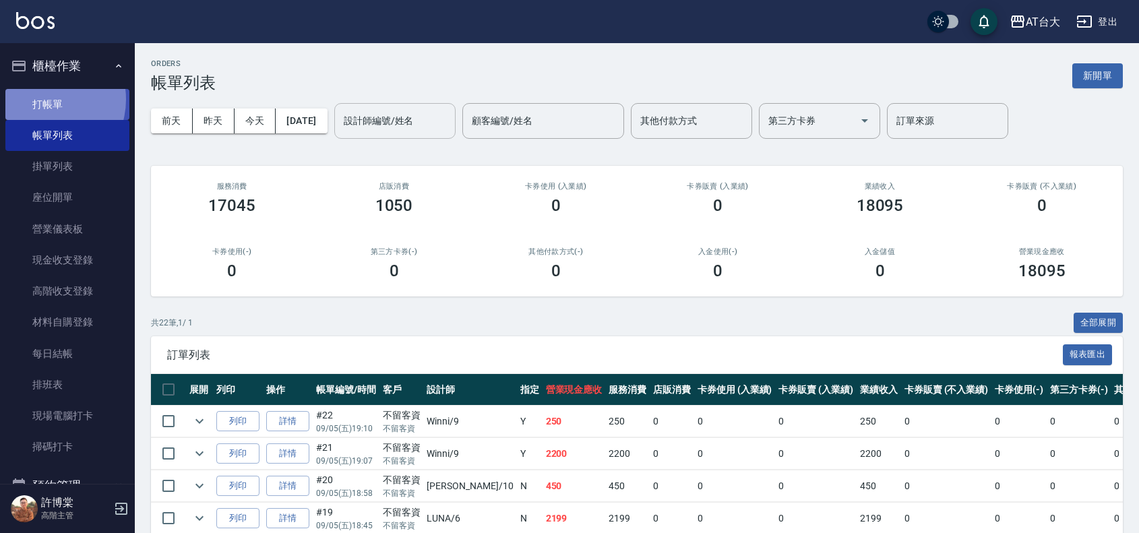
click at [41, 100] on link "打帳單" at bounding box center [67, 104] width 124 height 31
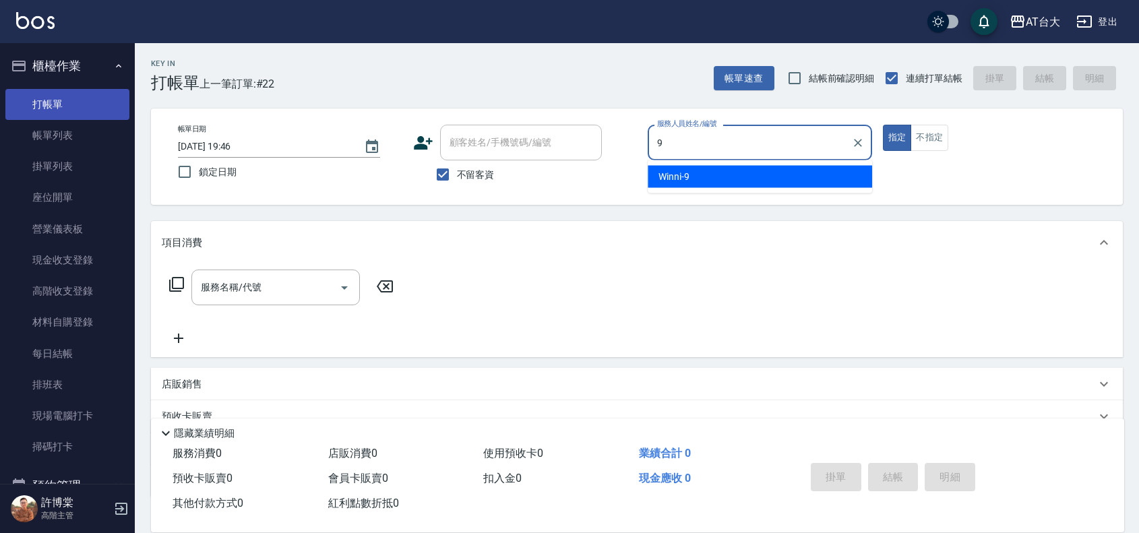
type input "Winni-9"
type button "true"
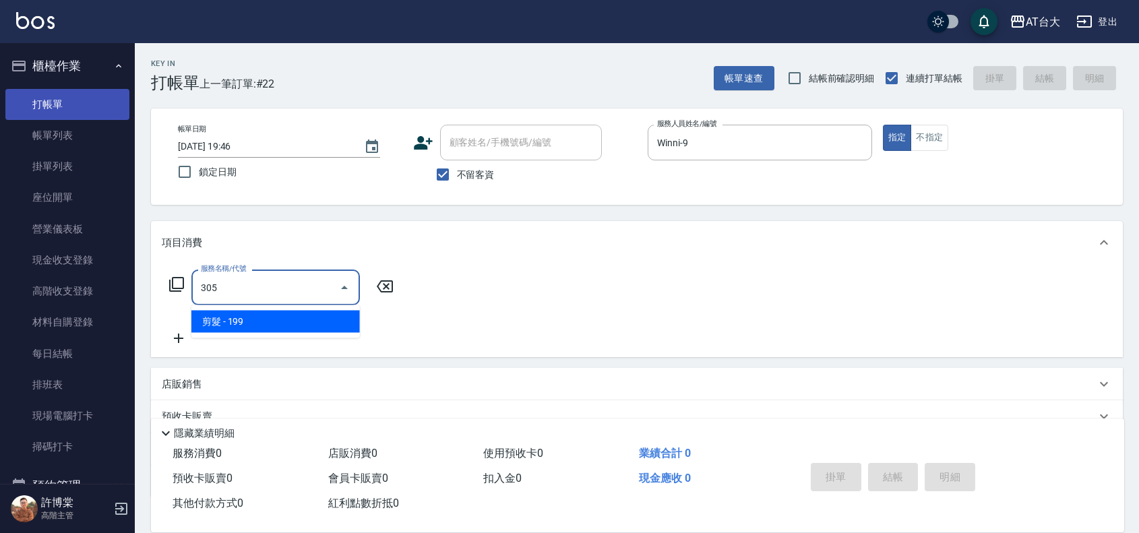
type input "剪髮(305)"
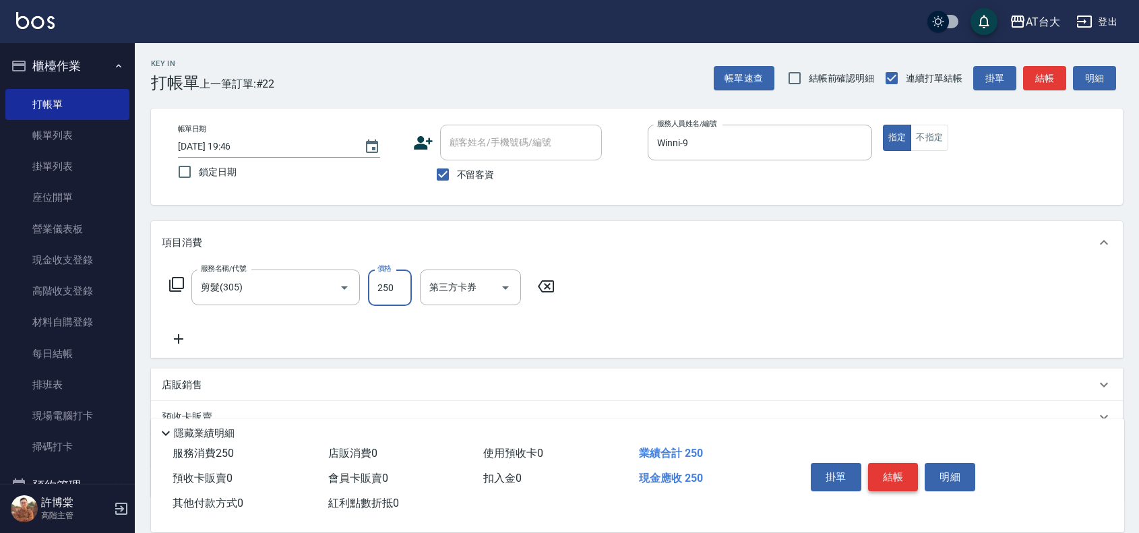
type input "250"
click at [894, 470] on button "結帳" at bounding box center [893, 477] width 51 height 28
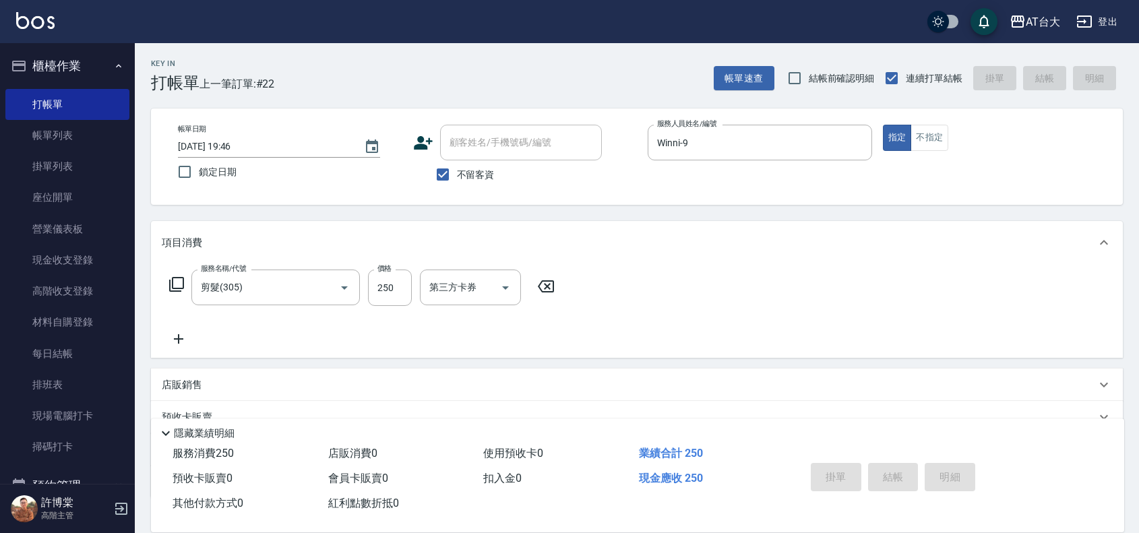
type input "2025/09/05 20:13"
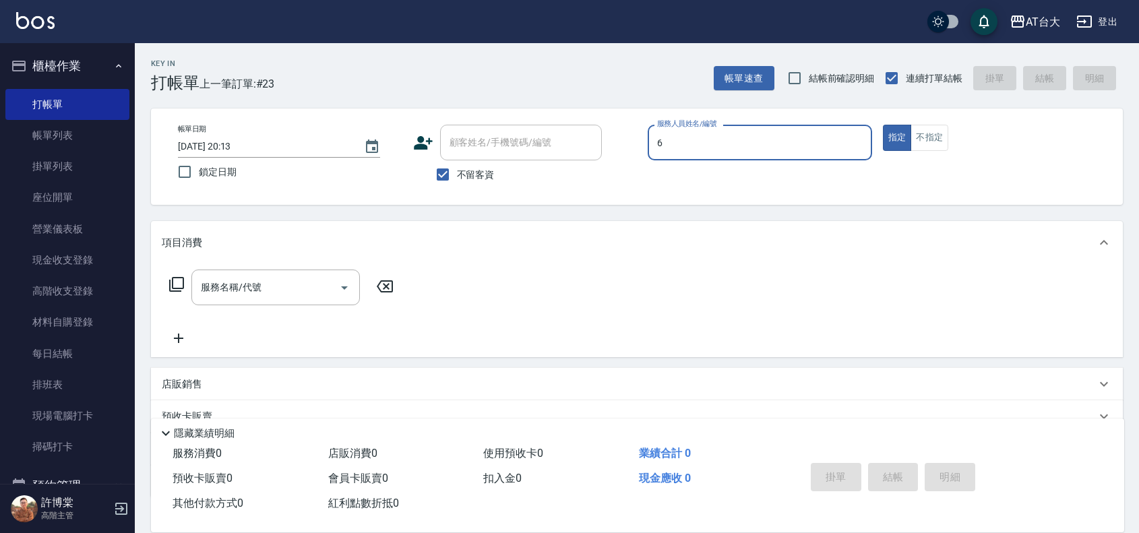
type input "LUNA-6"
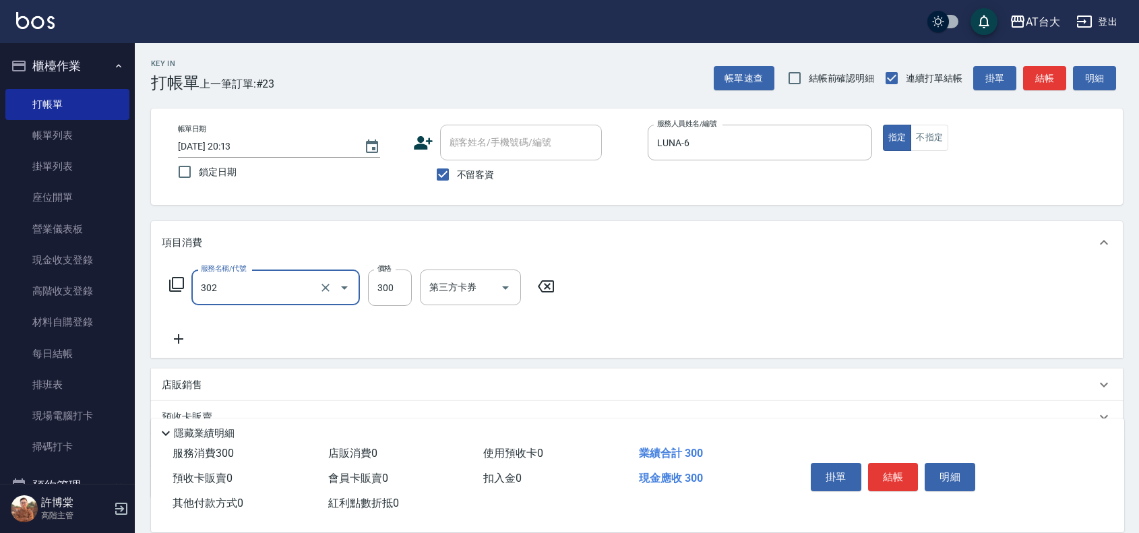
type input "剪髮(302)"
type input "450"
click at [888, 467] on button "結帳" at bounding box center [893, 477] width 51 height 28
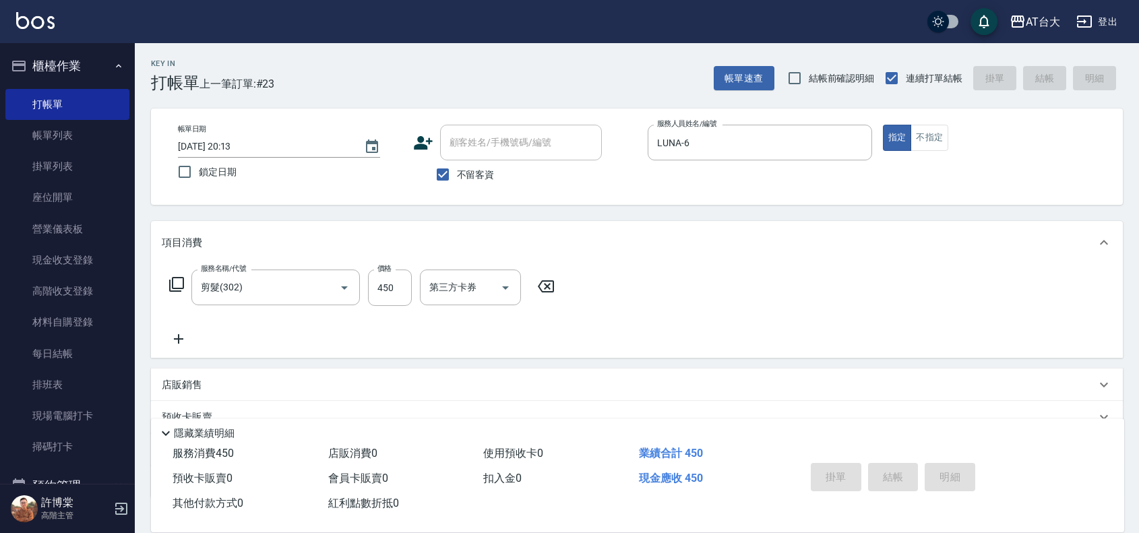
type input "2025/09/05 20:19"
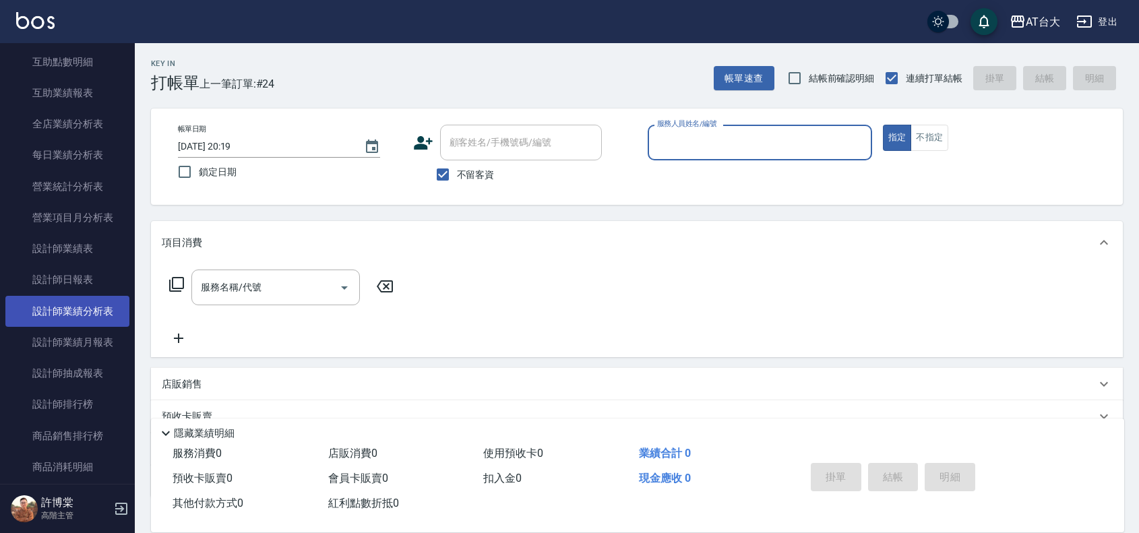
scroll to position [758, 0]
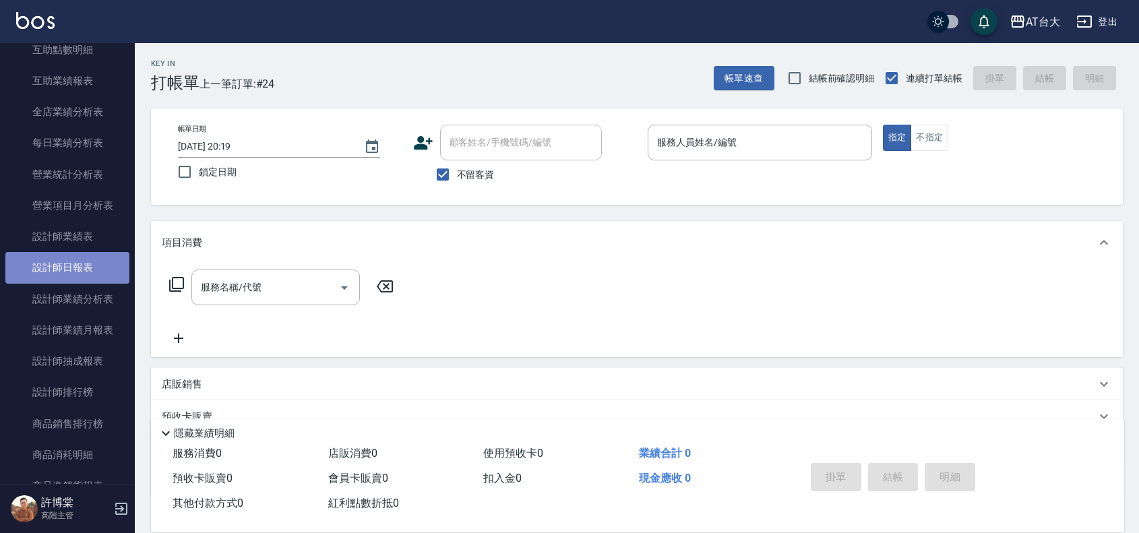
click at [82, 258] on link "設計師日報表" at bounding box center [67, 267] width 124 height 31
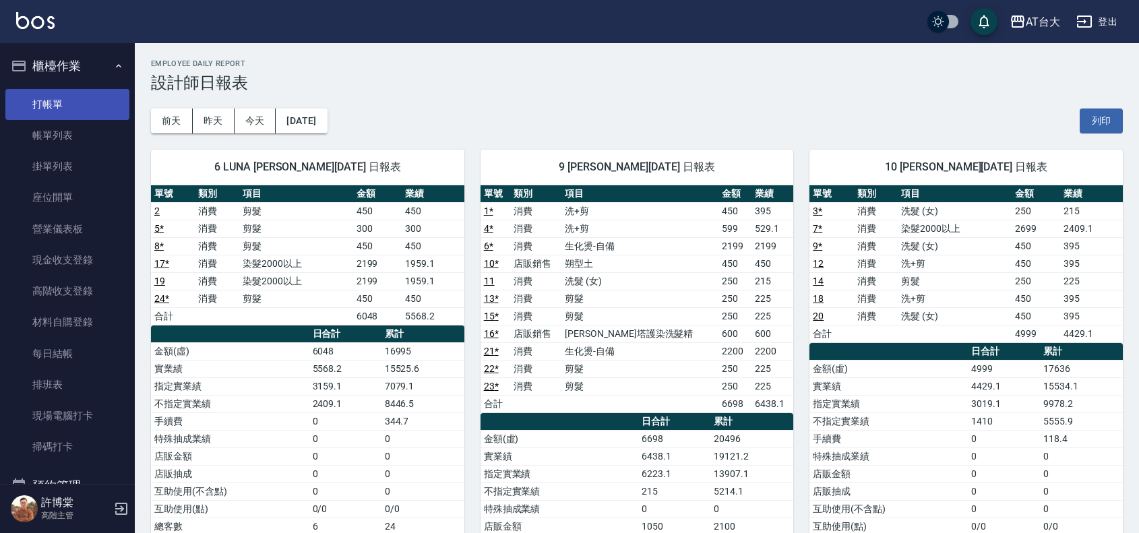
click at [61, 115] on link "打帳單" at bounding box center [67, 104] width 124 height 31
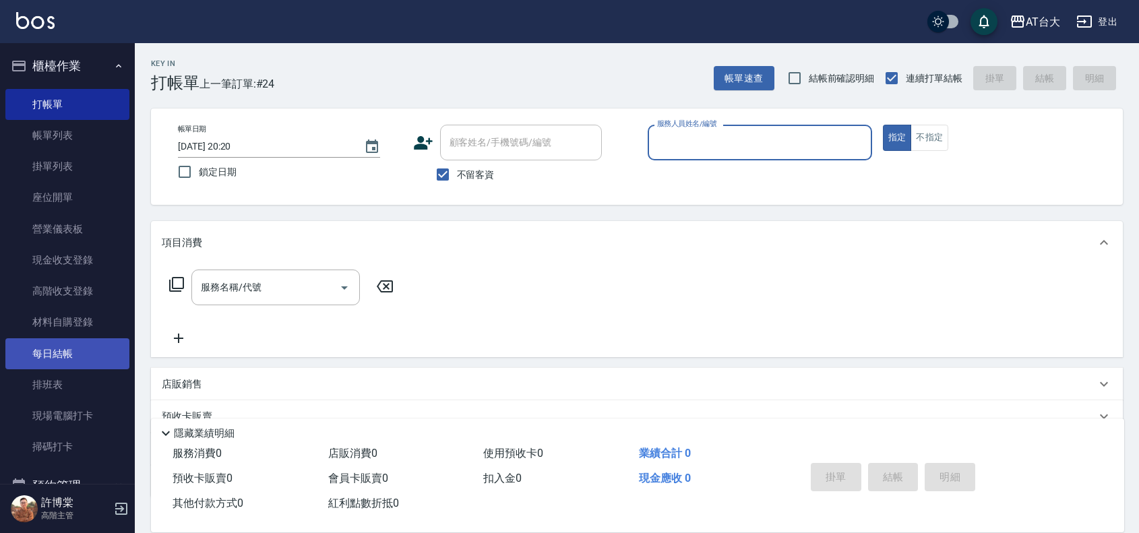
click at [55, 347] on link "每日結帳" at bounding box center [67, 353] width 124 height 31
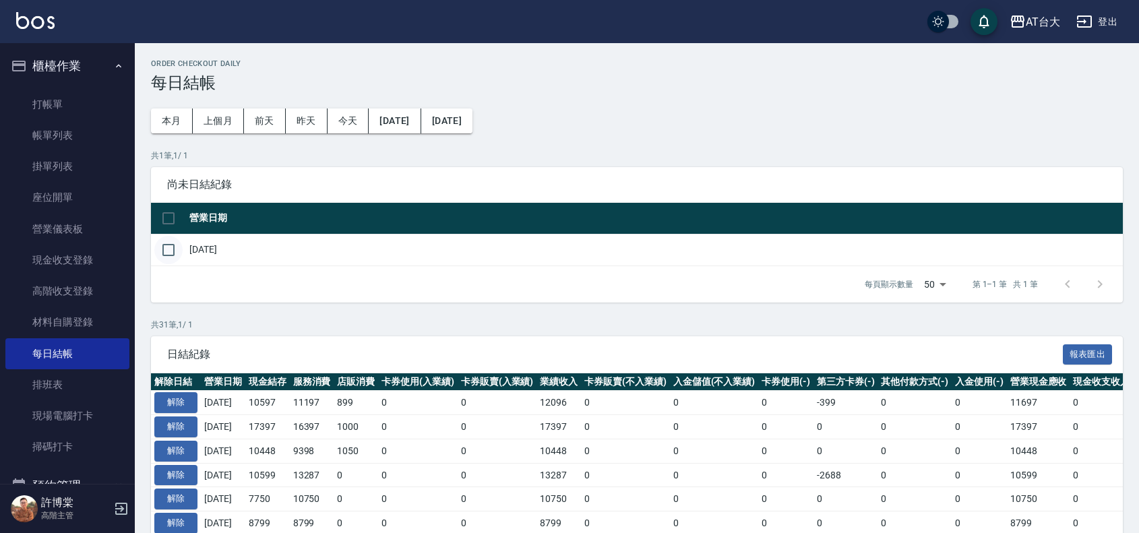
click at [179, 249] on input "checkbox" at bounding box center [168, 250] width 28 height 28
checkbox input "true"
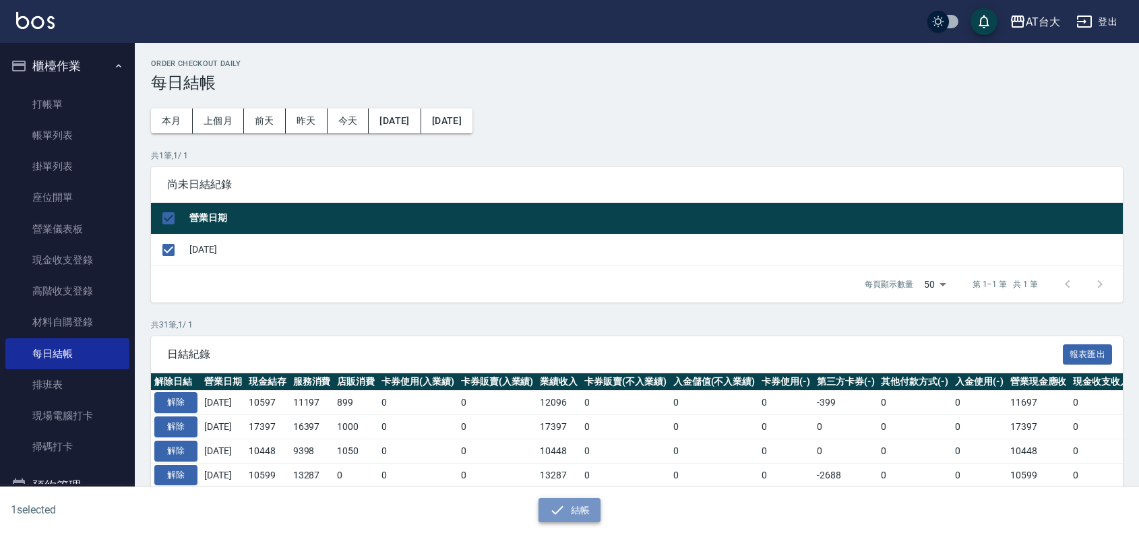
click at [581, 510] on button "結帳" at bounding box center [570, 510] width 63 height 25
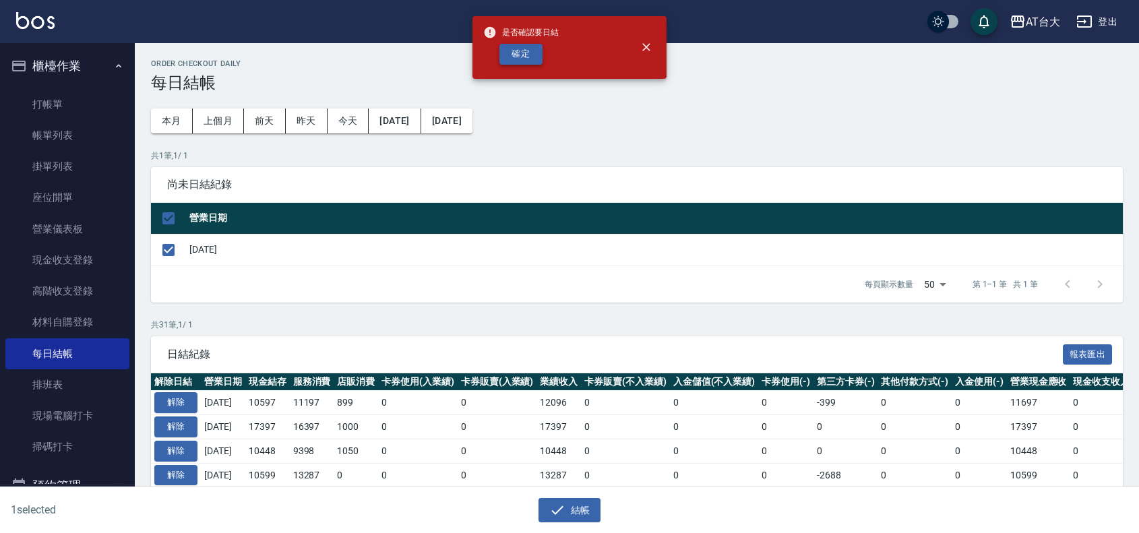
click at [527, 52] on button "確定" at bounding box center [521, 54] width 43 height 21
checkbox input "false"
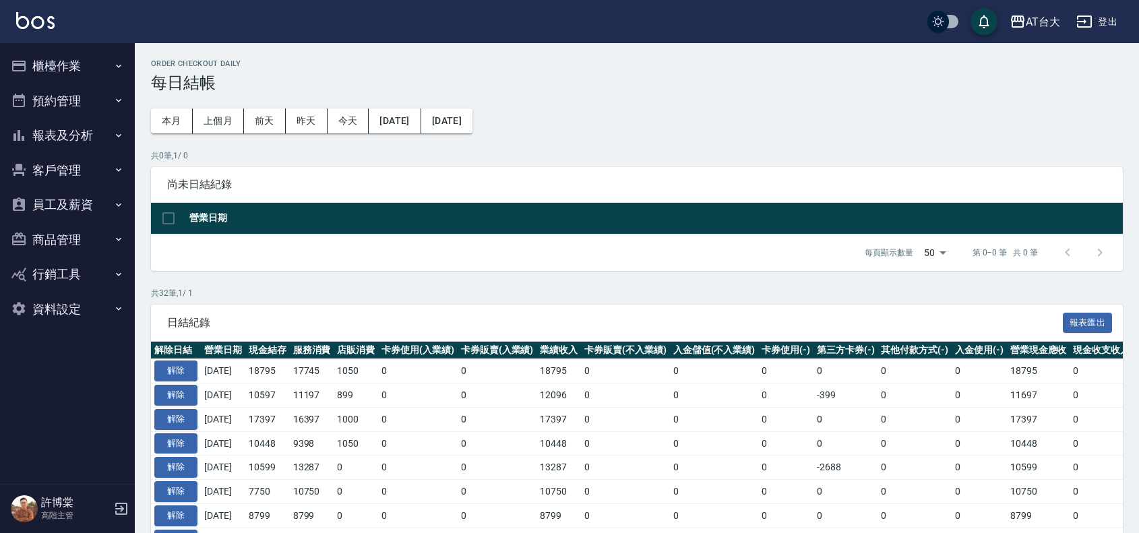
click at [59, 136] on button "報表及分析" at bounding box center [67, 135] width 124 height 35
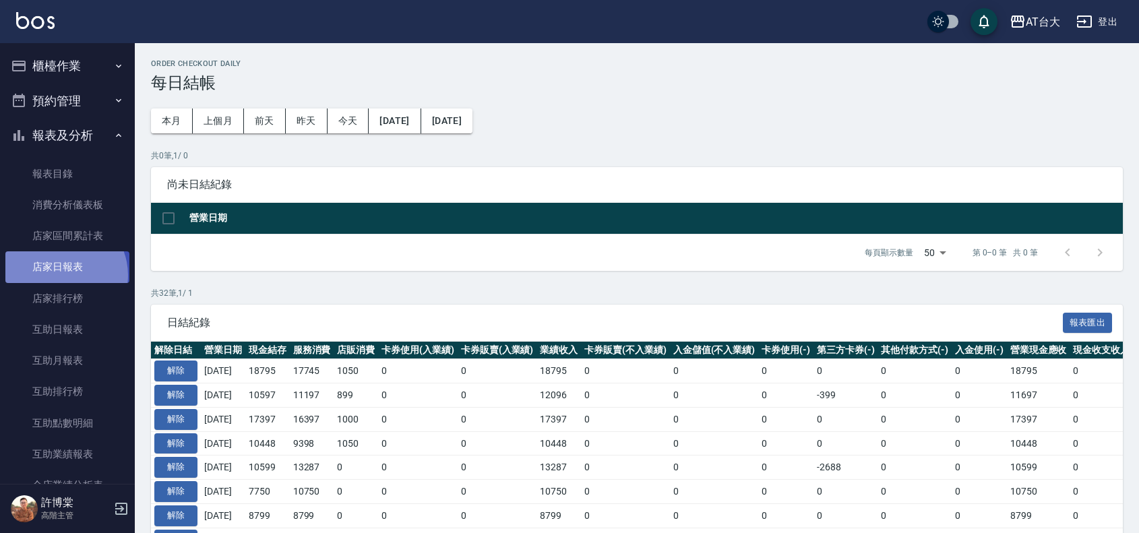
click at [59, 275] on link "店家日報表" at bounding box center [67, 266] width 124 height 31
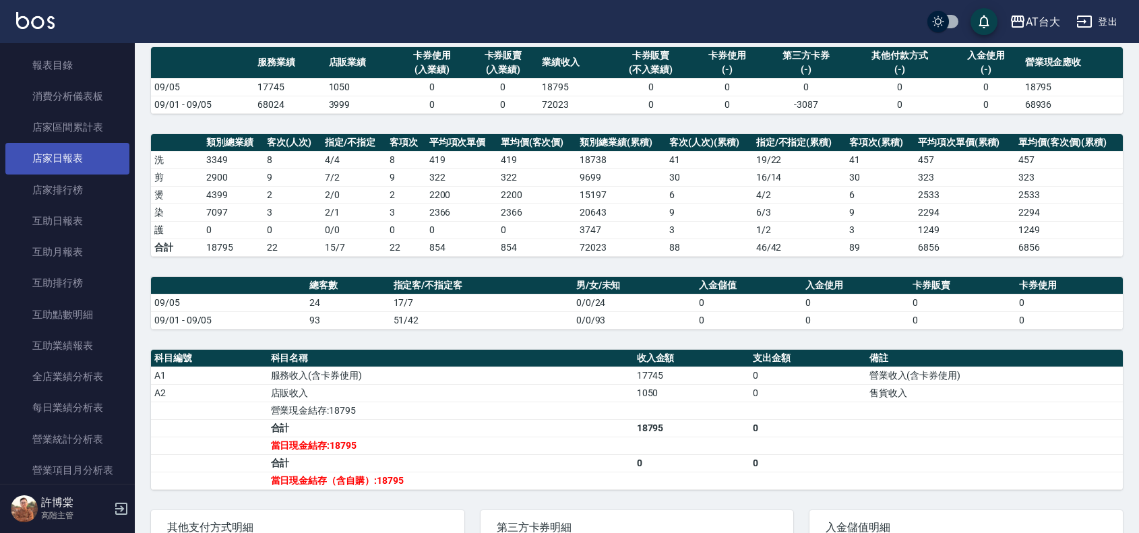
scroll to position [253, 0]
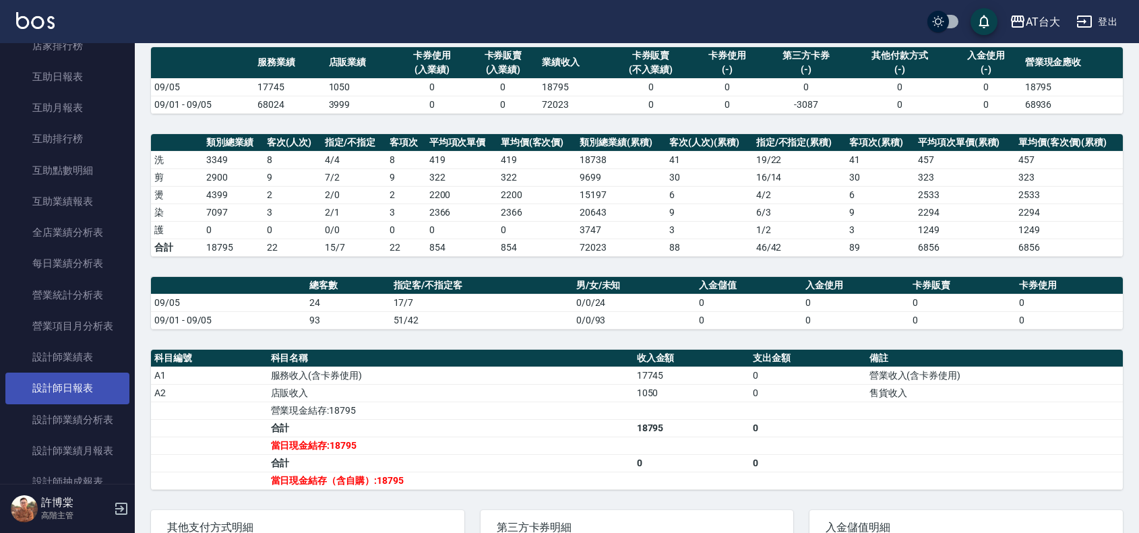
click at [49, 382] on link "設計師日報表" at bounding box center [67, 388] width 124 height 31
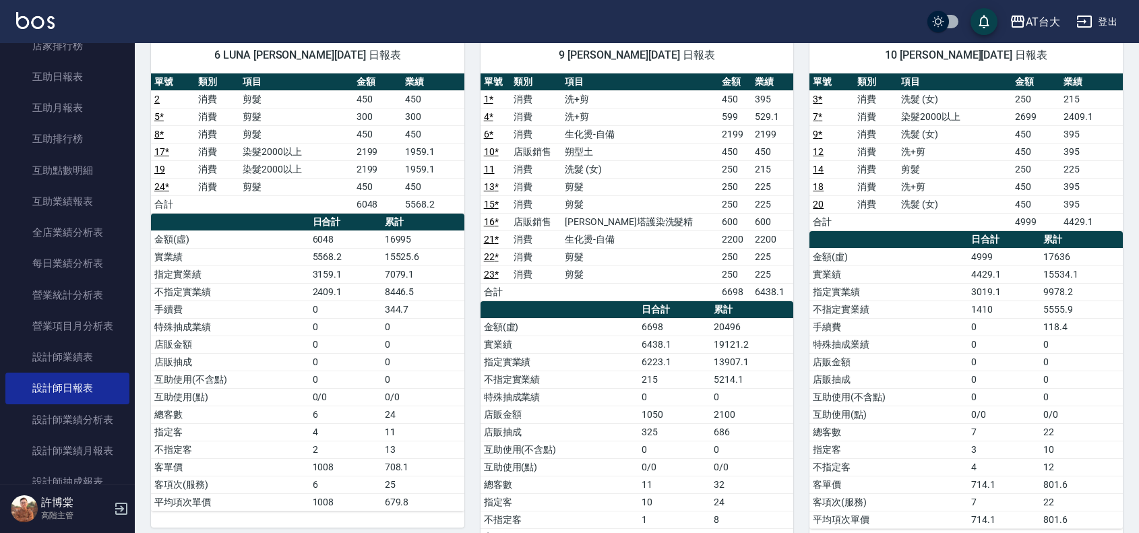
scroll to position [115, 0]
